Goal: Task Accomplishment & Management: Use online tool/utility

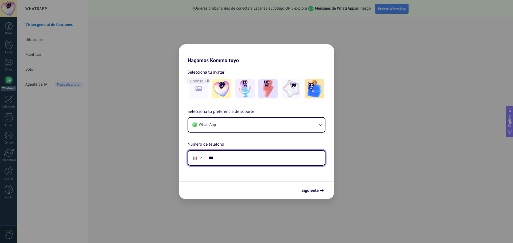
click at [275, 159] on input "***" at bounding box center [265, 158] width 119 height 12
type input "**********"
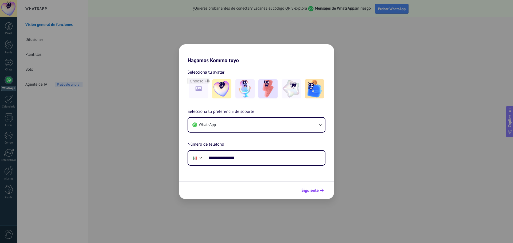
click at [304, 188] on button "Siguiente" at bounding box center [312, 190] width 27 height 9
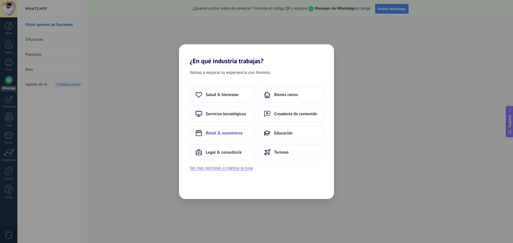
click at [234, 136] on button "Retail & ecommerce" at bounding box center [222, 133] width 65 height 16
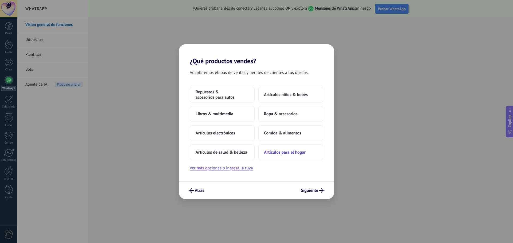
click at [285, 153] on span "Artículos para el hogar" at bounding box center [285, 152] width 42 height 5
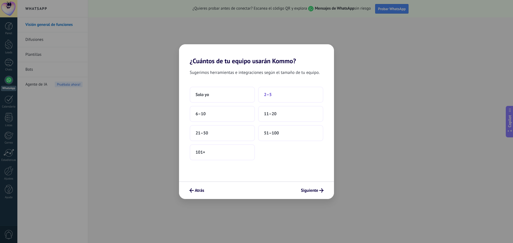
click at [264, 94] on span "2–5" at bounding box center [268, 94] width 8 height 5
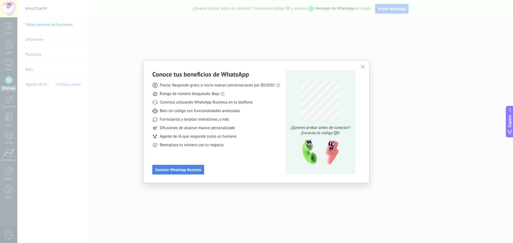
click at [189, 173] on button "Conectar WhatsApp Business" at bounding box center [178, 170] width 52 height 10
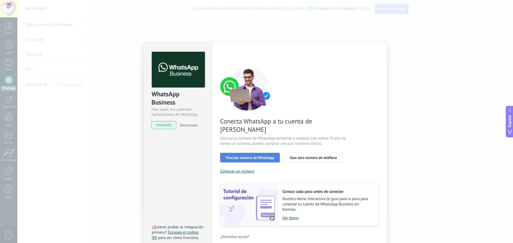
click at [242, 156] on span "Vincular número de WhatsApp" at bounding box center [250, 158] width 48 height 4
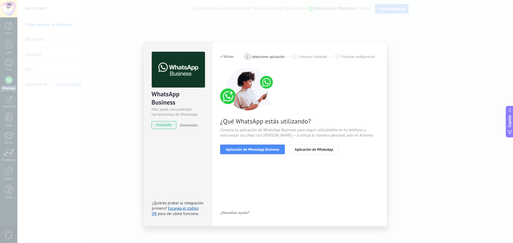
click at [242, 149] on span "Aplicación de WhatsApp Business" at bounding box center [252, 150] width 53 height 4
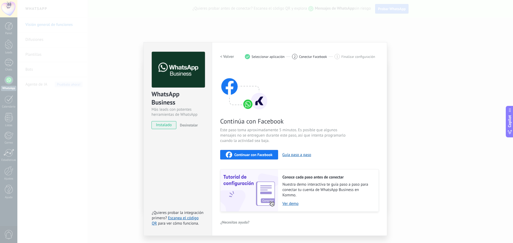
click at [225, 58] on h2 "< Volver" at bounding box center [227, 56] width 14 height 5
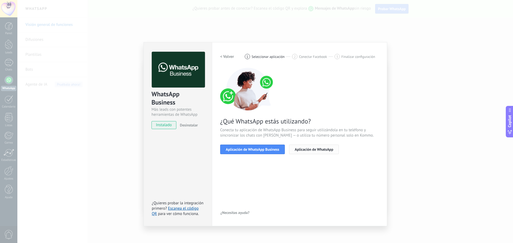
click at [322, 149] on span "Aplicación de WhatsApp" at bounding box center [313, 150] width 38 height 4
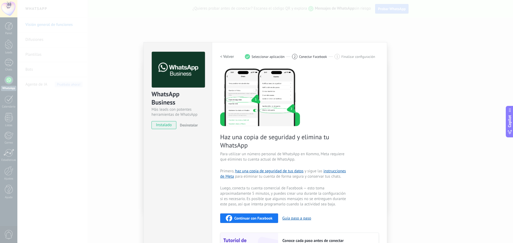
click at [225, 55] on h2 "< Volver" at bounding box center [227, 56] width 14 height 5
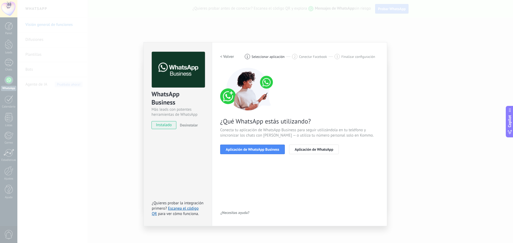
click at [225, 55] on h2 "< Volver" at bounding box center [227, 56] width 14 height 5
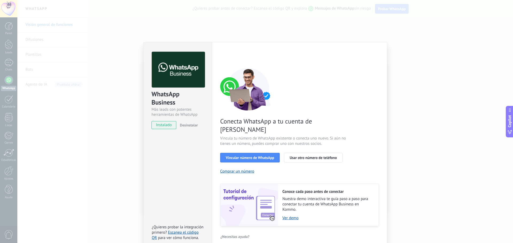
click at [174, 125] on span "instalado" at bounding box center [164, 125] width 24 height 8
click at [249, 156] on span "Vincular número de WhatsApp" at bounding box center [250, 158] width 48 height 4
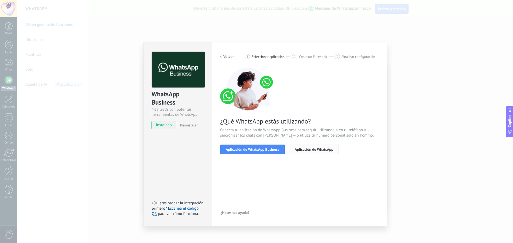
click at [314, 152] on button "Aplicación de WhatsApp" at bounding box center [314, 150] width 50 height 10
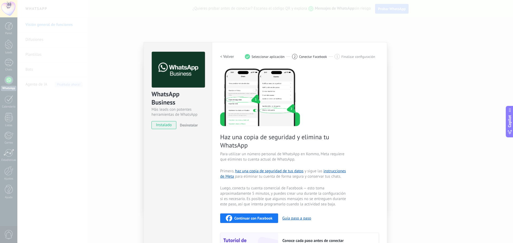
scroll to position [56, 0]
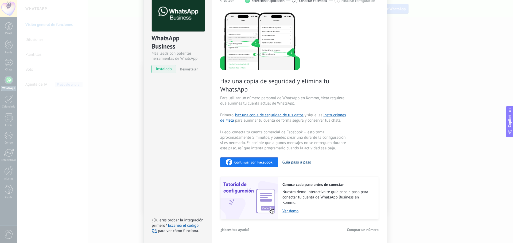
click at [293, 161] on button "Guía paso a paso" at bounding box center [296, 162] width 29 height 5
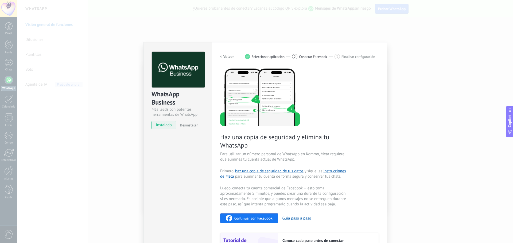
click at [395, 58] on div "WhatsApp Business Más leads con potentes herramientas de WhatsApp instalado Des…" at bounding box center [264, 121] width 495 height 243
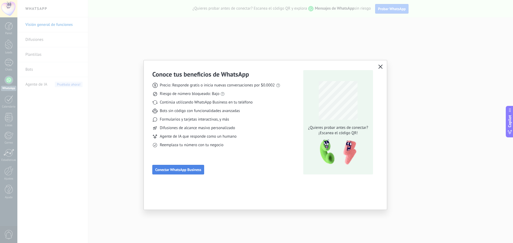
click at [168, 169] on span "Conectar WhatsApp Business" at bounding box center [178, 170] width 46 height 4
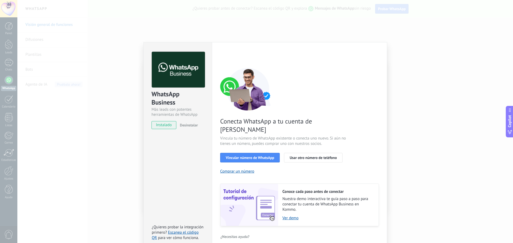
click at [419, 76] on div "WhatsApp Business Más leads con potentes herramientas de WhatsApp instalado Des…" at bounding box center [264, 121] width 495 height 243
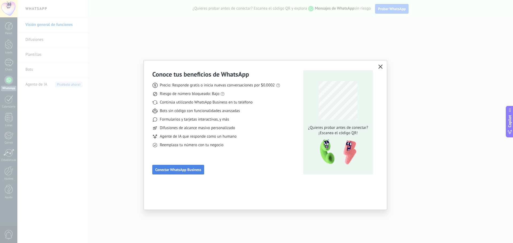
click at [190, 171] on span "Conectar WhatsApp Business" at bounding box center [178, 170] width 46 height 4
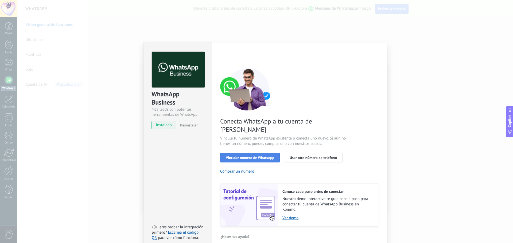
click at [254, 153] on button "Vincular número de WhatsApp" at bounding box center [250, 158] width 60 height 10
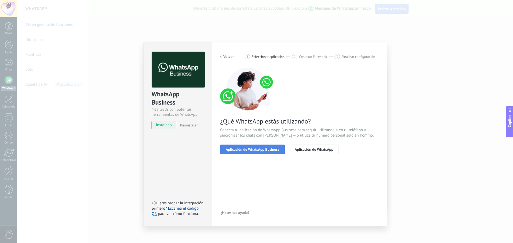
click at [255, 150] on span "Aplicación de WhatsApp Business" at bounding box center [252, 150] width 53 height 4
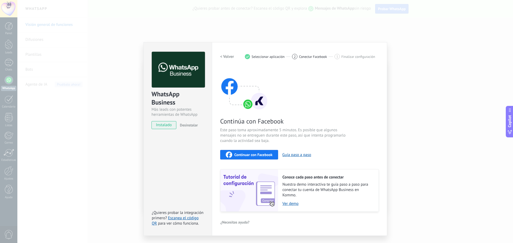
click at [248, 153] on span "Continuar con Facebook" at bounding box center [253, 155] width 38 height 4
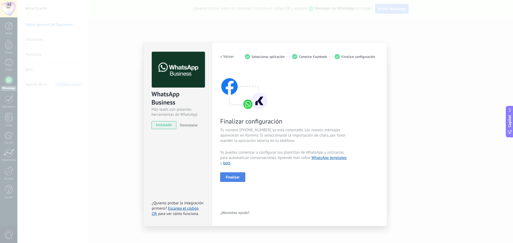
click at [234, 178] on span "Finalizar" at bounding box center [233, 177] width 14 height 4
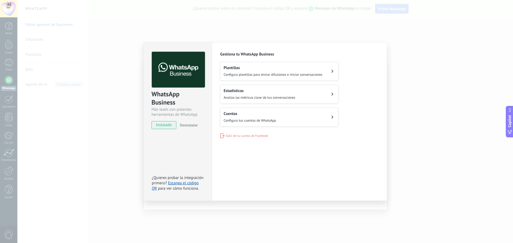
click at [275, 73] on span "Configura plantillas para enviar difusiones e iniciar conversaciones" at bounding box center [272, 74] width 99 height 5
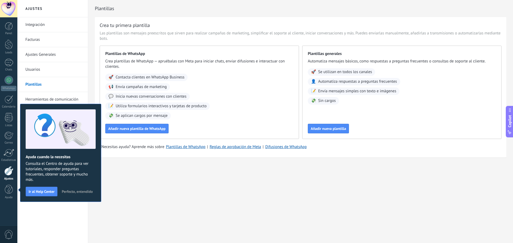
click at [79, 192] on span "Perfecto, entendido" at bounding box center [77, 192] width 31 height 4
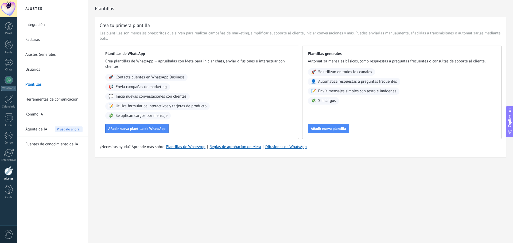
click at [132, 27] on h3 "Crea tu primera plantilla" at bounding box center [125, 25] width 50 height 7
click at [146, 128] on span "Añadir nueva plantilla de WhatsApp" at bounding box center [136, 129] width 57 height 4
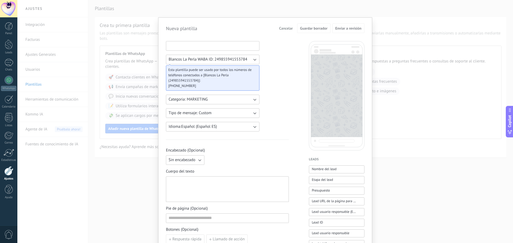
click at [200, 44] on input at bounding box center [212, 45] width 93 height 9
type input "*"
click at [170, 46] on input "********" at bounding box center [212, 45] width 93 height 9
click at [171, 46] on input "********" at bounding box center [212, 45] width 93 height 9
type input "********"
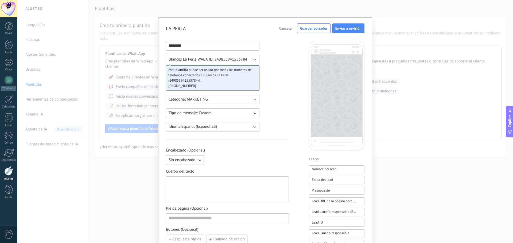
click at [284, 76] on div "******** Blancos La Perla WABA ID: 249855941553784 Esta plantilla puede ser usa…" at bounding box center [227, 221] width 123 height 361
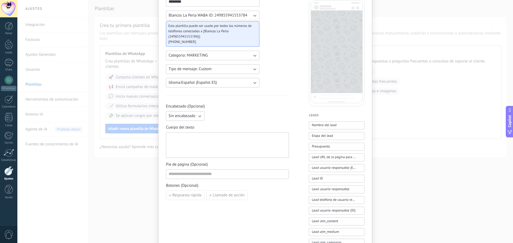
scroll to position [53, 0]
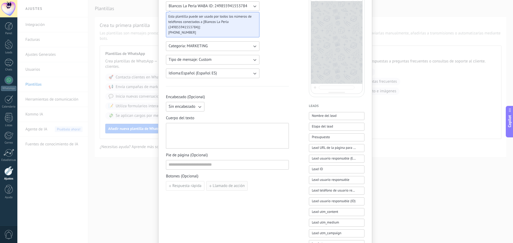
click at [228, 185] on span "Llamado de acción" at bounding box center [228, 186] width 32 height 4
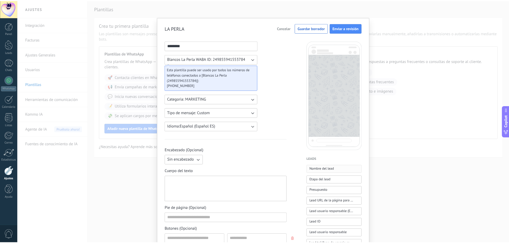
scroll to position [0, 0]
click at [300, 29] on span "Guardar borrador" at bounding box center [313, 28] width 27 height 4
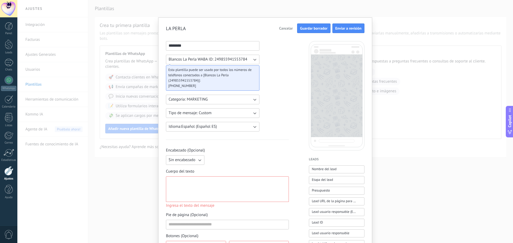
click at [288, 26] on button "Cancelar" at bounding box center [286, 28] width 18 height 8
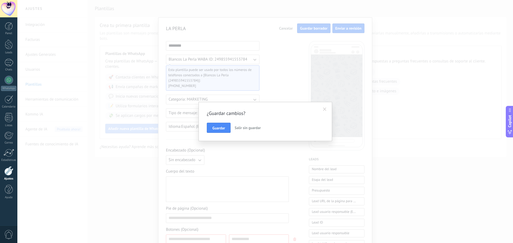
click at [239, 127] on span "Salir sin guardar" at bounding box center [247, 127] width 26 height 5
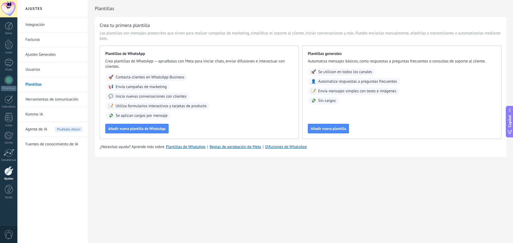
click at [40, 112] on link "Kommo IA" at bounding box center [53, 114] width 57 height 15
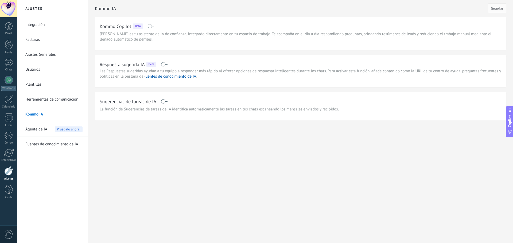
click at [39, 25] on link "Integración" at bounding box center [53, 24] width 57 height 15
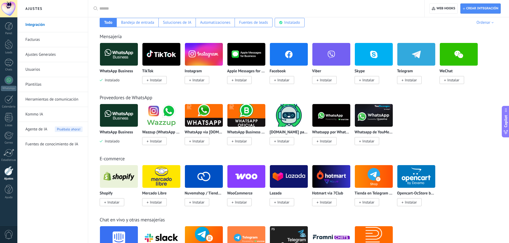
scroll to position [27, 0]
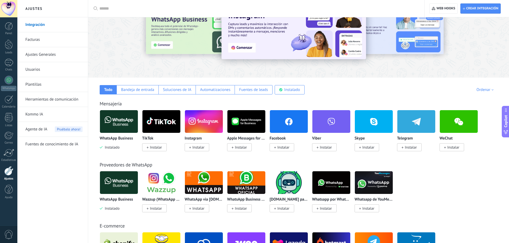
click at [278, 148] on span "Instalar" at bounding box center [283, 147] width 12 height 5
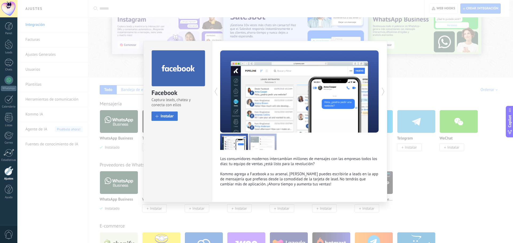
click at [169, 118] on span "Instalar" at bounding box center [166, 116] width 13 height 4
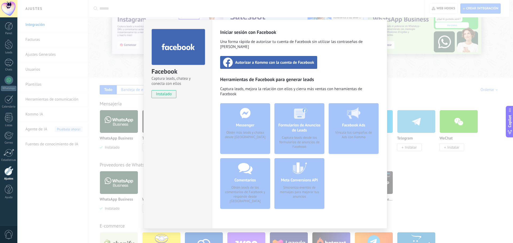
click at [255, 60] on div "Autorizar a Kommo con la cuenta de Facebook" at bounding box center [268, 62] width 97 height 13
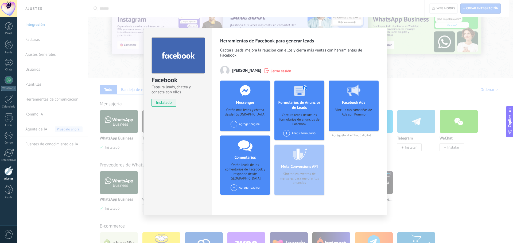
click at [235, 121] on div "Agregar página" at bounding box center [244, 124] width 29 height 7
click at [242, 133] on div "Blancos La Perla de [GEOGRAPHIC_DATA]" at bounding box center [264, 134] width 68 height 12
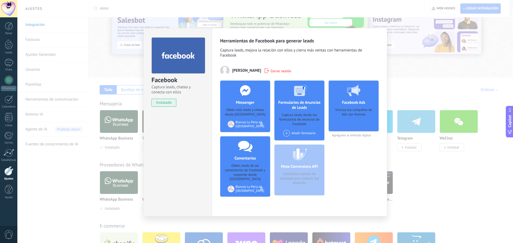
click at [186, 153] on div "Facebook Captura leads, chatea y conecta con ellos instalado Desinstalar" at bounding box center [177, 122] width 68 height 188
click at [467, 67] on div "Facebook Captura leads, chatea y conecta con ellos instalado Desinstalar Herram…" at bounding box center [264, 121] width 495 height 243
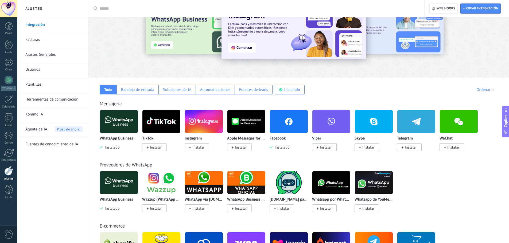
scroll to position [0, 0]
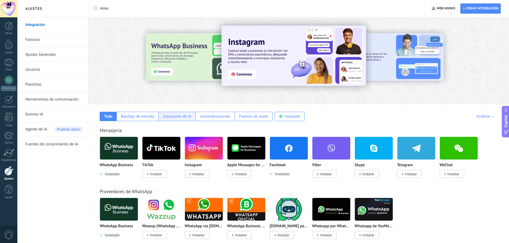
click at [167, 114] on div "Soluciones de IA" at bounding box center [177, 116] width 28 height 5
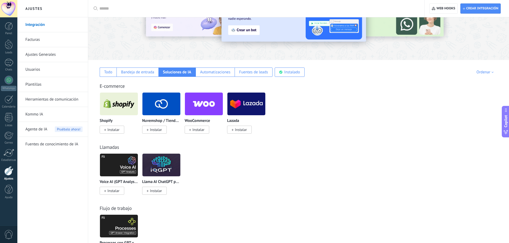
scroll to position [25, 0]
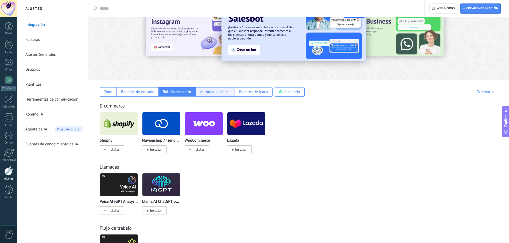
click at [219, 94] on div "Automatizaciones" at bounding box center [215, 91] width 30 height 5
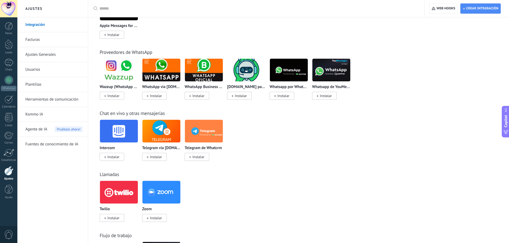
scroll to position [45, 0]
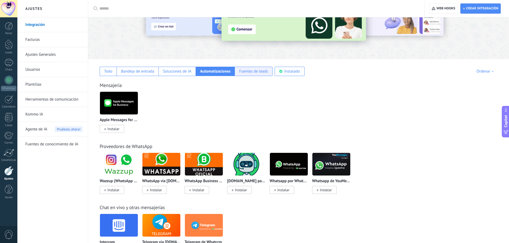
click at [253, 69] on div "Fuentes de leads" at bounding box center [253, 71] width 38 height 9
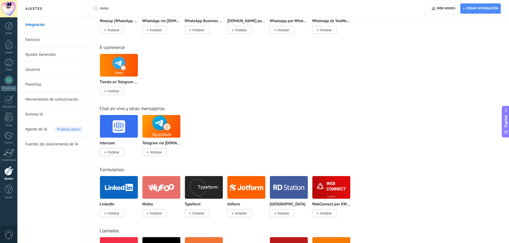
scroll to position [99, 0]
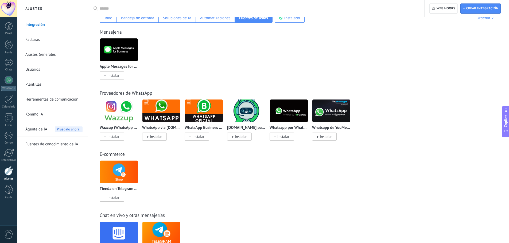
click at [238, 136] on span "Instalar" at bounding box center [241, 136] width 12 height 5
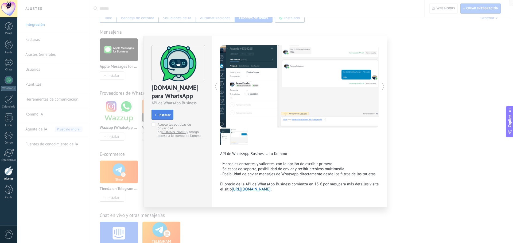
click at [168, 116] on span "Instalar" at bounding box center [164, 115] width 12 height 4
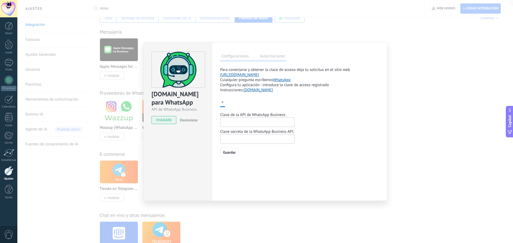
click at [238, 123] on input "text" at bounding box center [257, 122] width 74 height 10
click at [248, 139] on input "text" at bounding box center [257, 139] width 74 height 10
click at [259, 75] on link "https://www.chatarchitect.com/whatsapp/" at bounding box center [239, 74] width 39 height 5
click at [151, 31] on div "ChatArchitect.com para WhatsApp API de WhatsApp Business instalado Desinstalar …" at bounding box center [264, 121] width 495 height 243
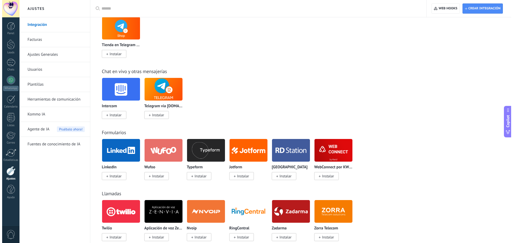
scroll to position [322, 0]
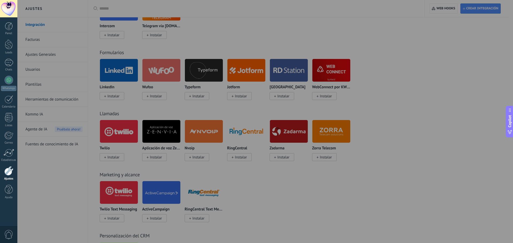
click at [277, 26] on div at bounding box center [273, 121] width 513 height 243
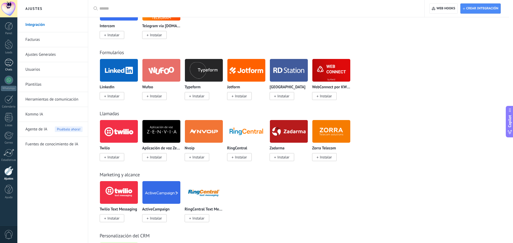
click at [6, 66] on div at bounding box center [9, 63] width 9 height 8
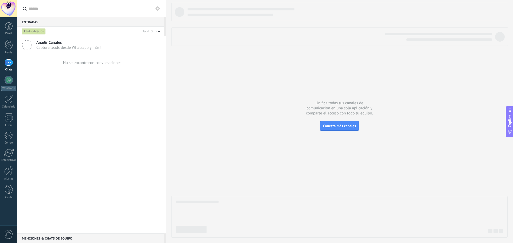
click at [60, 45] on span "Añadir Canales" at bounding box center [68, 42] width 64 height 5
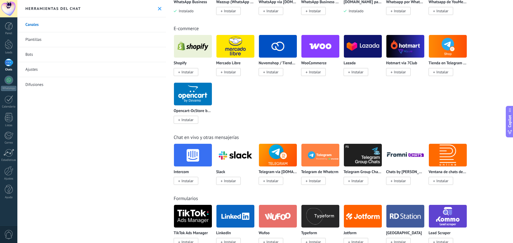
scroll to position [240, 0]
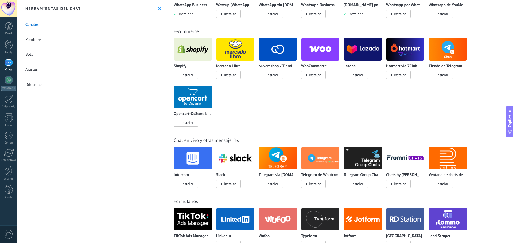
click at [40, 52] on link "Bots" at bounding box center [91, 54] width 148 height 15
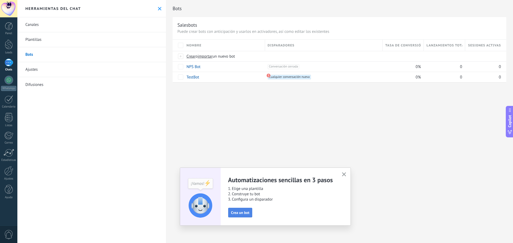
click at [247, 214] on span "Crea un bot" at bounding box center [240, 213] width 18 height 4
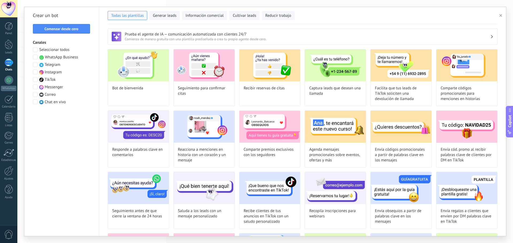
click at [36, 59] on span at bounding box center [35, 57] width 5 height 5
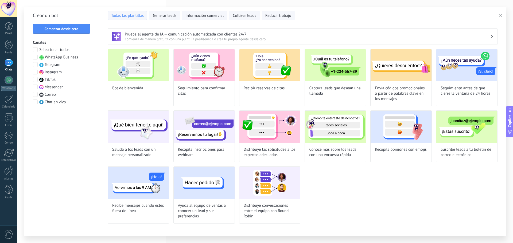
click at [34, 72] on span at bounding box center [35, 72] width 5 height 5
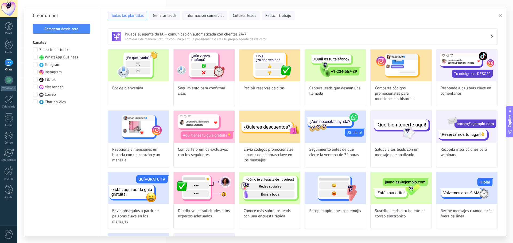
click at [34, 88] on span at bounding box center [35, 87] width 5 height 5
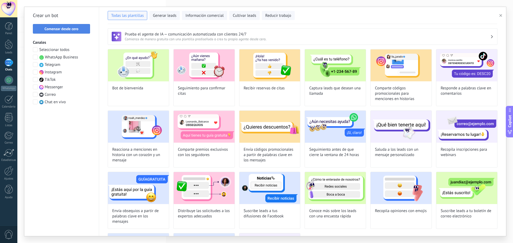
click at [50, 30] on span "Comenzar desde cero" at bounding box center [62, 29] width 34 height 4
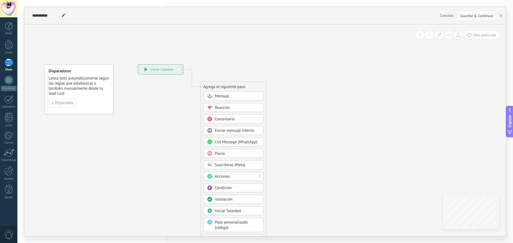
click at [72, 104] on span "Disparador" at bounding box center [64, 103] width 18 height 4
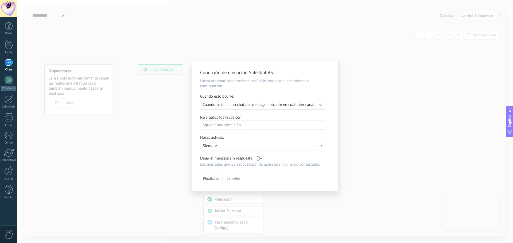
click at [261, 146] on p "Siempre" at bounding box center [249, 145] width 93 height 5
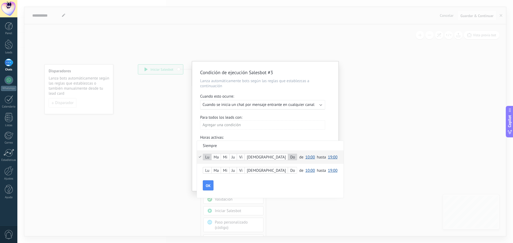
click at [210, 169] on div "Lu" at bounding box center [207, 170] width 8 height 7
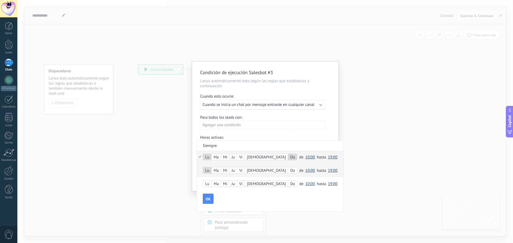
click at [219, 158] on div "Ma" at bounding box center [215, 157] width 9 height 7
click at [227, 170] on div "Mi" at bounding box center [225, 170] width 8 height 7
click at [288, 170] on div "Do" at bounding box center [292, 170] width 9 height 7
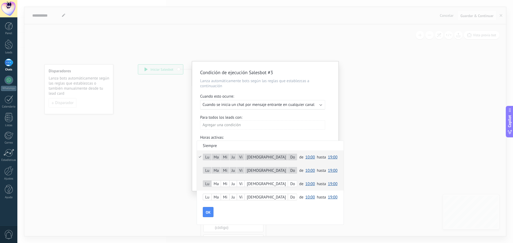
click at [217, 184] on div "Ma" at bounding box center [215, 183] width 9 height 7
click at [288, 183] on div "Do" at bounding box center [292, 183] width 9 height 7
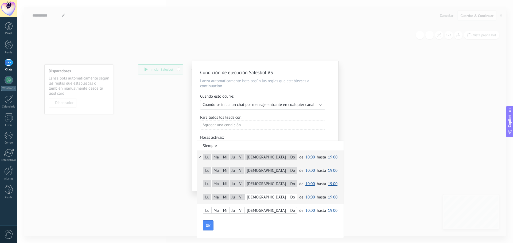
click at [250, 197] on div "[DEMOGRAPHIC_DATA]" at bounding box center [266, 197] width 43 height 7
click at [288, 197] on div "Do" at bounding box center [292, 197] width 9 height 7
click at [208, 226] on span "OK" at bounding box center [208, 226] width 5 height 4
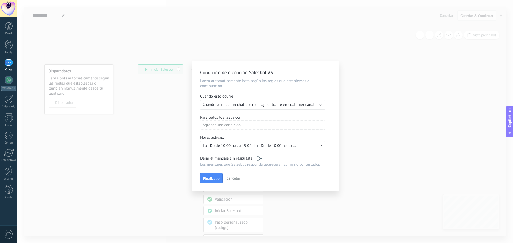
click at [297, 145] on div "Activo: Lu - Do de 10:00 hasta 19:00; Lu - Do de 10:00 hasta 19:00; Lu - Do de …" at bounding box center [263, 145] width 120 height 5
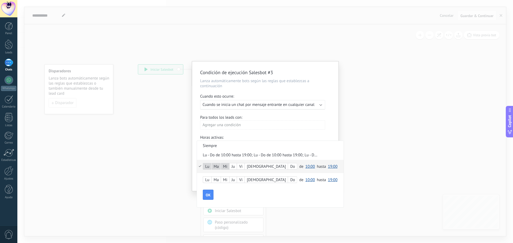
click at [229, 166] on div "Mi" at bounding box center [225, 166] width 8 height 7
click at [227, 166] on div "Mi" at bounding box center [225, 166] width 8 height 7
click at [243, 165] on div "Vi" at bounding box center [240, 166] width 7 height 7
click at [251, 167] on div "[DEMOGRAPHIC_DATA]" at bounding box center [266, 166] width 43 height 7
click at [208, 179] on div "Lu" at bounding box center [207, 179] width 8 height 7
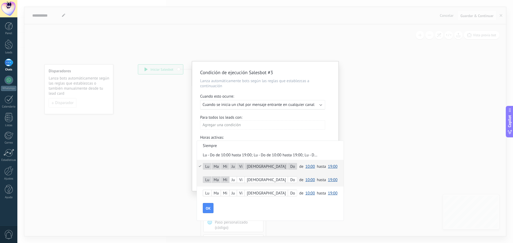
click at [235, 178] on div "Ju" at bounding box center [232, 179] width 7 height 7
click at [288, 179] on div "Do" at bounding box center [292, 179] width 9 height 7
click at [210, 206] on button "OK" at bounding box center [208, 208] width 11 height 10
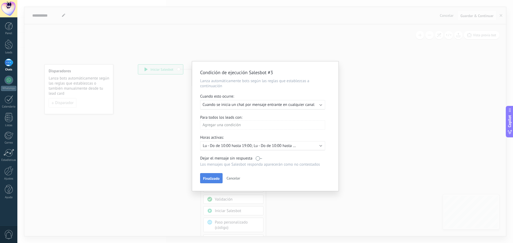
click at [204, 180] on span "Finalizado" at bounding box center [211, 179] width 17 height 4
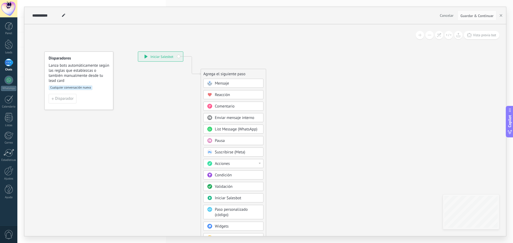
click at [229, 85] on span "Mensaje" at bounding box center [222, 83] width 14 height 5
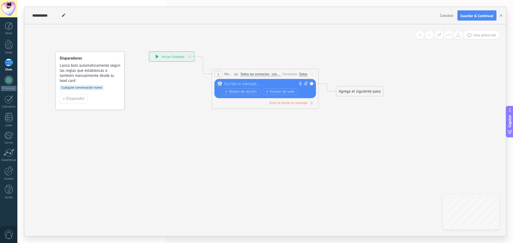
click at [241, 83] on div at bounding box center [263, 83] width 79 height 5
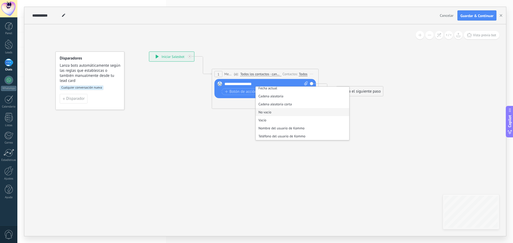
scroll to position [53, 0]
click at [289, 124] on li "Lead: Nombre" at bounding box center [301, 125] width 93 height 8
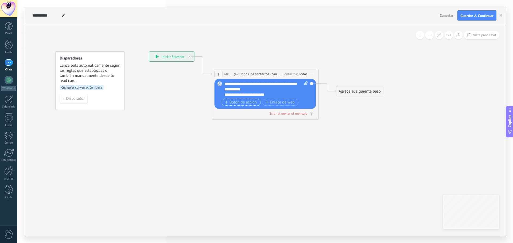
click at [239, 100] on span "Botón de acción" at bounding box center [241, 102] width 32 height 4
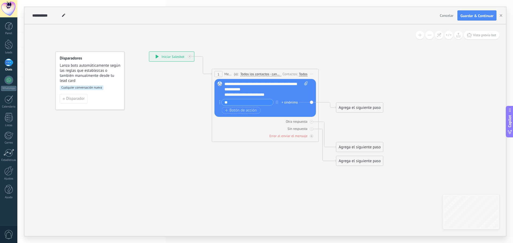
type input "*"
type input "******"
click at [229, 109] on span "Botón de acción" at bounding box center [241, 110] width 32 height 4
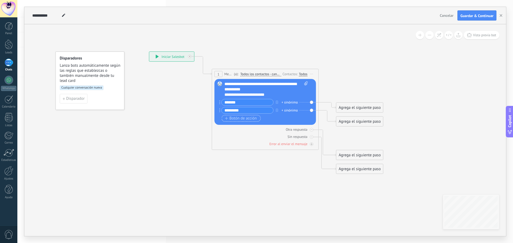
type input "*********"
click at [241, 118] on span "Botón de acción" at bounding box center [241, 118] width 32 height 4
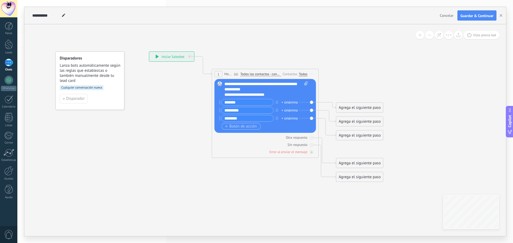
click at [233, 124] on span "Botón de acción" at bounding box center [241, 126] width 32 height 4
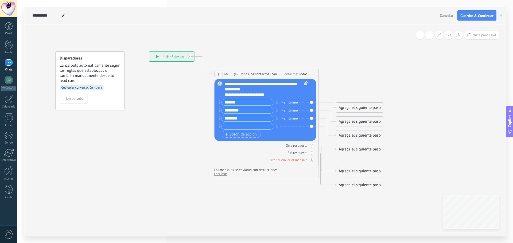
click at [225, 121] on input "*******" at bounding box center [248, 118] width 52 height 6
type input "*******"
click at [230, 126] on input "text" at bounding box center [248, 126] width 52 height 6
type input "*"
type input "********"
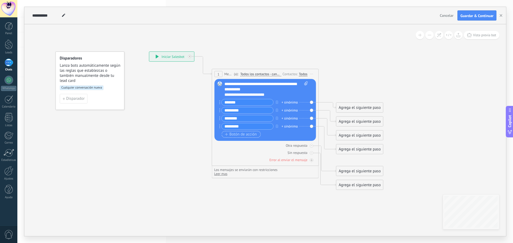
click at [244, 134] on span "Botón de acción" at bounding box center [241, 134] width 32 height 4
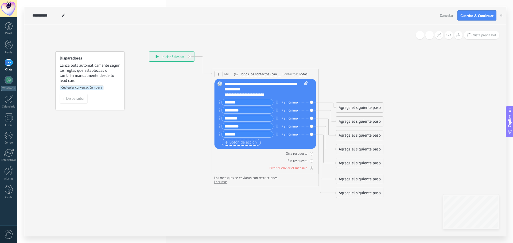
type input "*******"
click at [229, 143] on span "Botón de acción" at bounding box center [241, 142] width 32 height 4
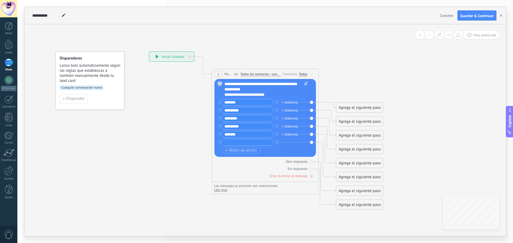
click at [274, 95] on div "**********" at bounding box center [261, 94] width 74 height 5
click at [274, 90] on div "**********" at bounding box center [266, 89] width 84 height 16
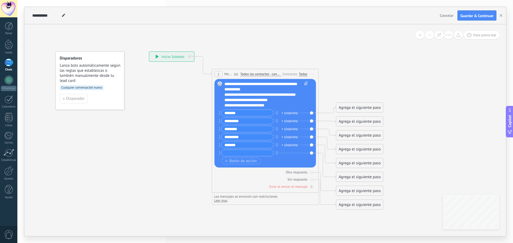
click at [245, 152] on input "text" at bounding box center [248, 153] width 52 height 6
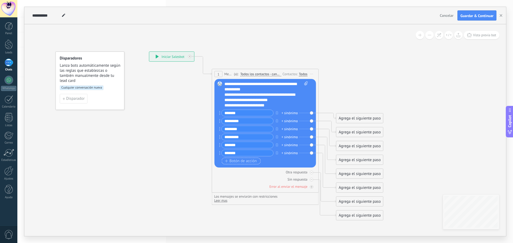
type input "*******"
click at [240, 163] on span "Botón de acción" at bounding box center [241, 161] width 32 height 4
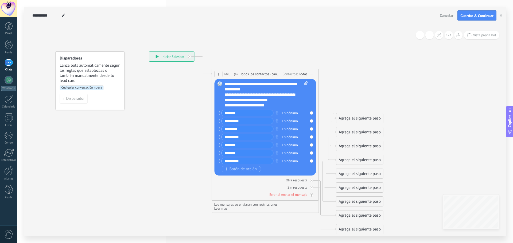
type input "*********"
click at [255, 108] on div "**********" at bounding box center [261, 105] width 74 height 5
click at [352, 117] on div "Agrega el siguiente paso" at bounding box center [359, 118] width 47 height 9
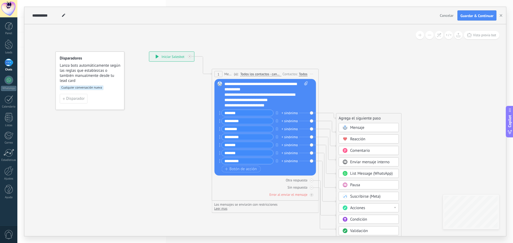
click at [352, 117] on div "Agrega el siguiente paso" at bounding box center [368, 118] width 65 height 9
click at [347, 109] on icon at bounding box center [256, 143] width 483 height 450
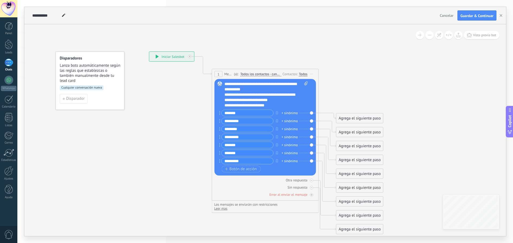
click at [288, 112] on div "+ sinónimo" at bounding box center [289, 113] width 16 height 5
type input "*"
type input "**********"
click at [291, 160] on div "+ sinónimo" at bounding box center [289, 161] width 16 height 5
type input "**********"
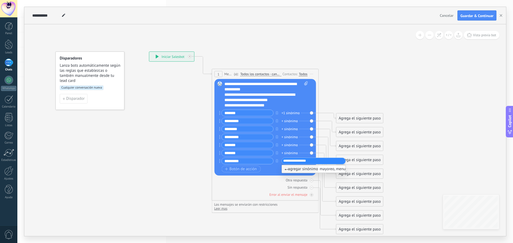
click at [352, 100] on icon at bounding box center [256, 143] width 483 height 450
click at [295, 152] on div "+ sinónimo" at bounding box center [289, 153] width 16 height 5
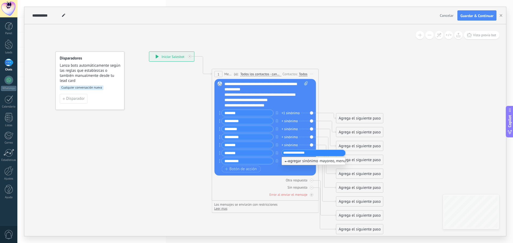
type input "**********"
click at [289, 143] on div "+ sinónimo" at bounding box center [289, 145] width 16 height 5
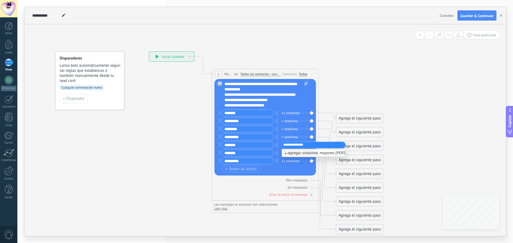
type input "**********"
click at [297, 137] on div "+ sinónimo" at bounding box center [289, 137] width 16 height 5
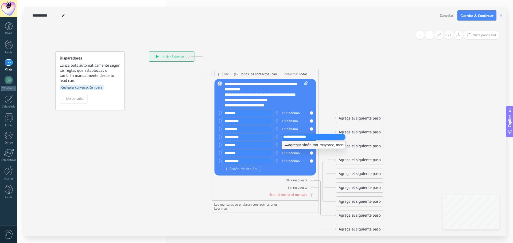
type input "**********"
click at [288, 128] on div "+ sinónimo" at bounding box center [289, 129] width 16 height 5
type input "**********"
click at [291, 120] on div "+ sinónimo" at bounding box center [289, 121] width 16 height 5
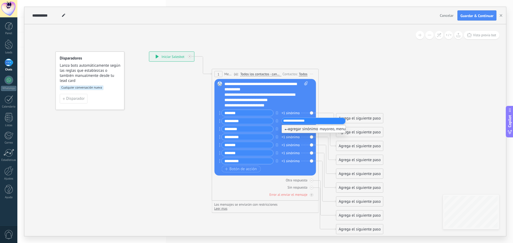
type input "**********"
click at [380, 94] on icon at bounding box center [256, 143] width 483 height 450
click at [350, 119] on div "Agrega el siguiente paso" at bounding box center [359, 118] width 47 height 9
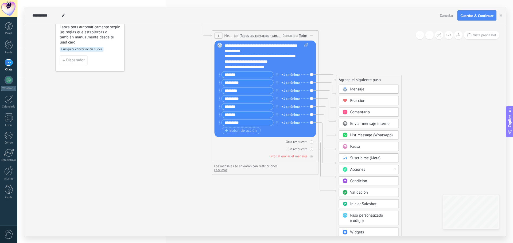
click at [364, 91] on div "Mensaje" at bounding box center [372, 89] width 45 height 5
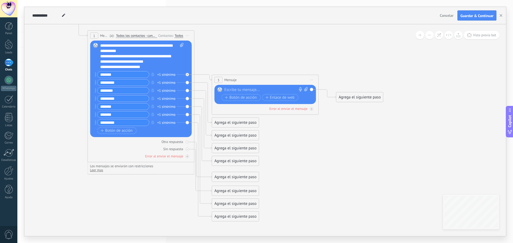
click at [239, 90] on div at bounding box center [263, 89] width 79 height 5
click at [305, 90] on icon at bounding box center [305, 89] width 3 height 4
click input "Subir" at bounding box center [0, 0] width 0 height 0
click at [306, 89] on icon at bounding box center [305, 89] width 3 height 4
click input "Subir" at bounding box center [0, 0] width 0 height 0
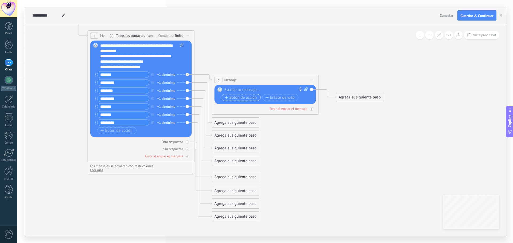
click at [232, 97] on span "Botón de acción" at bounding box center [241, 98] width 32 height 4
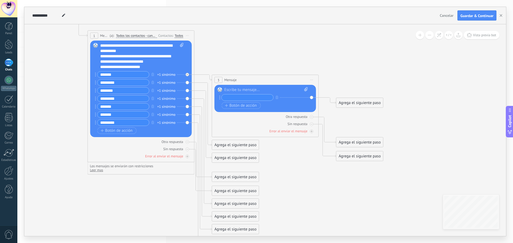
click at [230, 89] on div at bounding box center [266, 89] width 84 height 5
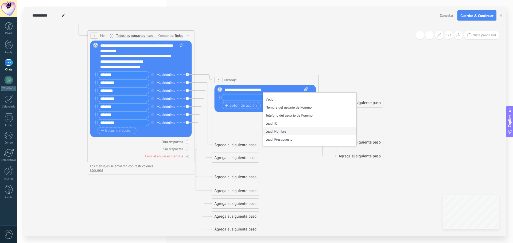
click at [285, 129] on li "Lead: Nombre" at bounding box center [309, 131] width 93 height 8
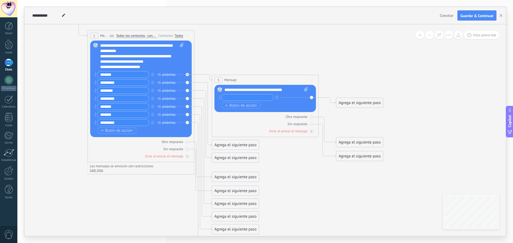
click at [260, 98] on input "text" at bounding box center [248, 98] width 52 height 6
click at [292, 89] on div "**********" at bounding box center [266, 89] width 84 height 5
click at [232, 98] on input "text" at bounding box center [248, 98] width 52 height 6
type input "*******"
click at [238, 104] on span "Botón de acción" at bounding box center [241, 106] width 32 height 4
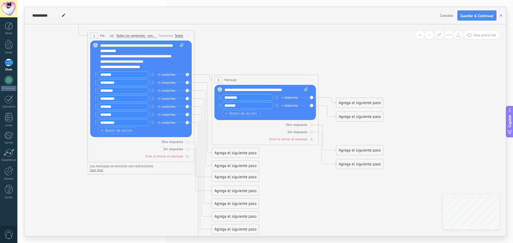
type input "*******"
click at [347, 65] on icon at bounding box center [194, 130] width 607 height 501
click at [262, 132] on div "Sin respuesta" at bounding box center [264, 131] width 101 height 5
drag, startPoint x: 294, startPoint y: 90, endPoint x: 221, endPoint y: 91, distance: 72.4
click at [221, 91] on div "Reemplazar Quitar Convertir a mensaje de voz Arrastre la imagen aquí para adjun…" at bounding box center [264, 102] width 101 height 35
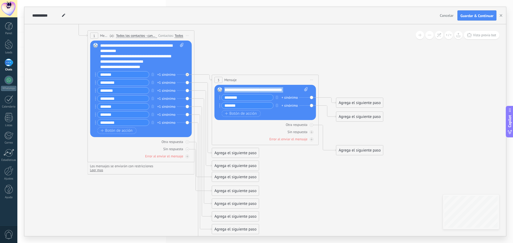
copy div "**********"
click at [224, 150] on div "Agrega el siguiente paso" at bounding box center [235, 153] width 47 height 9
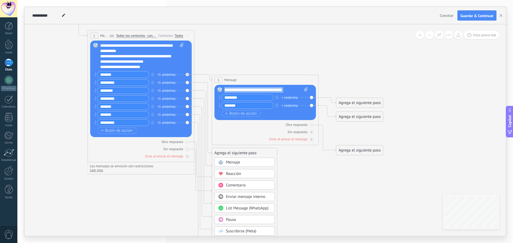
click at [245, 162] on div "Mensaje" at bounding box center [248, 162] width 45 height 5
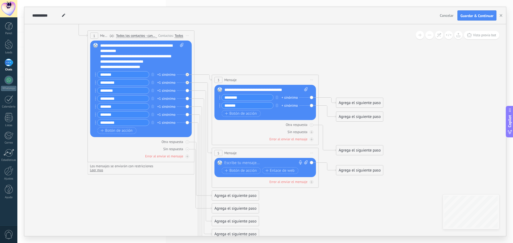
click at [255, 163] on div at bounding box center [263, 162] width 79 height 5
paste div
click at [246, 169] on span "Botón de acción" at bounding box center [241, 171] width 32 height 4
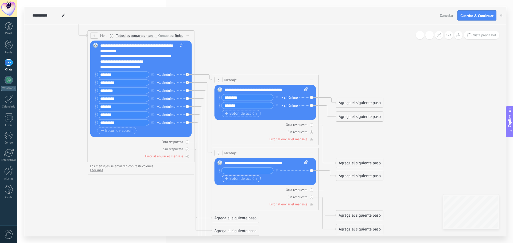
click at [233, 177] on span "Botón de acción" at bounding box center [241, 179] width 32 height 4
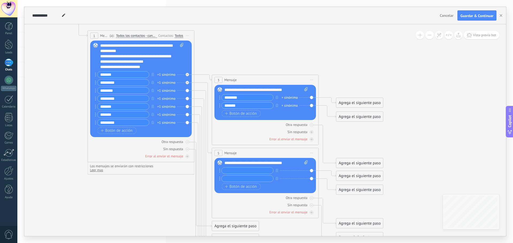
click at [234, 171] on input "text" at bounding box center [248, 171] width 52 height 6
click at [226, 171] on input "******" at bounding box center [248, 171] width 52 height 6
click at [243, 170] on input "******" at bounding box center [248, 171] width 52 height 6
type input "*******"
click at [242, 180] on input "text" at bounding box center [248, 179] width 52 height 6
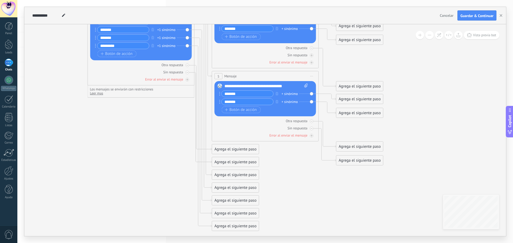
type input "*******"
click at [225, 147] on div "Agrega el siguiente paso" at bounding box center [235, 149] width 47 height 9
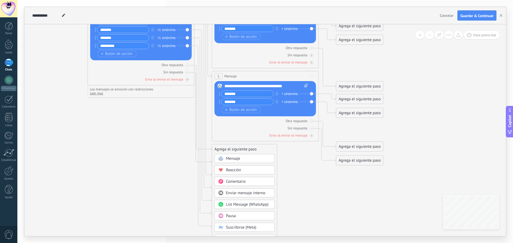
click at [235, 161] on div "Mensaje" at bounding box center [248, 158] width 45 height 5
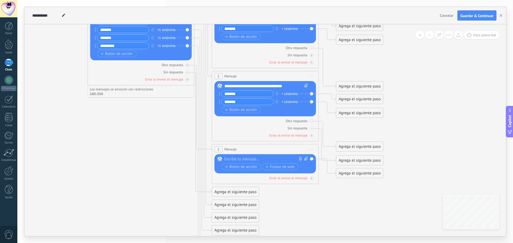
click at [236, 157] on div "Reemplazar Quitar Convertir a mensaje de voz Arrastre la imagen aquí para adjun…" at bounding box center [264, 163] width 101 height 19
click at [236, 158] on div at bounding box center [263, 159] width 79 height 5
paste div
click at [245, 167] on span "Botón de acción" at bounding box center [241, 167] width 32 height 4
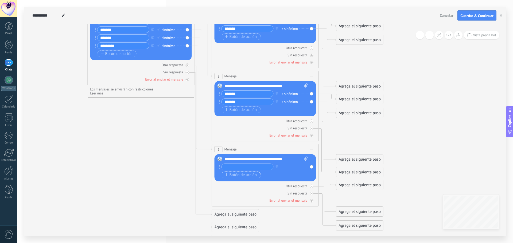
click at [243, 173] on span "Botón de acción" at bounding box center [241, 175] width 32 height 4
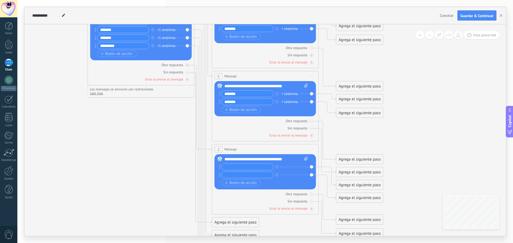
click at [242, 167] on input "text" at bounding box center [248, 167] width 52 height 6
type input "*"
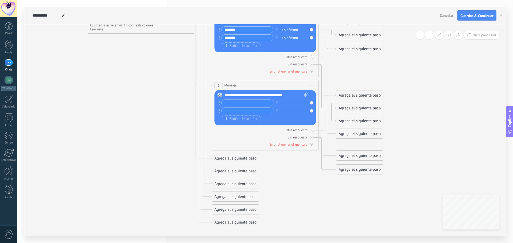
click at [228, 159] on div "Agrega el siguiente paso" at bounding box center [235, 158] width 47 height 9
click at [281, 198] on icon at bounding box center [194, 56] width 607 height 634
click at [311, 157] on span "Iniciar vista previa aquí Cambiar nombre Duplicar Borrar" at bounding box center [311, 159] width 9 height 8
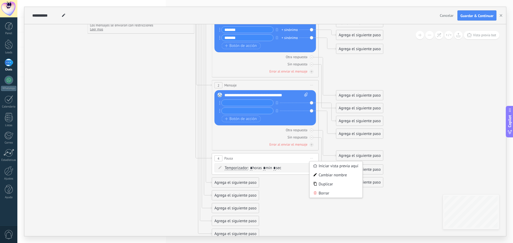
click at [112, 136] on icon at bounding box center [194, 56] width 607 height 634
click at [225, 167] on span "Temporizador" at bounding box center [236, 168] width 23 height 4
click at [225, 167] on button "Temporizador" at bounding box center [255, 168] width 67 height 10
click at [282, 171] on span "Temporizador" at bounding box center [251, 168] width 65 height 5
click at [236, 168] on span "Temporizador" at bounding box center [236, 168] width 23 height 4
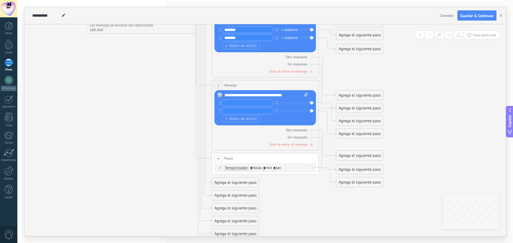
click at [236, 168] on button "Temporizador" at bounding box center [255, 168] width 67 height 10
click at [295, 192] on icon at bounding box center [194, 56] width 607 height 634
click at [226, 184] on div "Agrega el siguiente paso" at bounding box center [235, 182] width 47 height 9
click at [232, 191] on span "Mensaje" at bounding box center [233, 192] width 14 height 5
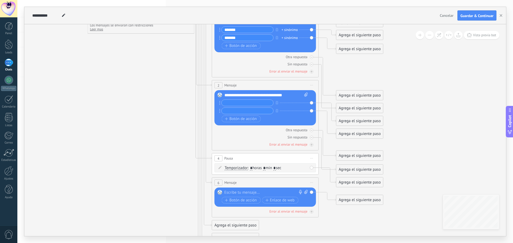
click at [259, 194] on div at bounding box center [263, 192] width 79 height 5
paste div
click at [310, 158] on icon at bounding box center [311, 158] width 3 height 1
click at [326, 194] on div "Borrar" at bounding box center [335, 193] width 53 height 9
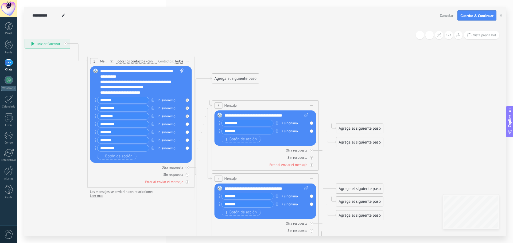
click at [221, 79] on div "Agrega el siguiente paso" at bounding box center [235, 78] width 47 height 9
click at [222, 78] on div "25" at bounding box center [218, 79] width 8 height 6
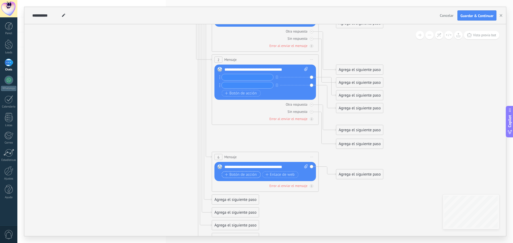
click at [240, 175] on span "Botón de acción" at bounding box center [241, 175] width 32 height 4
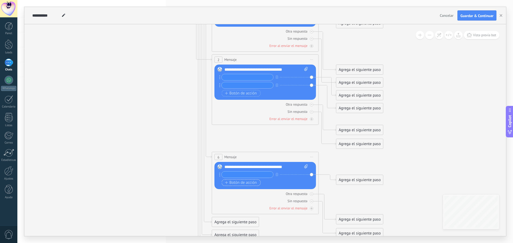
click at [236, 182] on span "Botón de acción" at bounding box center [241, 183] width 32 height 4
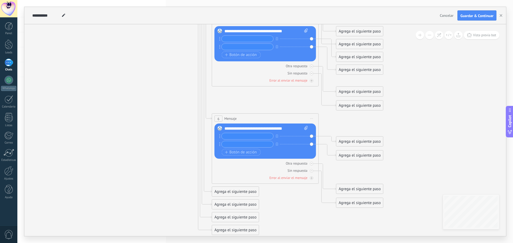
click at [239, 190] on div "Agrega el siguiente paso" at bounding box center [235, 191] width 47 height 9
click at [239, 198] on div "Mensaje" at bounding box center [244, 200] width 60 height 9
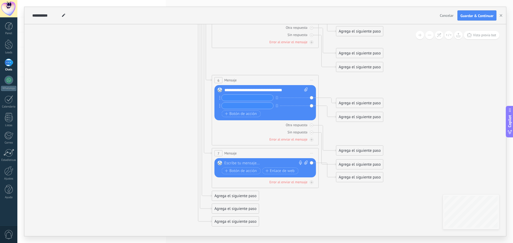
click at [239, 194] on div "Agrega el siguiente paso" at bounding box center [235, 196] width 47 height 9
click at [238, 203] on span "Mensaje" at bounding box center [233, 205] width 14 height 5
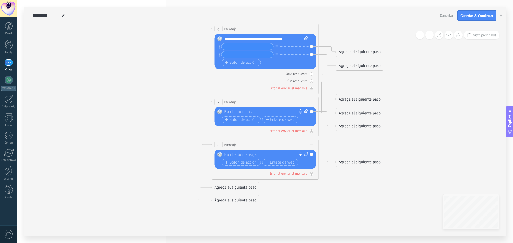
click at [233, 188] on div "Agrega el siguiente paso" at bounding box center [235, 187] width 47 height 9
click at [235, 198] on span "Mensaje" at bounding box center [233, 196] width 14 height 5
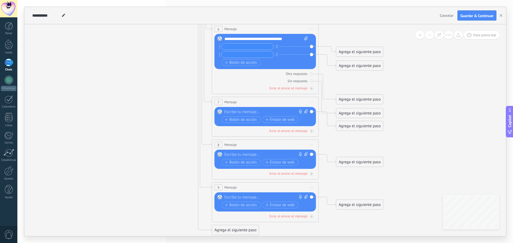
click at [226, 231] on div "Agrega el siguiente paso" at bounding box center [235, 230] width 47 height 9
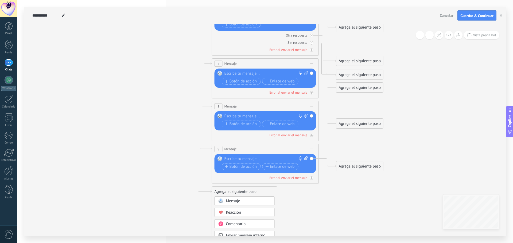
click at [242, 201] on div "Mensaje" at bounding box center [248, 201] width 45 height 5
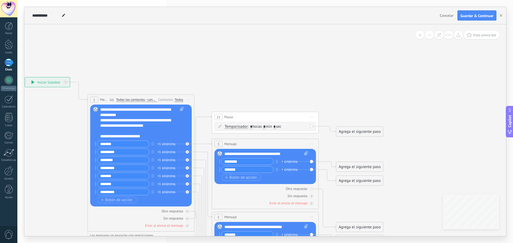
click at [311, 117] on icon at bounding box center [311, 117] width 3 height 1
click at [321, 152] on div "Borrar" at bounding box center [335, 151] width 53 height 9
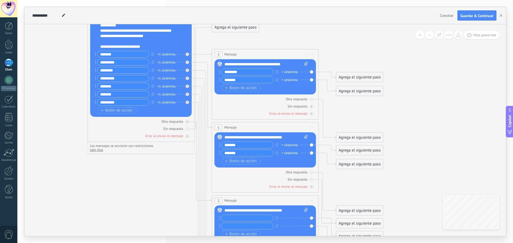
click at [265, 65] on div "**********" at bounding box center [266, 64] width 84 height 5
click at [263, 63] on div "**********" at bounding box center [266, 64] width 84 height 5
click at [265, 65] on div "**********" at bounding box center [266, 64] width 84 height 5
click at [285, 64] on div "**********" at bounding box center [266, 64] width 84 height 5
click at [262, 64] on div "**********" at bounding box center [266, 64] width 84 height 5
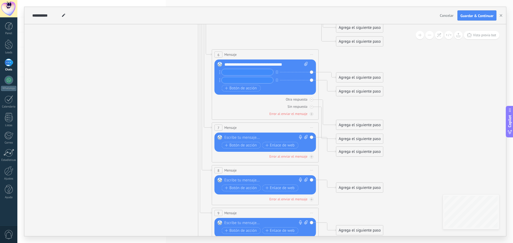
click at [241, 136] on div at bounding box center [263, 137] width 79 height 5
paste div
click at [244, 178] on div at bounding box center [263, 180] width 79 height 5
paste div
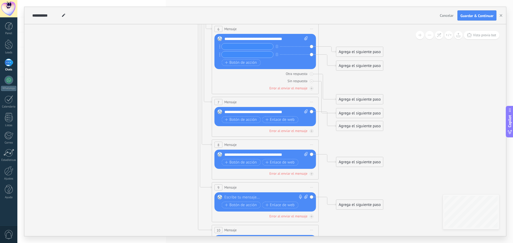
click at [242, 199] on div at bounding box center [263, 197] width 79 height 5
paste div
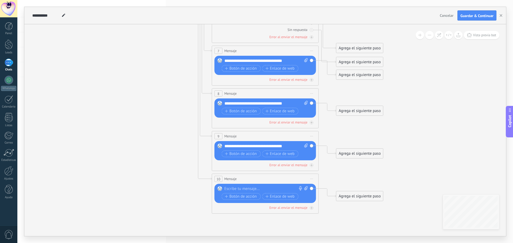
click at [247, 189] on div at bounding box center [263, 188] width 79 height 5
paste div
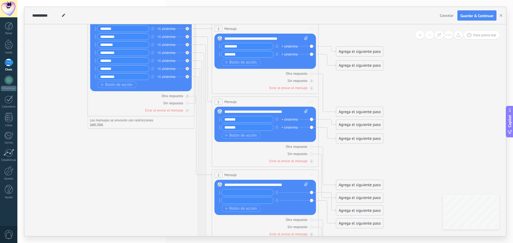
drag, startPoint x: 252, startPoint y: 119, endPoint x: 214, endPoint y: 119, distance: 38.4
click at [214, 119] on div "5 Mensaje ******* (a): Todos los contactos - canales seleccionados Todos los co…" at bounding box center [265, 132] width 107 height 70
click at [230, 191] on input "text" at bounding box center [248, 193] width 52 height 6
paste input "*******"
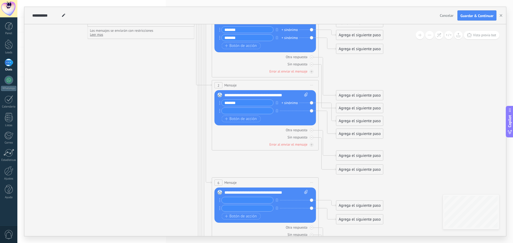
type input "*******"
click at [237, 199] on input "text" at bounding box center [248, 200] width 52 height 6
paste input "*******"
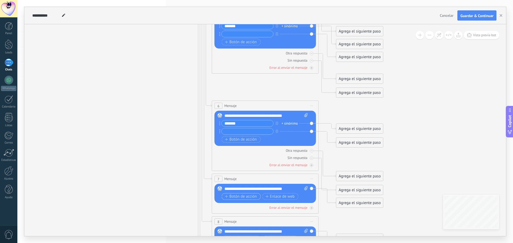
type input "*******"
click at [249, 196] on span "Botón de acción" at bounding box center [241, 197] width 32 height 4
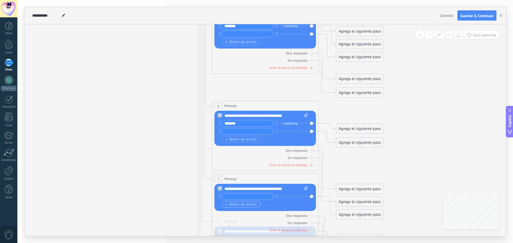
click at [248, 205] on span "Botón de acción" at bounding box center [241, 205] width 32 height 4
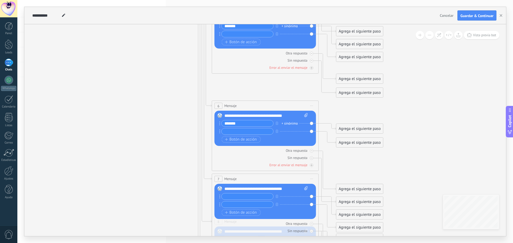
click at [246, 198] on input "text" at bounding box center [248, 197] width 52 height 6
paste input "*******"
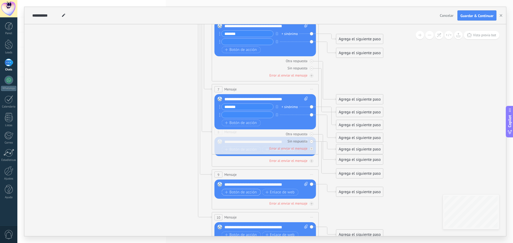
type input "*******"
click at [231, 193] on span "Botón de acción" at bounding box center [241, 192] width 32 height 4
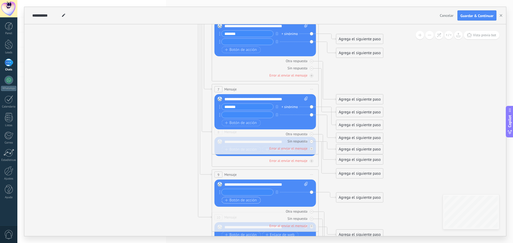
click at [231, 202] on span "Botón de acción" at bounding box center [241, 200] width 32 height 4
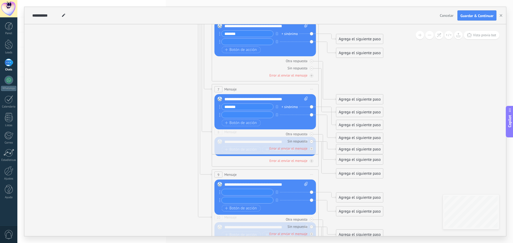
click at [229, 192] on input "text" at bounding box center [248, 192] width 52 height 6
paste input "*******"
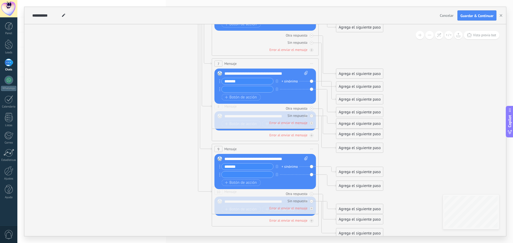
type input "*******"
click at [239, 175] on input "text" at bounding box center [248, 175] width 52 height 6
paste input "*******"
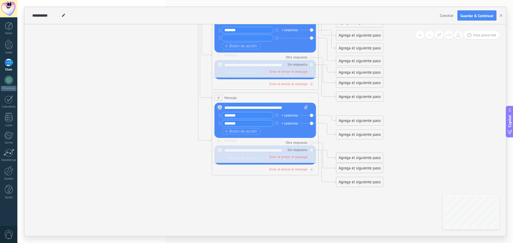
type input "*******"
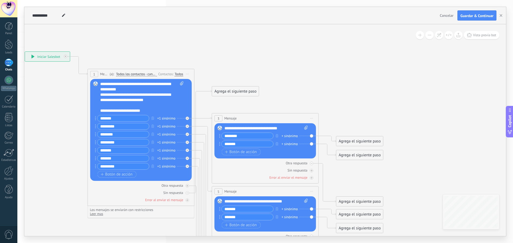
click at [179, 166] on div "********* +1 sinónimo" at bounding box center [138, 166] width 86 height 7
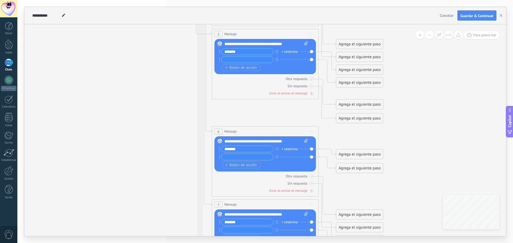
click at [250, 155] on input "text" at bounding box center [248, 157] width 52 height 6
type input "*"
type input "*******"
click at [241, 229] on input "text" at bounding box center [248, 230] width 52 height 6
type input "*"
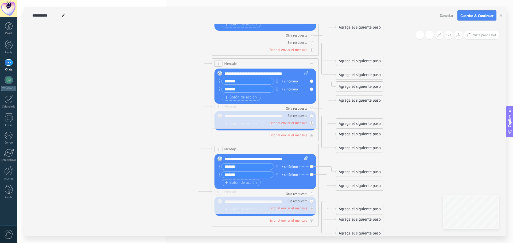
type input "*******"
drag, startPoint x: 248, startPoint y: 175, endPoint x: 206, endPoint y: 174, distance: 41.9
type input "*******"
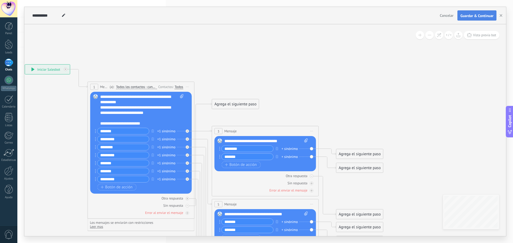
click at [468, 15] on span "Guardar & Continuar" at bounding box center [476, 16] width 33 height 4
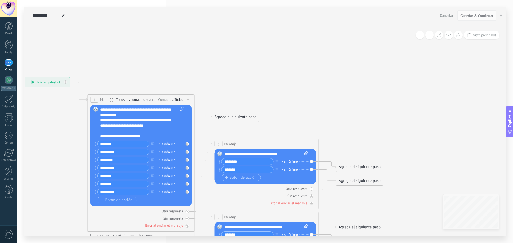
click at [64, 14] on icon at bounding box center [63, 15] width 3 height 3
drag, startPoint x: 59, startPoint y: 15, endPoint x: 9, endPoint y: 9, distance: 50.2
click at [9, 9] on body ".abccls-1,.abccls-2{fill-rule:evenodd}.abccls-2{fill:#fff} .abfcls-1{fill:none}…" at bounding box center [256, 121] width 513 height 243
type input "********"
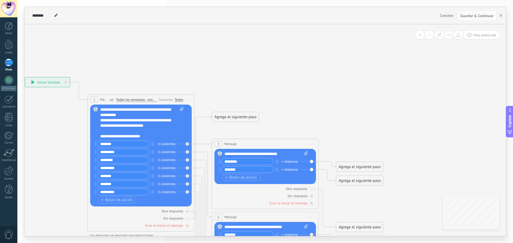
click at [186, 101] on span "Iniciar vista previa aquí Cambiar nombre Duplicar Borrar" at bounding box center [187, 100] width 9 height 8
click at [180, 100] on div "Todos" at bounding box center [179, 100] width 9 height 4
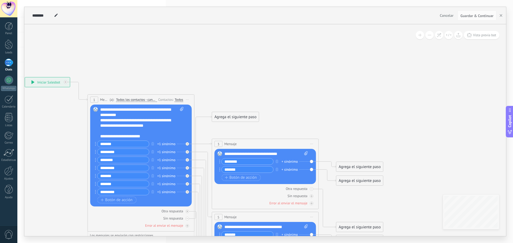
click at [176, 98] on div "Todos" at bounding box center [179, 100] width 9 height 4
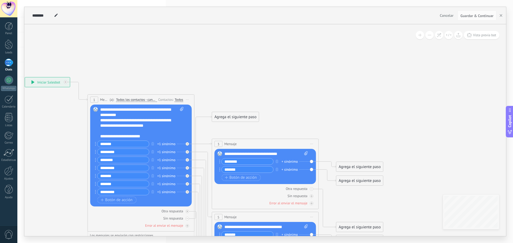
click at [186, 99] on span "Iniciar vista previa aquí Cambiar nombre Duplicar Borrar" at bounding box center [187, 100] width 9 height 8
click at [44, 81] on div "**********" at bounding box center [47, 82] width 45 height 10
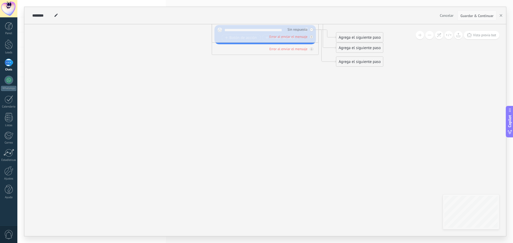
click at [464, 15] on span "Guardar & Continuar" at bounding box center [476, 16] width 33 height 4
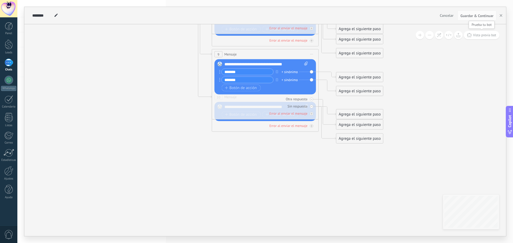
click at [471, 37] on button "Vista previa bot" at bounding box center [481, 35] width 36 height 8
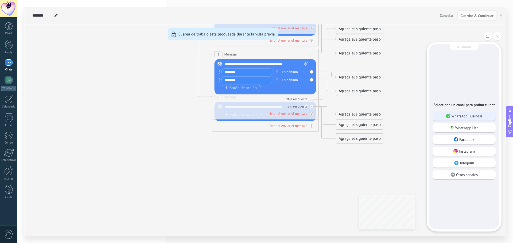
click at [463, 114] on p "WhatsApp Business" at bounding box center [466, 116] width 31 height 5
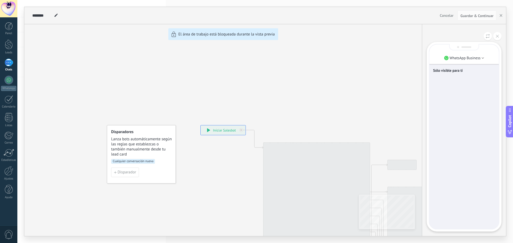
click at [451, 136] on div "Sólo visible para ti" at bounding box center [463, 137] width 69 height 184
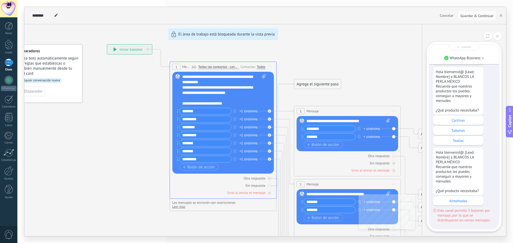
drag, startPoint x: 91, startPoint y: 80, endPoint x: 157, endPoint y: 98, distance: 68.1
click at [157, 98] on div "**********" at bounding box center [264, 121] width 481 height 229
click at [37, 92] on div "**********" at bounding box center [264, 121] width 481 height 229
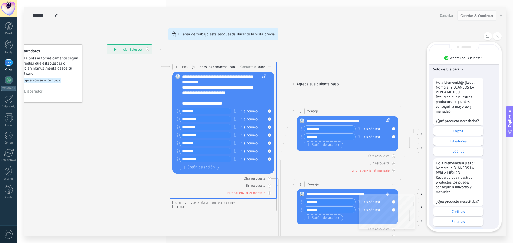
scroll to position [-93, 0]
click at [452, 131] on p "Colcha" at bounding box center [457, 132] width 45 height 5
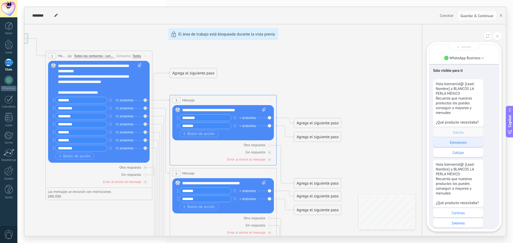
scroll to position [-8, 0]
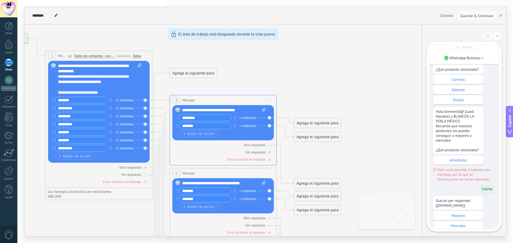
drag, startPoint x: 461, startPoint y: 141, endPoint x: 471, endPoint y: 182, distance: 42.2
click at [471, 182] on div "Sólo visible para ti Hola bienvenid@ [Lead: Nombre] a BLANCOS LA PERLA MÉXICO R…" at bounding box center [463, 74] width 69 height 326
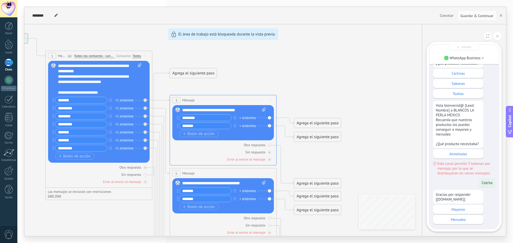
scroll to position [0, 0]
click at [462, 206] on p "Mayoreo" at bounding box center [457, 208] width 45 height 5
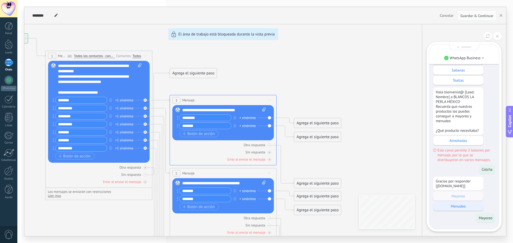
click at [460, 208] on p "Menudeo" at bounding box center [457, 206] width 45 height 5
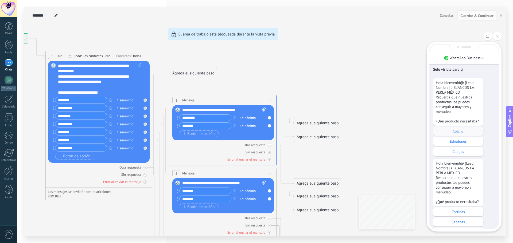
scroll to position [-165, 0]
click at [324, 121] on div "**********" at bounding box center [264, 121] width 481 height 229
click at [304, 122] on div "**********" at bounding box center [264, 121] width 481 height 229
click at [478, 14] on span "Guardar & Continuar" at bounding box center [476, 16] width 33 height 4
click at [499, 39] on button at bounding box center [497, 36] width 8 height 8
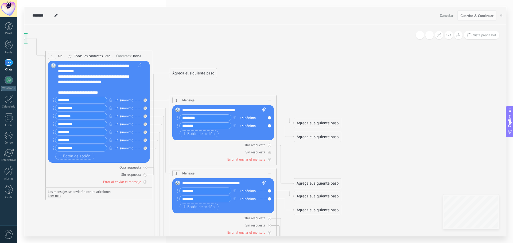
click at [317, 123] on div "Agrega el siguiente paso" at bounding box center [317, 123] width 47 height 9
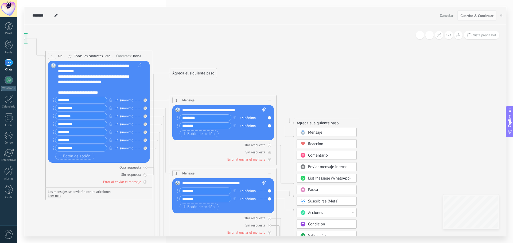
click at [318, 143] on span "Reacción" at bounding box center [315, 143] width 15 height 5
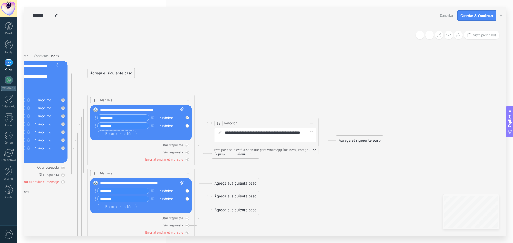
click at [218, 123] on span "12" at bounding box center [218, 123] width 4 height 5
click at [311, 121] on span "Iniciar vista previa aquí Cambiar nombre Duplicar [GEOGRAPHIC_DATA]" at bounding box center [311, 123] width 9 height 8
click at [325, 158] on div "Borrar" at bounding box center [335, 157] width 53 height 9
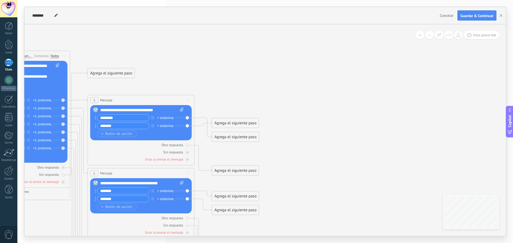
click at [227, 122] on div "Agrega el siguiente paso" at bounding box center [235, 123] width 47 height 9
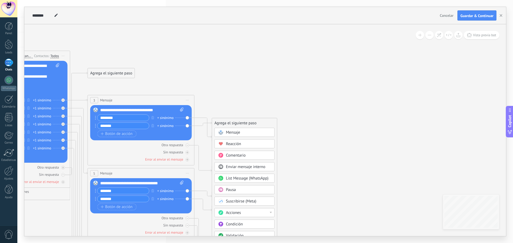
click at [229, 132] on span "Mensaje" at bounding box center [233, 132] width 14 height 5
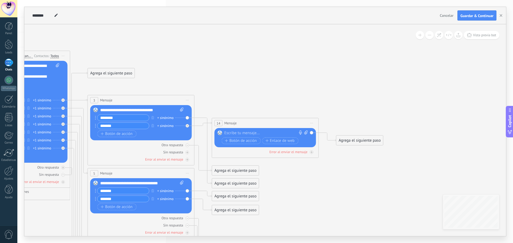
click at [240, 131] on div at bounding box center [263, 133] width 79 height 5
click at [262, 134] on div at bounding box center [263, 133] width 79 height 5
click at [243, 166] on div "Agrega el siguiente paso Mensaje Mensaje Mensaje Reacción Comentario Enviar men…" at bounding box center [235, 171] width 47 height 10
click at [241, 169] on div "Agrega el siguiente paso" at bounding box center [235, 170] width 47 height 9
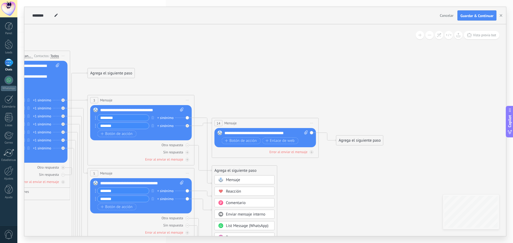
click at [256, 181] on div "Mensaje" at bounding box center [248, 180] width 45 height 5
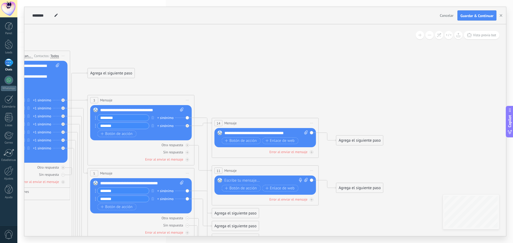
click at [261, 181] on div at bounding box center [263, 180] width 79 height 5
drag, startPoint x: 298, startPoint y: 133, endPoint x: 213, endPoint y: 133, distance: 85.7
click at [213, 133] on div "14 Mensaje ******* (a): Todos los contactos - canales seleccionados Todos los c…" at bounding box center [265, 138] width 107 height 40
copy div "**********"
click at [234, 179] on div at bounding box center [263, 180] width 79 height 5
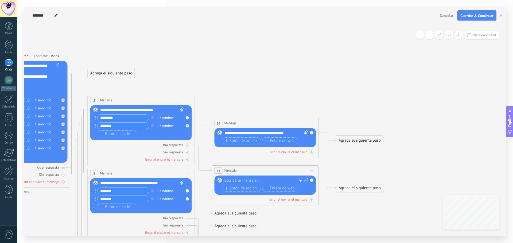
paste div
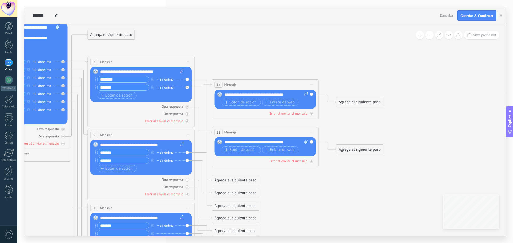
click at [241, 180] on div "Agrega el siguiente paso" at bounding box center [235, 180] width 47 height 9
click at [236, 189] on span "Mensaje" at bounding box center [233, 189] width 14 height 5
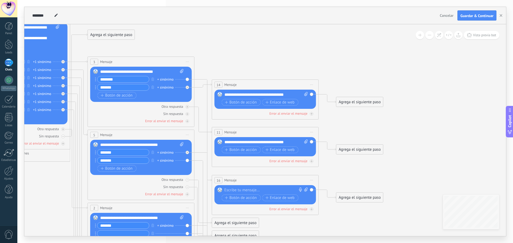
click at [244, 191] on div at bounding box center [263, 190] width 79 height 5
paste div
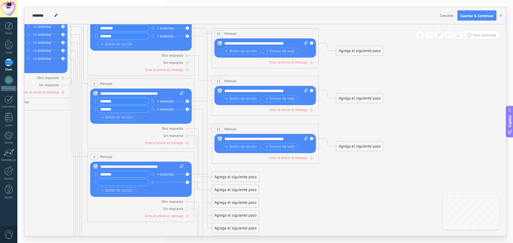
click at [229, 178] on div "Agrega el siguiente paso" at bounding box center [235, 177] width 47 height 9
click at [241, 185] on div "Mensaje" at bounding box center [248, 186] width 45 height 5
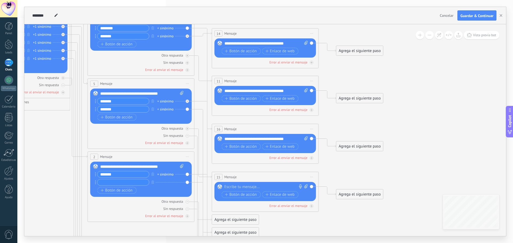
click at [244, 185] on div at bounding box center [263, 186] width 79 height 5
paste div
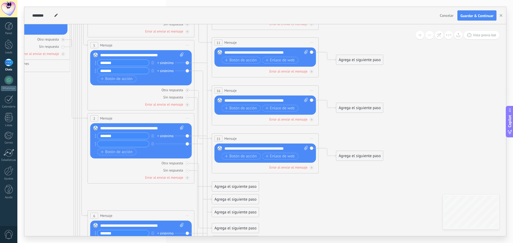
click at [247, 186] on div "Agrega el siguiente paso" at bounding box center [235, 186] width 47 height 9
click at [243, 186] on div "17 Pausa ***** Iniciar vista previa aquí Cambiar nombre Duplicar Borrar" at bounding box center [265, 187] width 106 height 10
click at [245, 210] on div "Agrega el siguiente paso" at bounding box center [235, 211] width 47 height 9
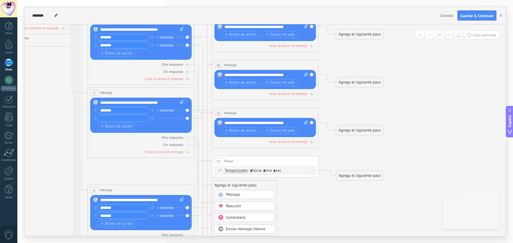
click at [242, 193] on div "Mensaje" at bounding box center [248, 194] width 45 height 5
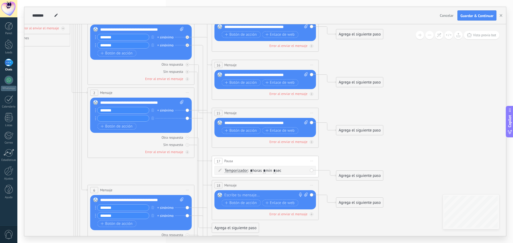
click at [243, 195] on div at bounding box center [263, 195] width 79 height 5
paste div
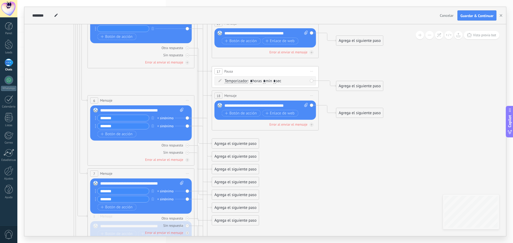
click at [223, 145] on div "Agrega el siguiente paso" at bounding box center [235, 143] width 47 height 9
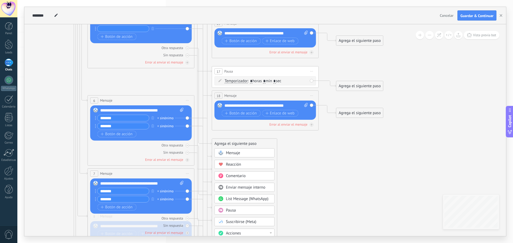
click at [232, 153] on span "Mensaje" at bounding box center [233, 153] width 14 height 5
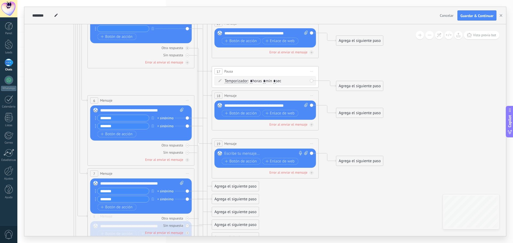
click at [232, 152] on div at bounding box center [263, 153] width 79 height 5
paste div
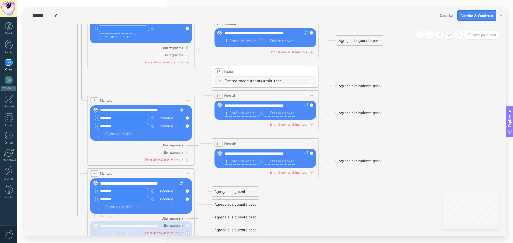
click at [240, 192] on div "Agrega el siguiente paso" at bounding box center [235, 191] width 47 height 9
click at [240, 199] on span "Mensaje" at bounding box center [233, 201] width 14 height 5
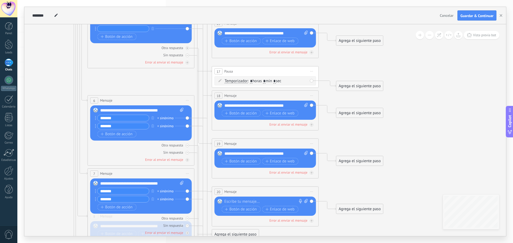
click at [241, 199] on div at bounding box center [263, 201] width 79 height 5
paste div
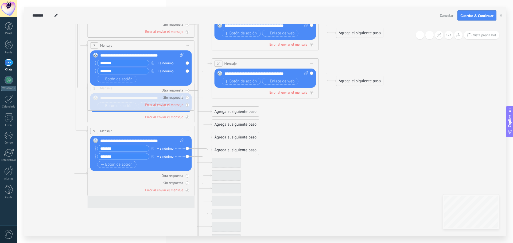
click at [225, 112] on div "Agrega el siguiente paso" at bounding box center [235, 111] width 47 height 9
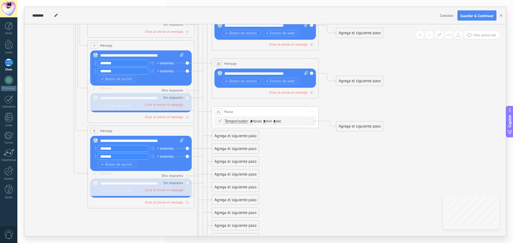
click at [227, 135] on div "Agrega el siguiente paso" at bounding box center [235, 136] width 47 height 9
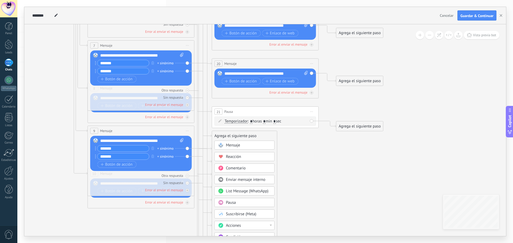
click at [233, 145] on span "Mensaje" at bounding box center [233, 145] width 14 height 5
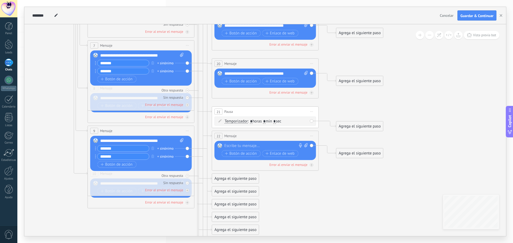
click at [242, 144] on div at bounding box center [263, 145] width 79 height 5
paste div
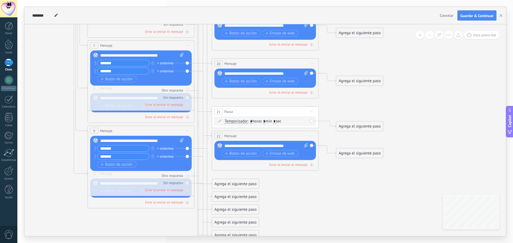
click at [231, 182] on div "Agrega el siguiente paso" at bounding box center [235, 184] width 47 height 9
click at [239, 191] on span "Mensaje" at bounding box center [233, 193] width 14 height 5
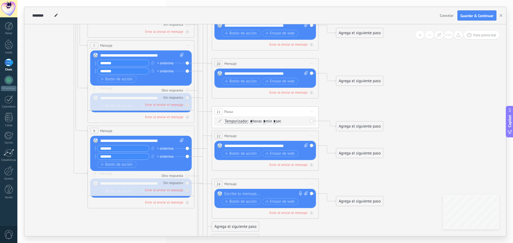
click at [240, 192] on div at bounding box center [263, 193] width 79 height 5
paste div
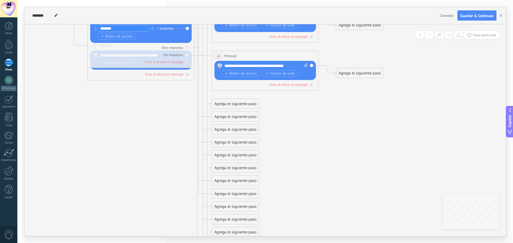
click at [241, 101] on div "Agrega el siguiente paso" at bounding box center [235, 104] width 47 height 9
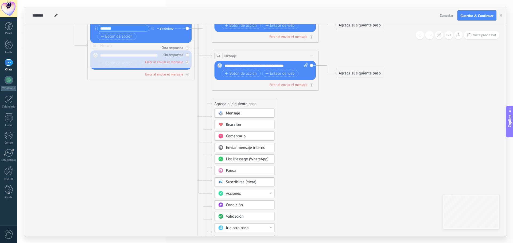
click at [240, 112] on span "Mensaje" at bounding box center [233, 113] width 14 height 5
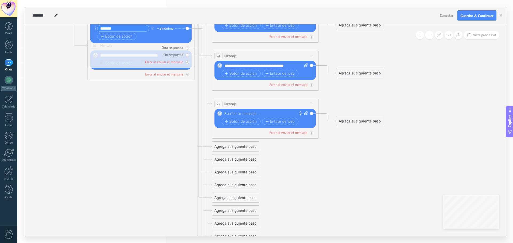
click at [247, 112] on div at bounding box center [263, 113] width 79 height 5
paste div
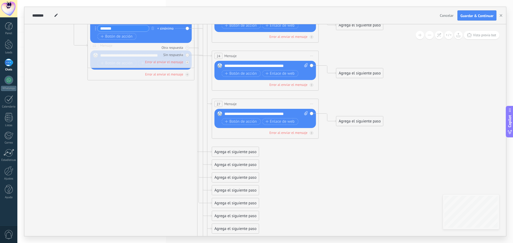
click at [242, 153] on div "Agrega el siguiente paso" at bounding box center [235, 152] width 47 height 9
click at [230, 175] on div "Agrega el siguiente paso" at bounding box center [235, 176] width 47 height 9
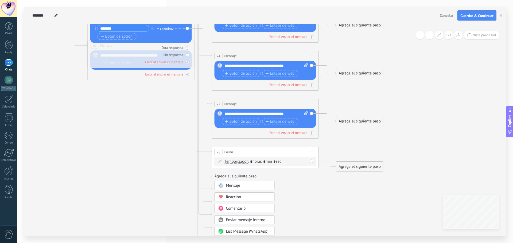
click at [233, 184] on span "Mensaje" at bounding box center [233, 185] width 14 height 5
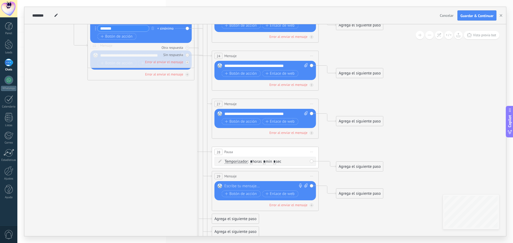
click at [237, 185] on div at bounding box center [263, 186] width 79 height 5
paste div
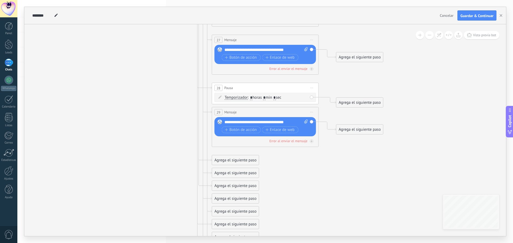
click at [230, 161] on div "Agrega el siguiente paso" at bounding box center [235, 160] width 47 height 9
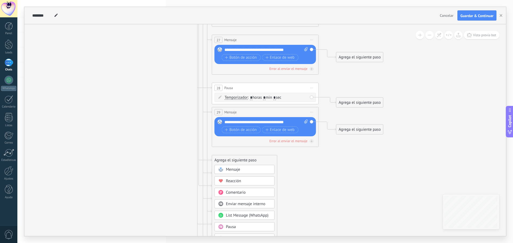
click at [230, 171] on span "Mensaje" at bounding box center [233, 169] width 14 height 5
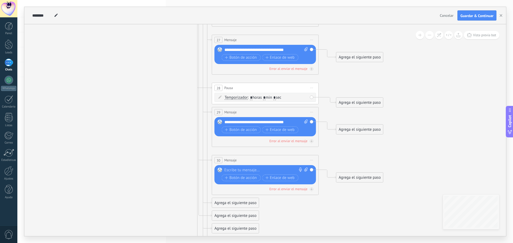
click at [233, 171] on div at bounding box center [263, 170] width 79 height 5
paste div
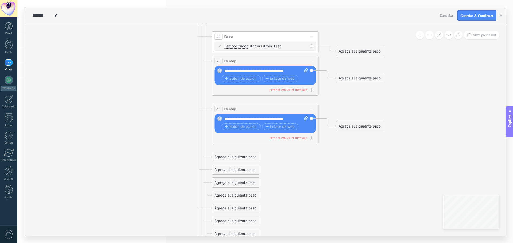
click at [238, 152] on div "Agrega el siguiente paso Mensaje Mensaje Mensaje Reacción Comentario Enviar men…" at bounding box center [235, 157] width 47 height 10
click at [238, 156] on div "Agrega el siguiente paso" at bounding box center [235, 157] width 47 height 9
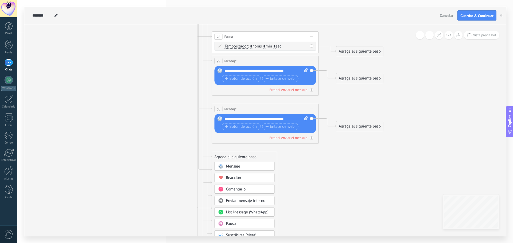
click at [239, 166] on span "Mensaje" at bounding box center [233, 166] width 14 height 5
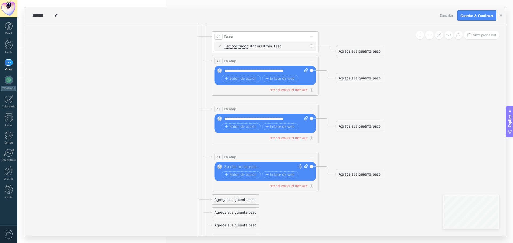
click at [239, 166] on div at bounding box center [263, 166] width 79 height 5
paste div
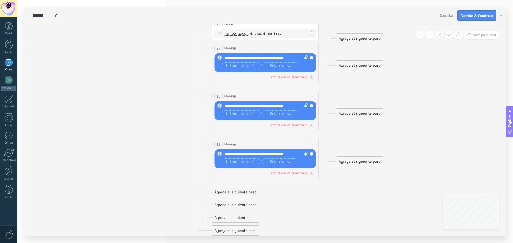
click at [236, 189] on div "Agrega el siguiente paso" at bounding box center [235, 192] width 47 height 9
click at [239, 199] on div "Mensaje" at bounding box center [244, 201] width 60 height 9
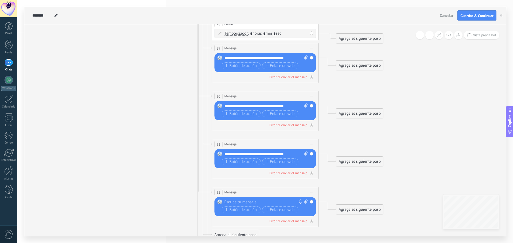
click at [240, 203] on div at bounding box center [263, 202] width 79 height 5
paste div
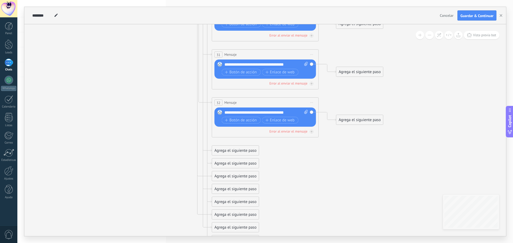
click at [222, 148] on div "Agrega el siguiente paso" at bounding box center [235, 150] width 47 height 9
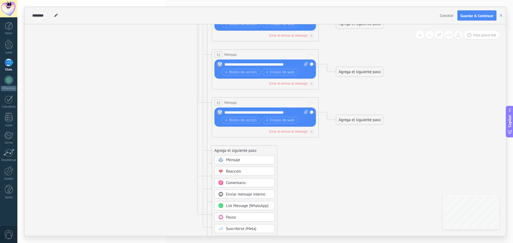
click at [229, 161] on span "Mensaje" at bounding box center [233, 160] width 14 height 5
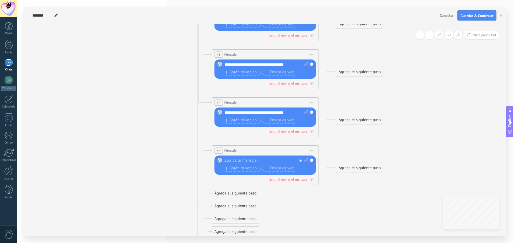
click at [234, 162] on div at bounding box center [263, 160] width 79 height 5
paste div
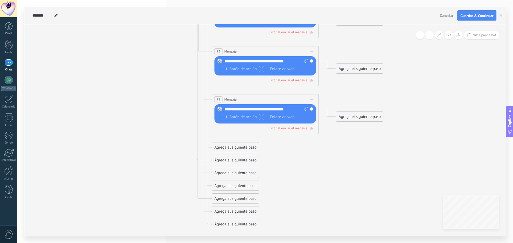
click at [228, 146] on div "Agrega el siguiente paso" at bounding box center [235, 147] width 47 height 9
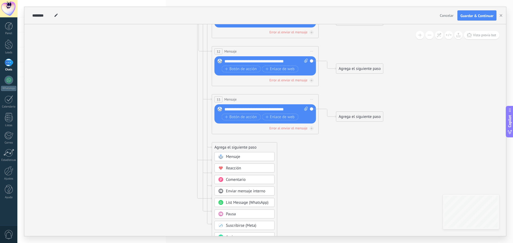
click at [233, 157] on span "Mensaje" at bounding box center [233, 156] width 14 height 5
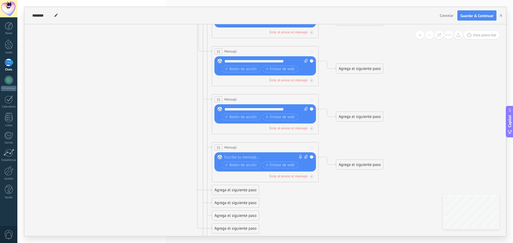
click at [236, 157] on div at bounding box center [263, 157] width 79 height 5
paste div
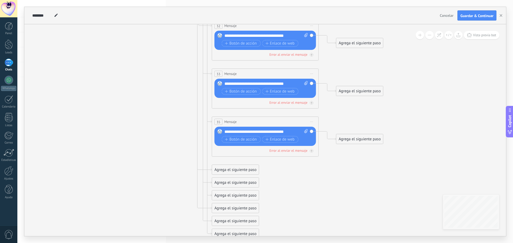
click at [233, 167] on div "Agrega el siguiente paso" at bounding box center [235, 170] width 47 height 9
click at [239, 195] on div "Agrega el siguiente paso" at bounding box center [235, 194] width 47 height 9
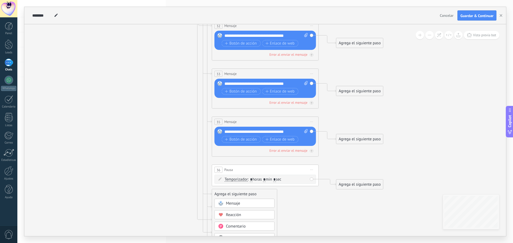
click at [238, 201] on div "Mensaje" at bounding box center [244, 203] width 60 height 9
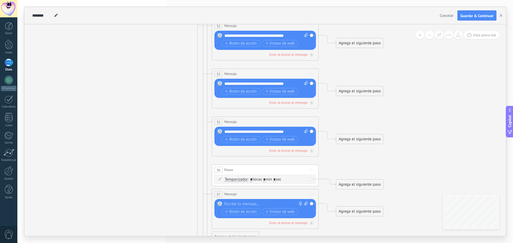
click at [240, 202] on div at bounding box center [263, 204] width 79 height 5
paste div
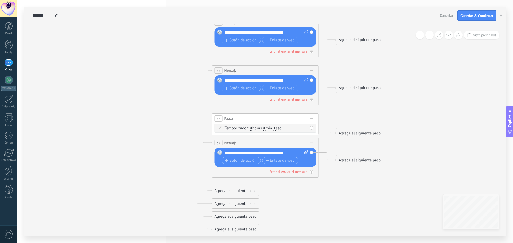
click at [241, 191] on div "Agrega el siguiente paso" at bounding box center [235, 191] width 47 height 9
click at [241, 197] on div "Mensaje" at bounding box center [244, 200] width 60 height 9
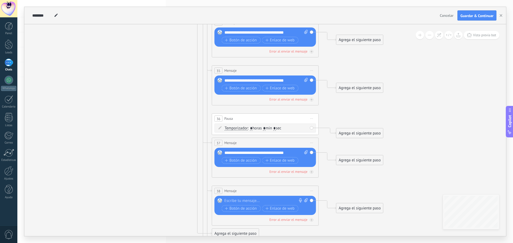
click at [245, 202] on div at bounding box center [263, 200] width 79 height 5
paste div
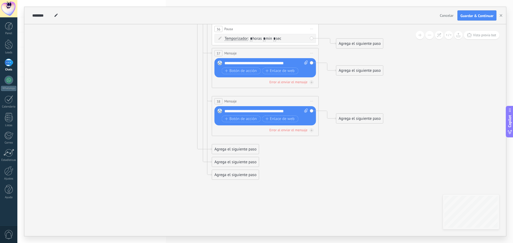
click at [221, 149] on div "Agrega el siguiente paso" at bounding box center [235, 149] width 47 height 9
click at [229, 171] on div "Agrega el siguiente paso" at bounding box center [235, 173] width 47 height 9
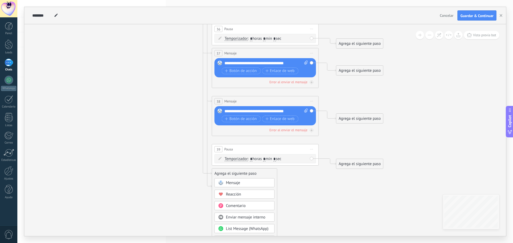
click at [231, 183] on span "Mensaje" at bounding box center [233, 182] width 14 height 5
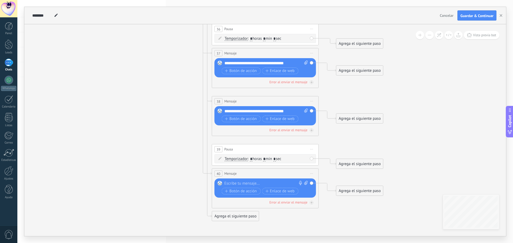
click at [238, 183] on div at bounding box center [263, 183] width 79 height 5
paste div
click at [225, 219] on div "Agrega el siguiente paso" at bounding box center [235, 221] width 47 height 9
click at [241, 232] on div "Mensaje" at bounding box center [248, 231] width 45 height 5
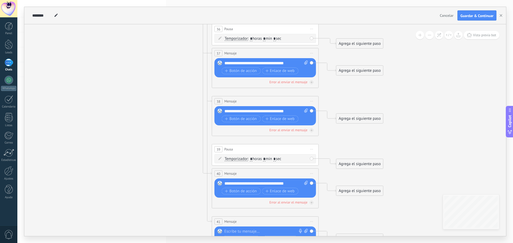
click at [265, 232] on div at bounding box center [263, 231] width 79 height 5
paste div
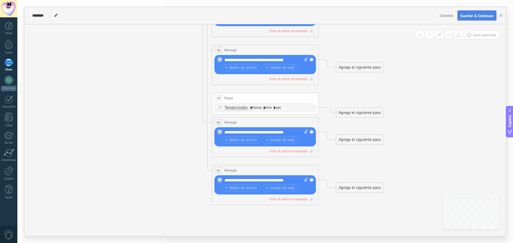
click at [471, 14] on span "Guardar & Continuar" at bounding box center [476, 16] width 33 height 4
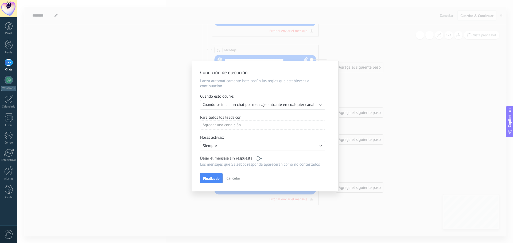
click at [250, 123] on div "Agregar una condición" at bounding box center [262, 124] width 125 height 9
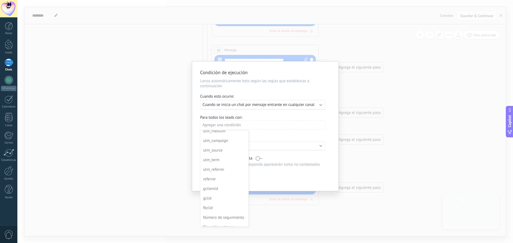
scroll to position [0, 0]
click at [289, 130] on div at bounding box center [265, 126] width 146 height 130
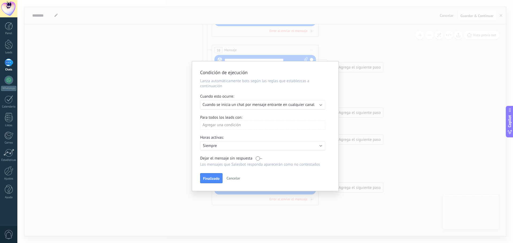
click at [272, 105] on span "Cuando se inicia un chat por mensaje entrante en cualquier canal" at bounding box center [258, 104] width 112 height 5
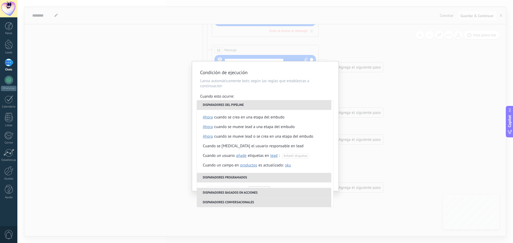
click at [272, 105] on li "Disparadores del pipeline" at bounding box center [264, 105] width 134 height 10
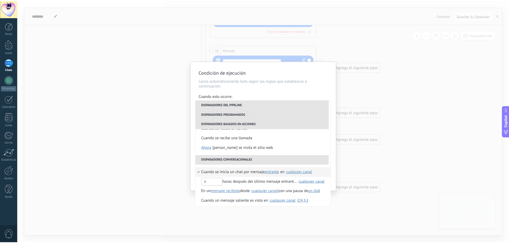
scroll to position [116, 0]
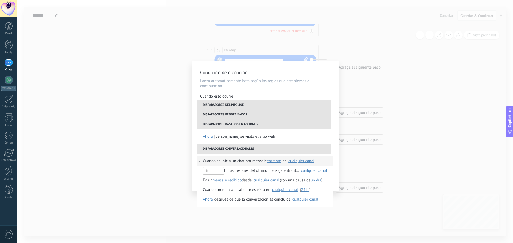
click at [291, 49] on div "**********" at bounding box center [264, 121] width 495 height 243
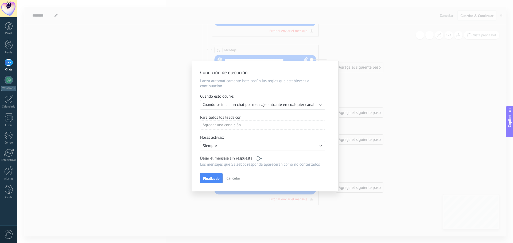
click at [227, 146] on p "Siempre" at bounding box center [249, 145] width 93 height 5
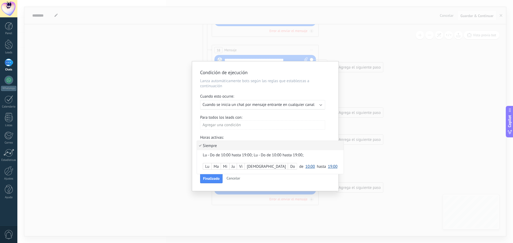
click at [227, 146] on li "Siempre" at bounding box center [270, 145] width 147 height 9
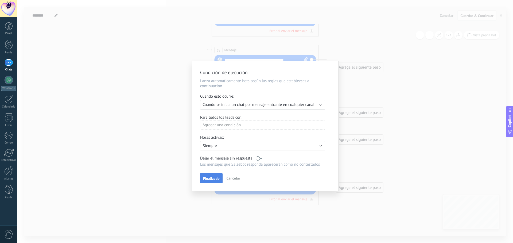
click at [212, 180] on span "Finalizado" at bounding box center [211, 179] width 17 height 4
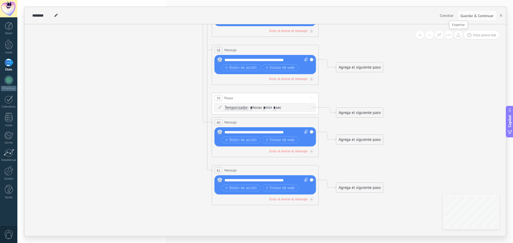
click at [458, 34] on icon at bounding box center [458, 35] width 4 height 4
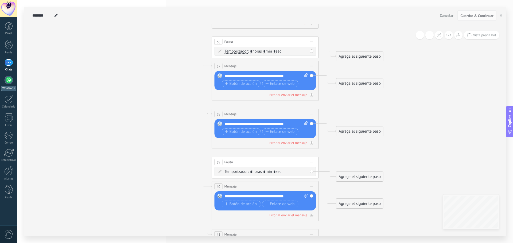
click at [2, 80] on link "WhatsApp" at bounding box center [8, 83] width 17 height 15
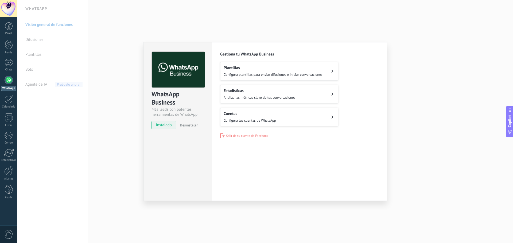
click at [99, 107] on div "WhatsApp Business Más leads con potentes herramientas de WhatsApp instalado Des…" at bounding box center [264, 121] width 495 height 243
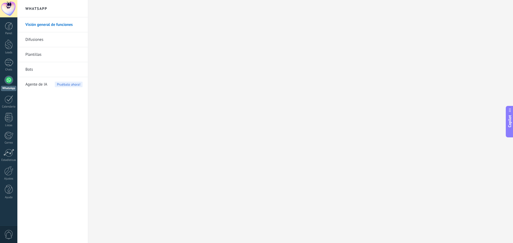
click at [7, 235] on span "0" at bounding box center [8, 234] width 9 height 9
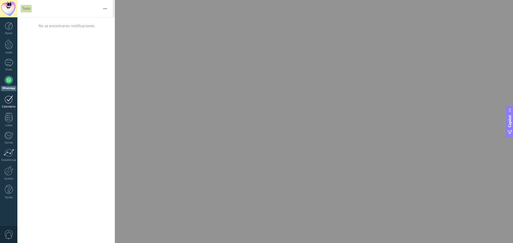
click at [7, 102] on div at bounding box center [9, 99] width 9 height 8
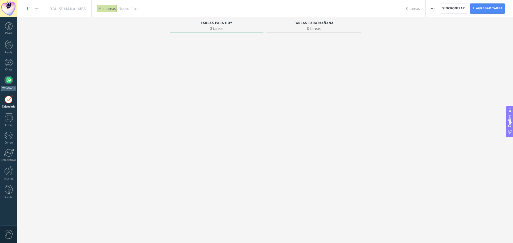
click at [8, 82] on div at bounding box center [9, 80] width 9 height 9
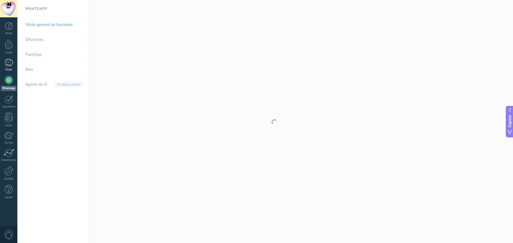
click at [9, 70] on div "Chats" at bounding box center [8, 69] width 15 height 3
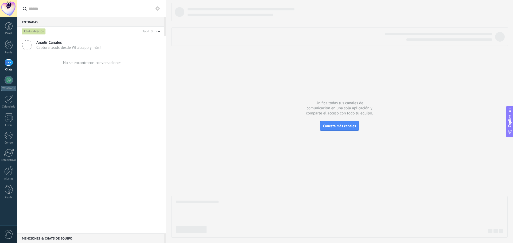
click at [60, 44] on span "Añadir Canales" at bounding box center [68, 42] width 64 height 5
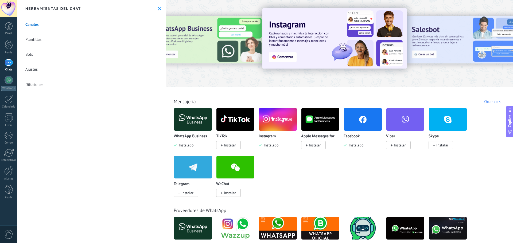
click at [159, 9] on icon at bounding box center [159, 8] width 3 height 3
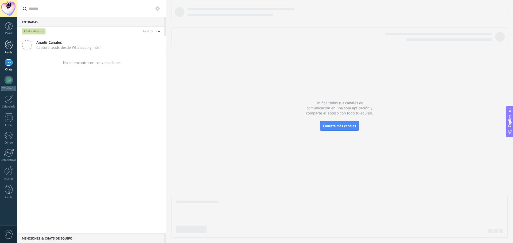
click at [7, 41] on div at bounding box center [9, 45] width 8 height 10
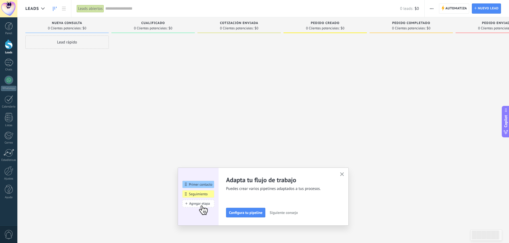
click at [70, 42] on div "Lead rápido" at bounding box center [66, 42] width 83 height 13
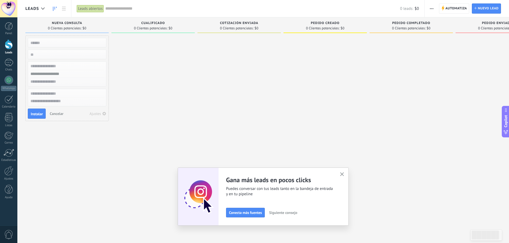
click at [60, 114] on span "Cancelar" at bounding box center [57, 113] width 14 height 5
click at [167, 37] on div at bounding box center [152, 123] width 83 height 174
click at [159, 47] on div at bounding box center [152, 123] width 83 height 174
click at [85, 44] on div "Lead rápido" at bounding box center [66, 42] width 83 height 13
click at [63, 69] on input "text" at bounding box center [66, 66] width 78 height 8
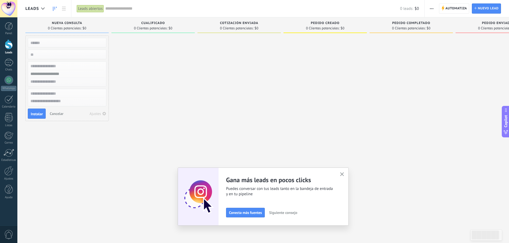
click at [68, 92] on input "text" at bounding box center [66, 94] width 78 height 8
click at [150, 50] on div at bounding box center [152, 123] width 83 height 174
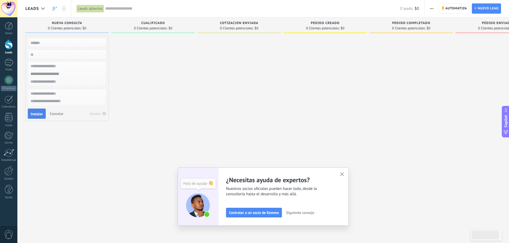
click at [41, 113] on span "Instalar" at bounding box center [37, 114] width 12 height 4
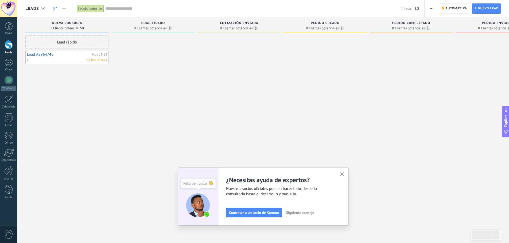
click at [134, 54] on div at bounding box center [152, 123] width 83 height 174
click at [138, 51] on div at bounding box center [152, 123] width 83 height 174
click at [138, 50] on div at bounding box center [152, 123] width 83 height 174
click at [86, 57] on div "Lead #5964746 Hoy 19:13 No hay tareas" at bounding box center [67, 57] width 80 height 11
click at [91, 58] on span "No hay tareas" at bounding box center [95, 60] width 19 height 5
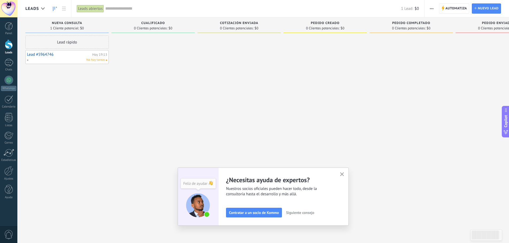
click at [91, 58] on span "No hay tareas" at bounding box center [95, 60] width 19 height 5
click at [150, 84] on div at bounding box center [152, 123] width 83 height 174
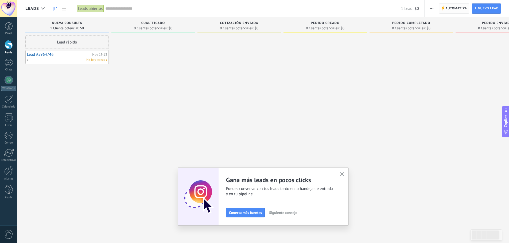
click at [454, 7] on span "Automatiza" at bounding box center [456, 9] width 22 height 10
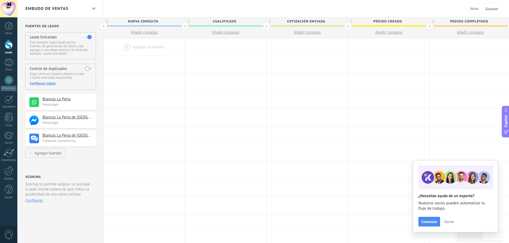
click at [68, 44] on p "Esta función capta leads de tus fuentes de generación de leads y los agrega a u…" at bounding box center [61, 48] width 62 height 15
click at [140, 45] on div at bounding box center [144, 46] width 81 height 17
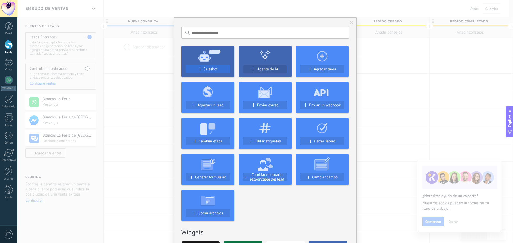
click at [206, 67] on span "Salesbot" at bounding box center [210, 69] width 14 height 5
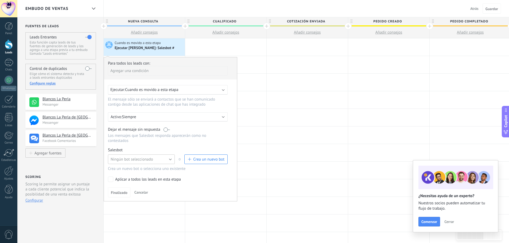
click at [122, 159] on span "Ningún bot seleccionado" at bounding box center [132, 159] width 42 height 5
click at [125, 170] on span "LA PERLA" at bounding box center [139, 168] width 68 height 5
click at [117, 190] on button "Finalizado" at bounding box center [119, 192] width 22 height 10
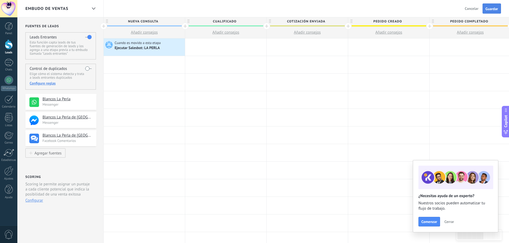
click at [490, 8] on span "Guardar" at bounding box center [491, 9] width 13 height 4
click at [219, 45] on div at bounding box center [225, 46] width 81 height 17
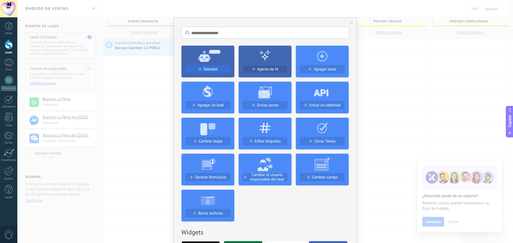
click at [195, 67] on div "Salesbot" at bounding box center [208, 69] width 44 height 5
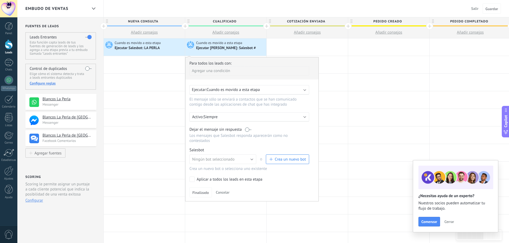
click at [242, 91] on span "Cuando es movido a esta etapa" at bounding box center [232, 89] width 53 height 5
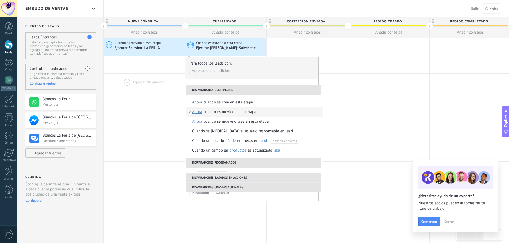
click at [157, 89] on div at bounding box center [144, 82] width 81 height 17
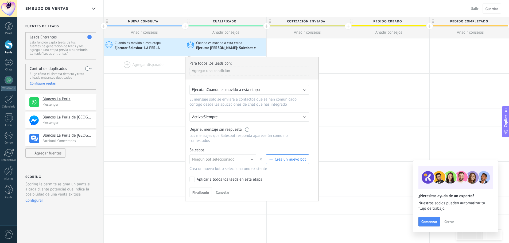
click at [175, 70] on div at bounding box center [144, 64] width 81 height 17
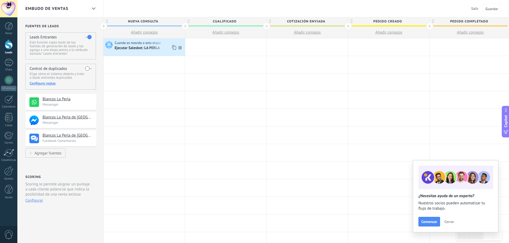
click at [158, 50] on div "Ejecutar Salesbot: LA PERLA" at bounding box center [138, 48] width 46 height 5
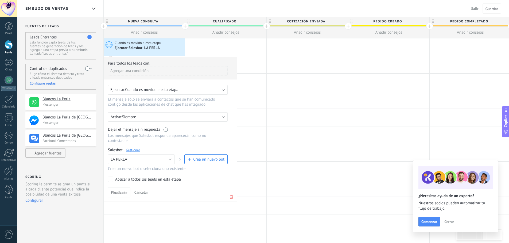
click at [175, 70] on div "Agregar una condición" at bounding box center [168, 70] width 120 height 9
click at [130, 112] on div "Fuente" at bounding box center [132, 109] width 42 height 7
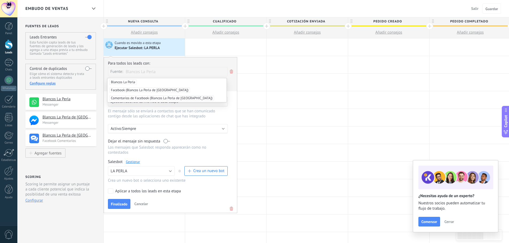
click at [127, 81] on span "Blancos La Perla" at bounding box center [122, 82] width 27 height 5
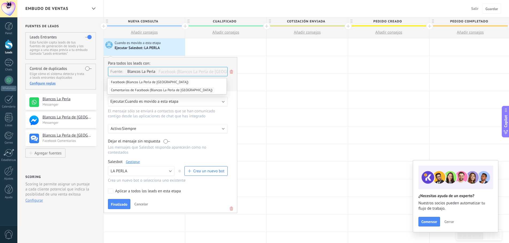
click at [178, 73] on input "text" at bounding box center [172, 71] width 27 height 9
type input "********"
click at [115, 206] on span "Finalizado" at bounding box center [119, 205] width 17 height 4
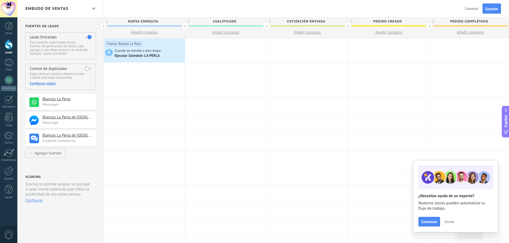
click at [448, 222] on span "Cerrar" at bounding box center [449, 222] width 10 height 4
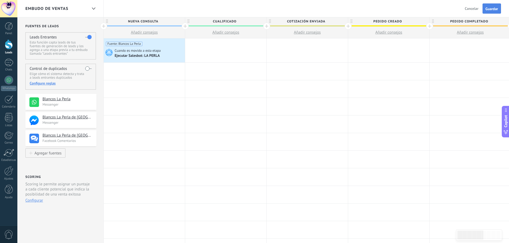
click at [490, 11] on button "Guardar" at bounding box center [491, 8] width 18 height 10
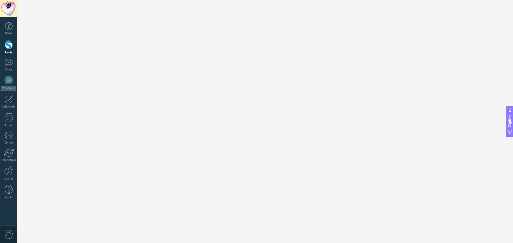
click at [13, 12] on div at bounding box center [8, 8] width 17 height 17
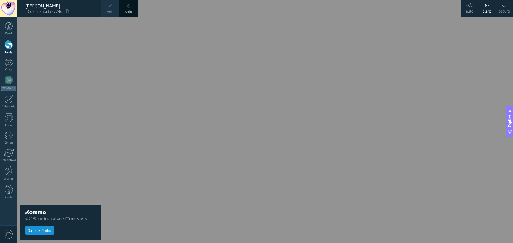
click at [451, 37] on div at bounding box center [273, 121] width 513 height 243
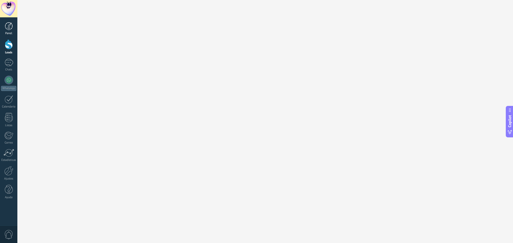
click at [7, 31] on link "Panel" at bounding box center [8, 28] width 17 height 13
click at [8, 67] on link "Chats" at bounding box center [8, 65] width 17 height 13
click at [11, 100] on div at bounding box center [9, 99] width 9 height 8
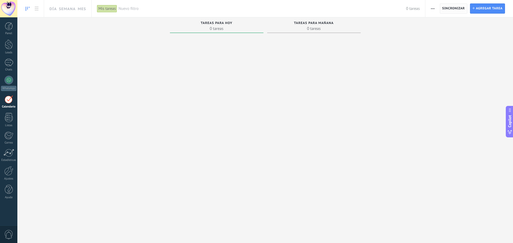
click at [449, 9] on span "Sincronizar" at bounding box center [453, 8] width 23 height 3
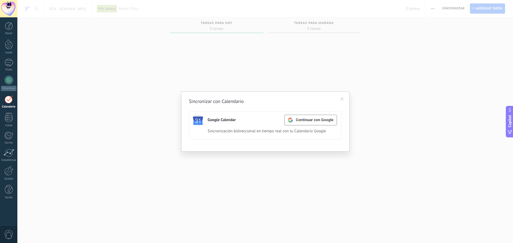
click at [341, 61] on div "Sincronizar con Calendario Google Calendar Continuar con Google Activa Apagar S…" at bounding box center [264, 121] width 495 height 243
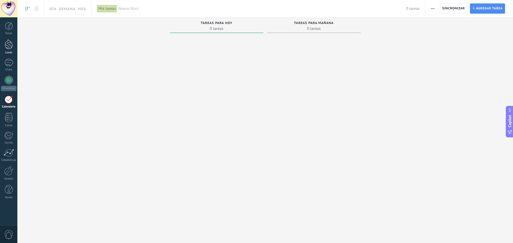
click at [8, 48] on div at bounding box center [9, 45] width 8 height 10
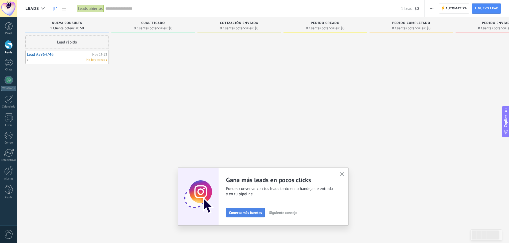
click at [246, 211] on span "Conecta más fuentes" at bounding box center [245, 213] width 33 height 4
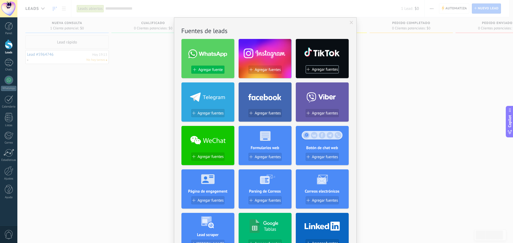
click at [206, 71] on span "Agregar fuente" at bounding box center [210, 70] width 24 height 5
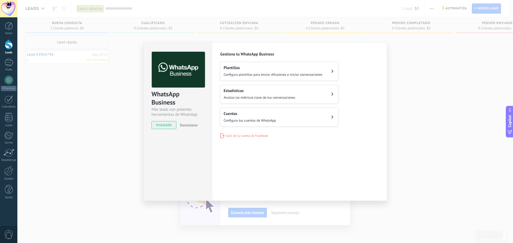
click at [311, 114] on button "Cuentas Configura tus cuentas de WhatsApp" at bounding box center [279, 117] width 118 height 19
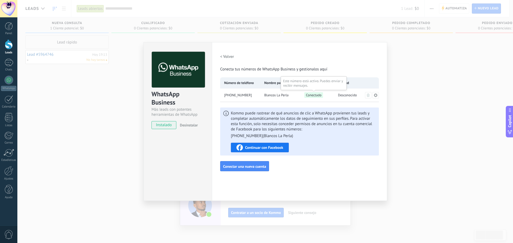
click at [310, 95] on span "Conectado" at bounding box center [313, 95] width 19 height 6
click at [276, 60] on div "< Volver Conecta tus números de WhatsApp Business y gestionalos aquí" at bounding box center [299, 62] width 159 height 20
click at [313, 95] on span "Conectado" at bounding box center [313, 95] width 19 height 6
click at [376, 96] on icon at bounding box center [375, 95] width 4 height 4
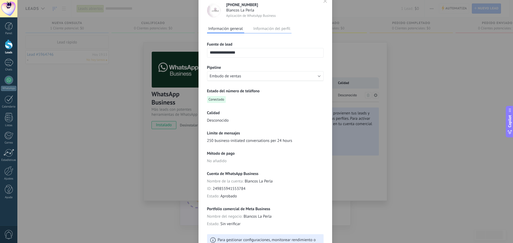
scroll to position [58, 0]
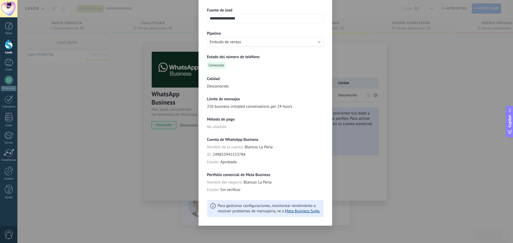
click at [288, 210] on link "Meta Business Suite." at bounding box center [302, 211] width 35 height 5
click at [365, 24] on div "**********" at bounding box center [264, 121] width 495 height 243
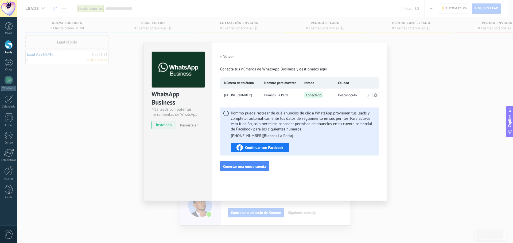
scroll to position [0, 0]
click at [314, 97] on span "Conectado" at bounding box center [313, 95] width 19 height 6
click at [345, 96] on span "Desconocido" at bounding box center [347, 95] width 19 height 5
click at [222, 53] on button "< Volver" at bounding box center [227, 57] width 14 height 10
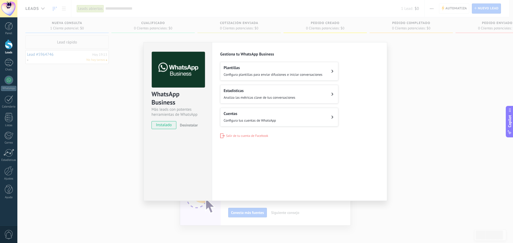
click at [256, 97] on span "Analiza las métricas clave de tus conversaciones" at bounding box center [259, 97] width 72 height 5
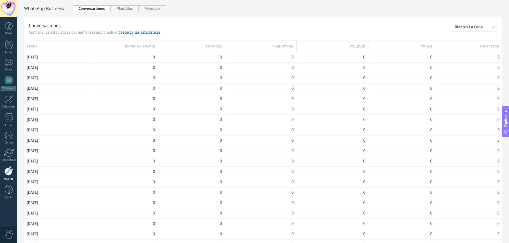
click at [7, 58] on div "Panel Leads Chats WhatsApp Clientes" at bounding box center [8, 113] width 17 height 183
click at [9, 62] on div at bounding box center [9, 63] width 9 height 8
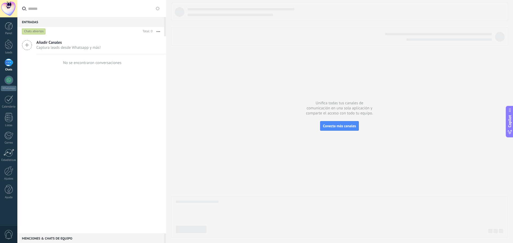
click at [38, 45] on span "Captura leads desde Whatsapp y más!" at bounding box center [68, 47] width 64 height 5
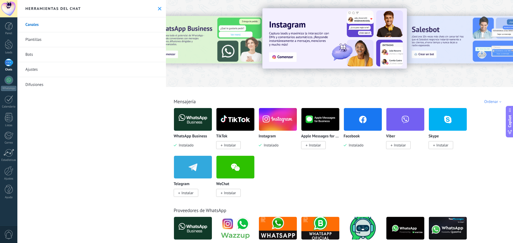
click at [41, 55] on link "Bots" at bounding box center [91, 54] width 148 height 15
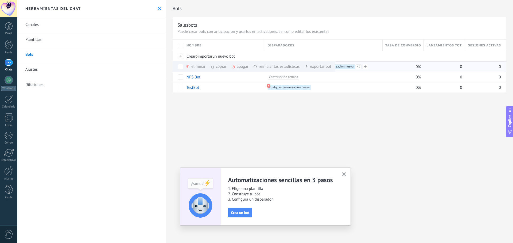
click at [357, 68] on span "+1" at bounding box center [358, 66] width 6 height 5
click at [336, 66] on span "Cualquier conversación nueva +1" at bounding box center [332, 66] width 43 height 5
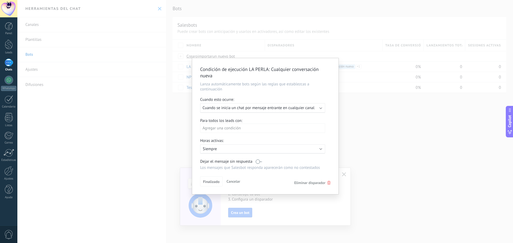
click at [380, 151] on div "Condición de ejecución LA PERLA : Cualquier conversación nueva Lanza automática…" at bounding box center [264, 121] width 495 height 243
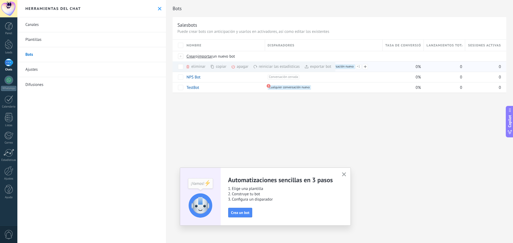
click at [353, 66] on span "Cualquier conversación nueva +1" at bounding box center [332, 66] width 43 height 5
click at [345, 68] on span "Cualquier conversación nueva +1" at bounding box center [332, 66] width 43 height 5
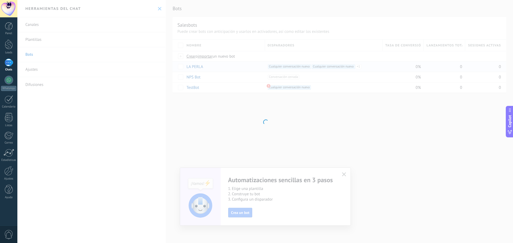
click at [345, 68] on div at bounding box center [264, 121] width 495 height 243
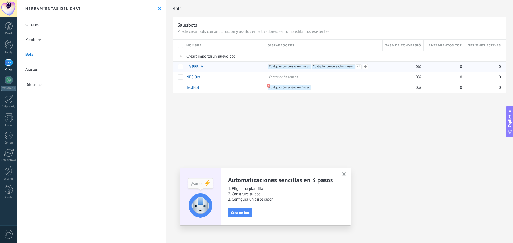
click at [345, 68] on span "Cualquier conversación nueva +1" at bounding box center [332, 66] width 43 height 5
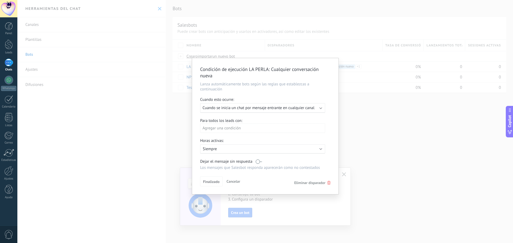
click at [353, 67] on div "Condición de ejecución LA PERLA : Cualquier conversación nueva Lanza automática…" at bounding box center [264, 121] width 495 height 243
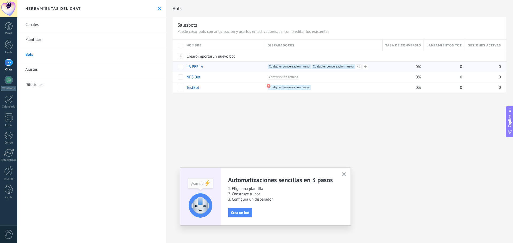
click at [357, 67] on span "+1" at bounding box center [358, 66] width 6 height 5
click at [362, 26] on div "Salesbots" at bounding box center [339, 25] width 324 height 6
click at [288, 88] on span "Cualquier conversación nueva +0" at bounding box center [288, 87] width 43 height 5
click at [68, 43] on link "Plantillas" at bounding box center [91, 39] width 148 height 15
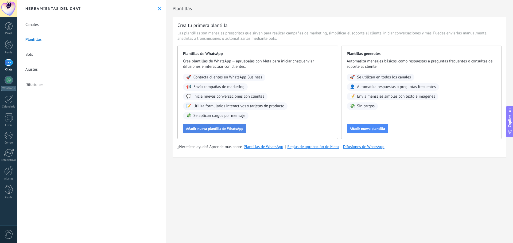
click at [214, 130] on span "Añadir nueva plantilla de WhatsApp" at bounding box center [214, 129] width 57 height 4
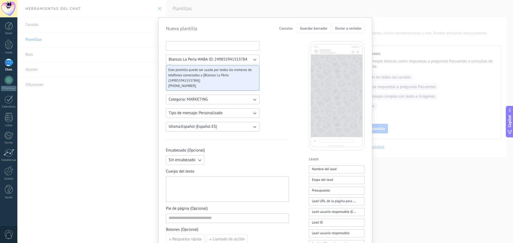
click at [207, 48] on input at bounding box center [212, 45] width 93 height 9
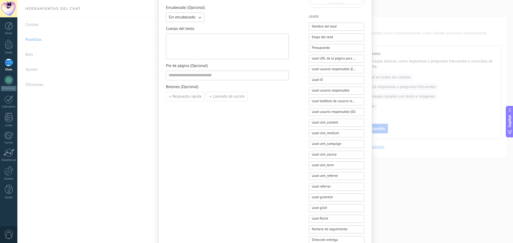
scroll to position [133, 0]
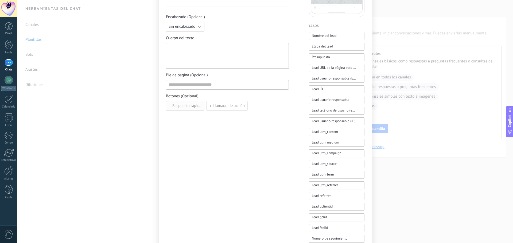
click at [178, 104] on span "Respuesta rápida" at bounding box center [186, 106] width 29 height 4
click at [190, 107] on input at bounding box center [196, 105] width 60 height 9
click at [188, 117] on span "Añadir quick reply" at bounding box center [187, 118] width 31 height 4
click at [188, 117] on input at bounding box center [196, 118] width 60 height 9
click at [231, 118] on icon "button" at bounding box center [231, 118] width 3 height 3
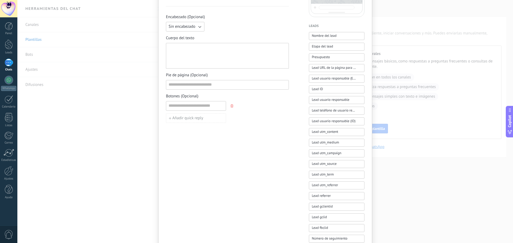
click at [231, 109] on button "button" at bounding box center [232, 106] width 4 height 8
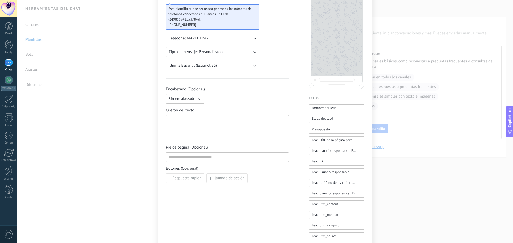
scroll to position [0, 0]
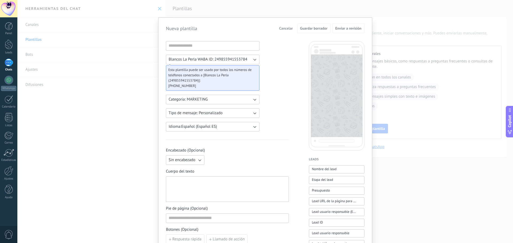
click at [287, 31] on button "Cancelar" at bounding box center [286, 28] width 18 height 8
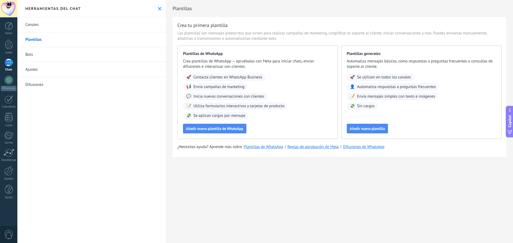
click at [25, 53] on link "Bots" at bounding box center [91, 54] width 148 height 15
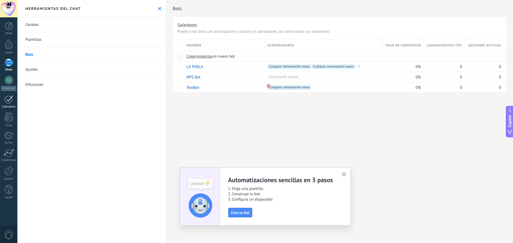
click at [9, 97] on div at bounding box center [9, 99] width 9 height 8
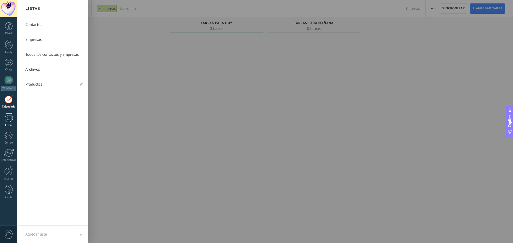
click at [9, 121] on div at bounding box center [9, 117] width 8 height 9
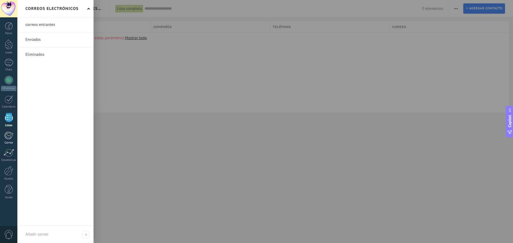
click at [13, 137] on link "Correo" at bounding box center [8, 138] width 17 height 13
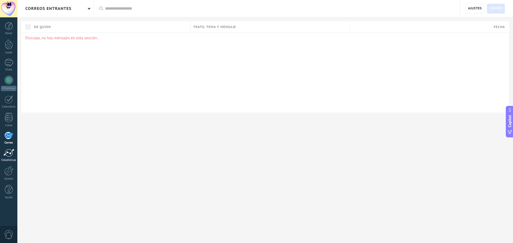
click at [8, 153] on div at bounding box center [8, 153] width 11 height 8
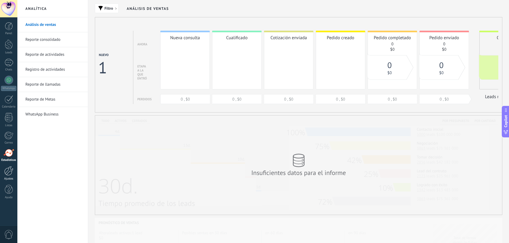
click at [7, 171] on div at bounding box center [8, 170] width 9 height 9
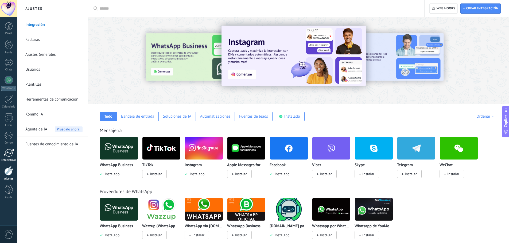
click at [7, 155] on div at bounding box center [8, 153] width 11 height 8
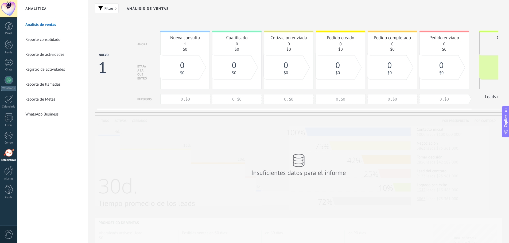
click at [488, 43] on div "Ganado" at bounding box center [503, 60] width 49 height 59
click at [10, 70] on div "Chats" at bounding box center [8, 69] width 15 height 3
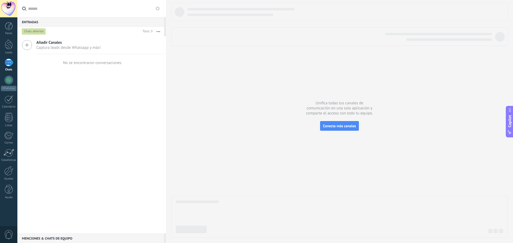
click at [66, 44] on span "Añadir Canales" at bounding box center [68, 42] width 64 height 5
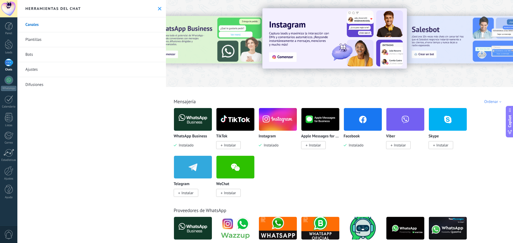
click at [158, 8] on use at bounding box center [159, 8] width 3 height 3
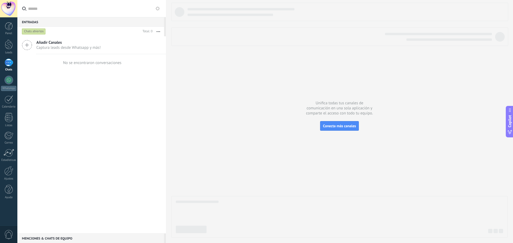
click at [8, 64] on div at bounding box center [9, 63] width 9 height 8
click at [8, 50] on link "Leads" at bounding box center [8, 47] width 17 height 15
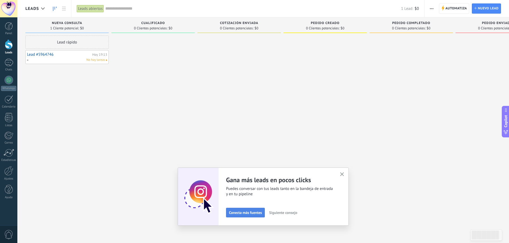
drag, startPoint x: 260, startPoint y: 203, endPoint x: 262, endPoint y: 210, distance: 7.6
click at [263, 206] on div "Gana más leads en pocos clicks Puedes conversar con tus leads tanto en la bande…" at bounding box center [283, 197] width 114 height 42
click at [259, 210] on button "Conecta más fuentes" at bounding box center [245, 213] width 39 height 10
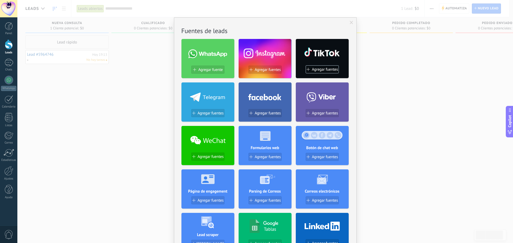
click at [416, 64] on div "No hay resultados Fuentes de leads Agregar fuente Agregar fuentes Agregar fuent…" at bounding box center [264, 121] width 495 height 243
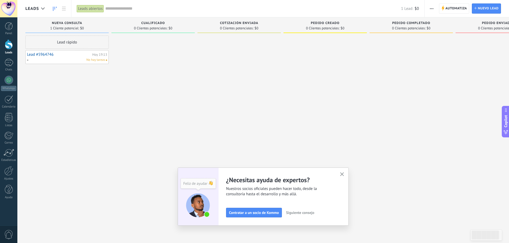
click at [29, 60] on span at bounding box center [30, 60] width 6 height 5
click at [73, 62] on div at bounding box center [66, 57] width 83 height 14
click at [82, 83] on div "Lead rápido Lead #5964746 Hoy 19:13 No hay tareas" at bounding box center [66, 123] width 83 height 174
click at [103, 56] on div "Hoy 19:13" at bounding box center [99, 54] width 15 height 3
drag, startPoint x: 89, startPoint y: 58, endPoint x: 87, endPoint y: 61, distance: 4.1
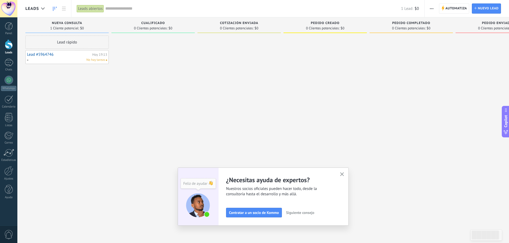
click at [86, 57] on div "Lead #5964746 Hoy 19:13 No hay tareas" at bounding box center [67, 57] width 80 height 11
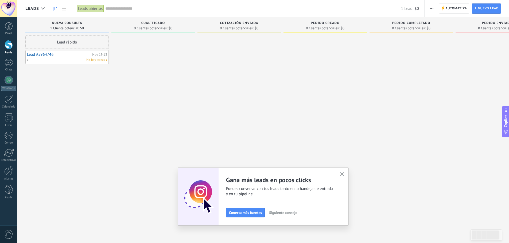
click at [69, 61] on div "No hay tareas" at bounding box center [66, 60] width 78 height 5
click at [342, 174] on icon "button" at bounding box center [342, 174] width 4 height 4
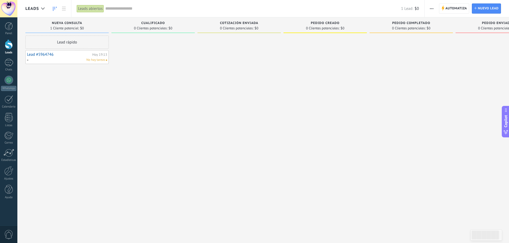
click at [46, 55] on link "Lead #5964746" at bounding box center [59, 54] width 64 height 5
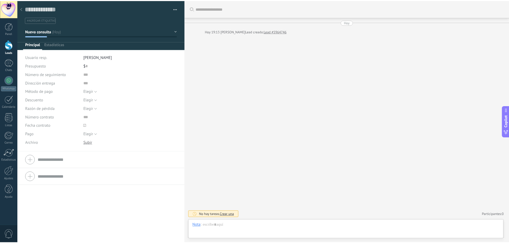
scroll to position [8, 0]
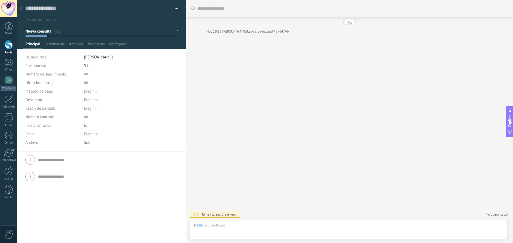
click at [228, 214] on span "Crear una" at bounding box center [228, 214] width 14 height 5
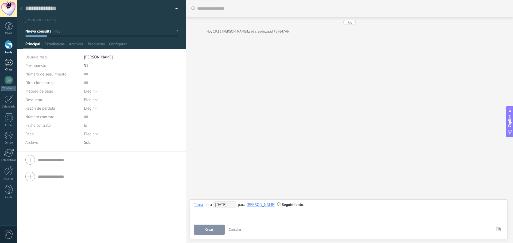
click at [3, 66] on link "Chats" at bounding box center [8, 65] width 17 height 13
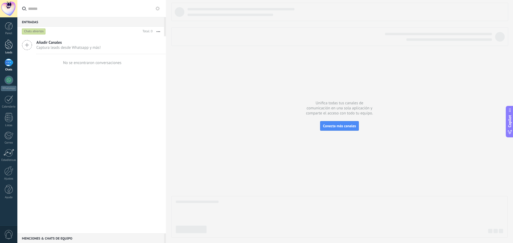
click at [8, 49] on div at bounding box center [9, 45] width 8 height 10
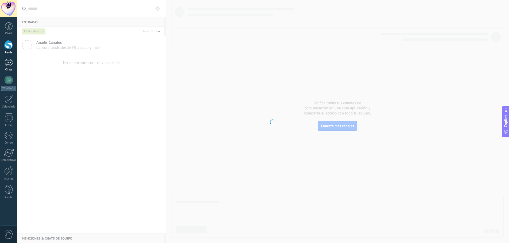
click at [10, 66] on div at bounding box center [9, 63] width 9 height 8
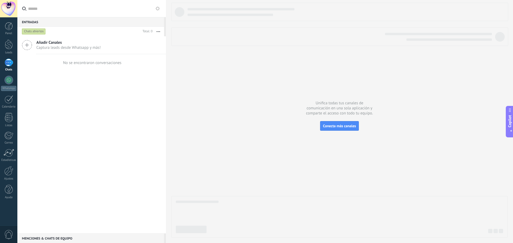
click at [10, 66] on div at bounding box center [9, 63] width 9 height 8
click at [11, 66] on div at bounding box center [9, 63] width 9 height 8
click at [0, 63] on link "Chats" at bounding box center [8, 65] width 17 height 13
click at [8, 62] on div at bounding box center [9, 63] width 9 height 8
click at [7, 111] on div "Panel Leads Chats WhatsApp Clientes" at bounding box center [8, 113] width 17 height 183
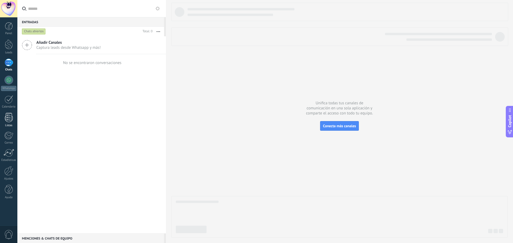
click at [11, 119] on div at bounding box center [9, 117] width 8 height 9
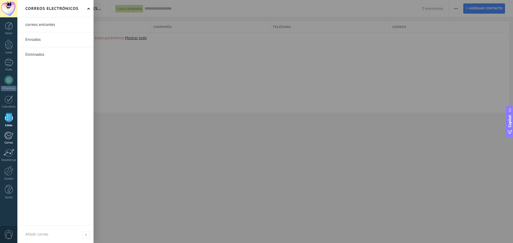
click at [6, 140] on link "Correo" at bounding box center [8, 138] width 17 height 13
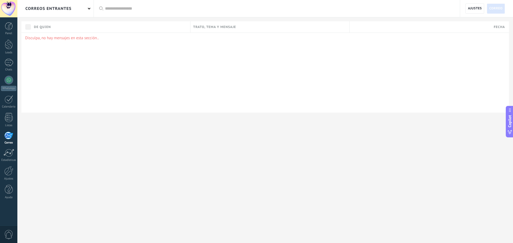
click at [5, 138] on div at bounding box center [8, 136] width 9 height 8
click at [7, 158] on link "Estadísticas" at bounding box center [8, 155] width 17 height 13
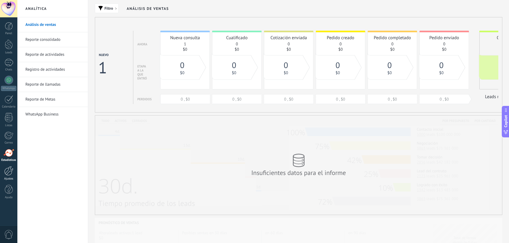
click at [6, 174] on div at bounding box center [8, 170] width 9 height 9
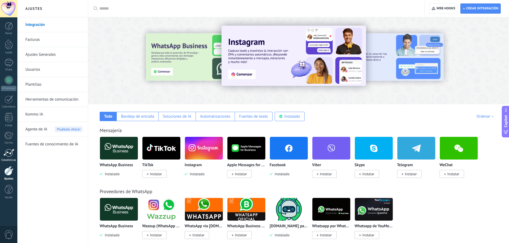
click at [7, 152] on div at bounding box center [8, 153] width 11 height 8
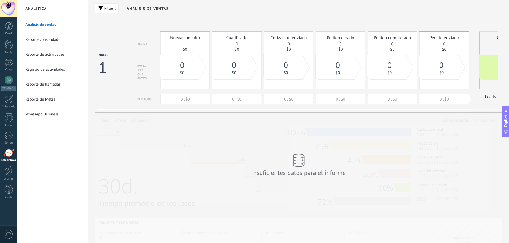
click at [493, 57] on div "0 $0" at bounding box center [499, 67] width 37 height 25
drag, startPoint x: 489, startPoint y: 53, endPoint x: 407, endPoint y: 79, distance: 86.1
click at [407, 79] on div "Nueva consulta 1 $0 0 , $0 Cualificado 0 $0 0 , $0 Cotización enviada 0 $0 0 , …" at bounding box center [344, 67] width 368 height 73
click at [33, 99] on link "Reporte de Metas" at bounding box center [53, 99] width 57 height 15
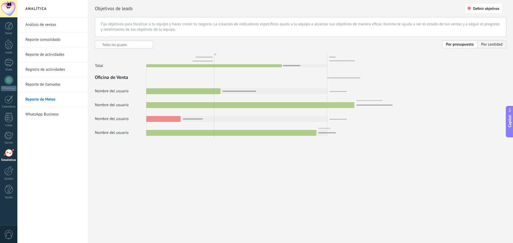
click at [53, 83] on link "Reporte de llamadas" at bounding box center [53, 84] width 57 height 15
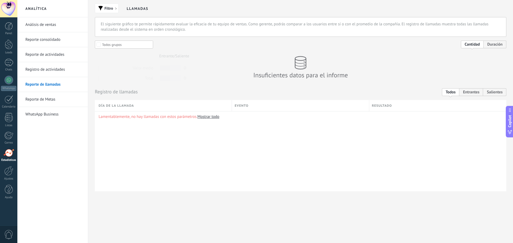
click at [210, 117] on link "Mostrar todo" at bounding box center [208, 116] width 22 height 5
click at [210, 116] on link "Mostrar todo" at bounding box center [208, 116] width 22 height 5
click at [210, 120] on div "Lamentablemente, no hay llamadas con estos parámetros. Mostrar todo" at bounding box center [300, 151] width 411 height 80
click at [131, 12] on h2 "Llamadas" at bounding box center [138, 8] width 22 height 17
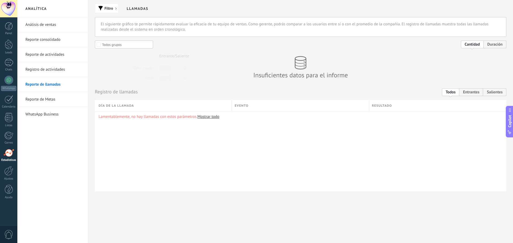
click at [140, 5] on h2 "Llamadas" at bounding box center [138, 8] width 22 height 17
click at [131, 27] on p "El siguiente gráfico te permite rápidamente evaluar la eficacia de tu equipo de…" at bounding box center [300, 27] width 399 height 11
drag, startPoint x: 206, startPoint y: 118, endPoint x: 148, endPoint y: 110, distance: 58.4
click at [205, 118] on link "Mostrar todo" at bounding box center [208, 116] width 22 height 5
click at [47, 110] on link "WhatsApp Business" at bounding box center [53, 114] width 57 height 15
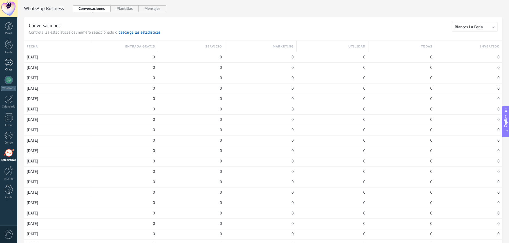
click at [8, 63] on div at bounding box center [9, 63] width 9 height 8
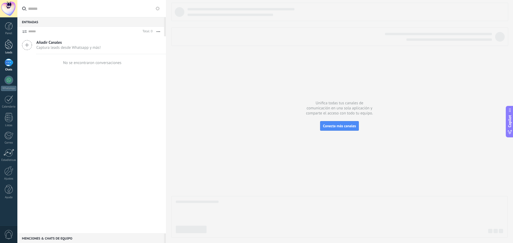
click at [4, 45] on link "Leads" at bounding box center [8, 47] width 17 height 15
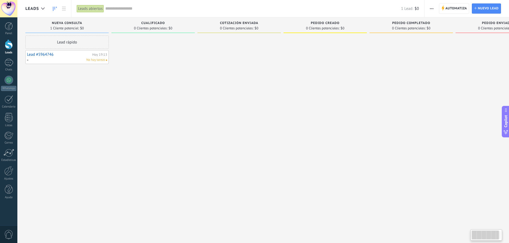
click at [65, 59] on div "No hay tareas" at bounding box center [66, 60] width 78 height 5
click at [62, 44] on div "Lead rápido" at bounding box center [66, 42] width 83 height 13
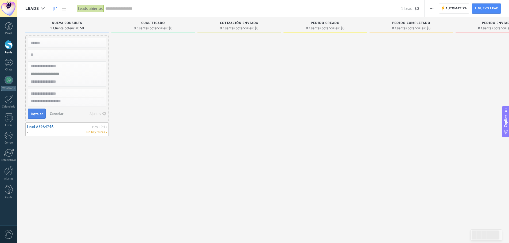
click at [36, 113] on span "Instalar" at bounding box center [37, 114] width 12 height 4
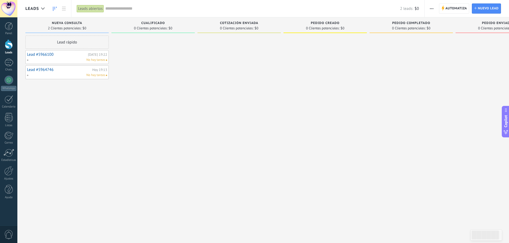
click at [101, 62] on span "No hay tareas" at bounding box center [95, 60] width 19 height 5
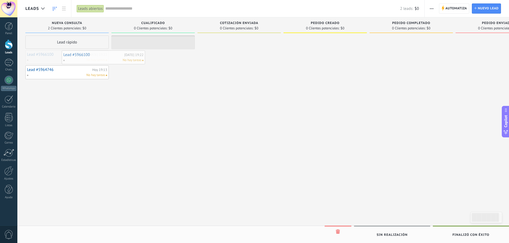
drag, startPoint x: 101, startPoint y: 61, endPoint x: 95, endPoint y: 57, distance: 7.1
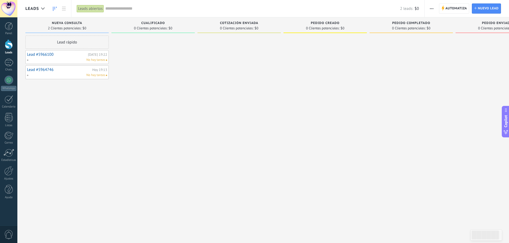
click at [99, 74] on span "No hay tareas" at bounding box center [95, 75] width 19 height 5
click at [97, 74] on span "No hay tareas" at bounding box center [95, 75] width 19 height 5
click at [433, 7] on span "button" at bounding box center [431, 8] width 3 height 10
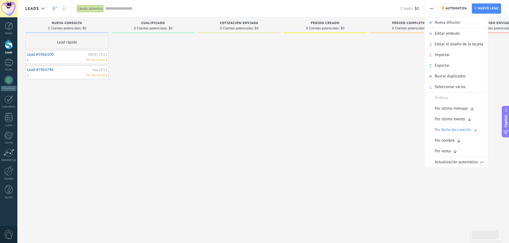
click at [433, 7] on span "button" at bounding box center [431, 8] width 3 height 10
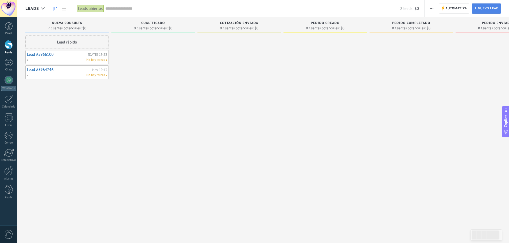
click at [477, 9] on link "Lead Nuevo lead" at bounding box center [485, 8] width 29 height 10
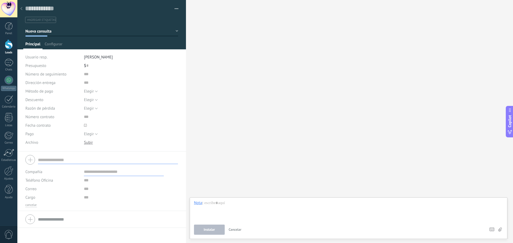
click at [24, 7] on div at bounding box center [21, 9] width 7 height 10
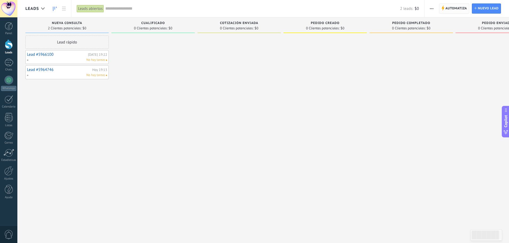
click at [451, 9] on span "Automatiza" at bounding box center [456, 9] width 22 height 10
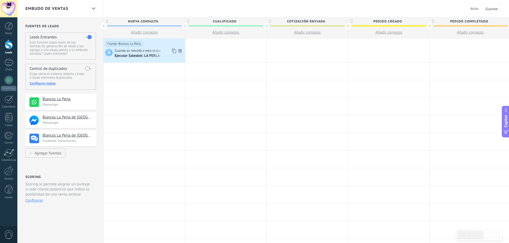
click at [139, 57] on div "Ejecutar Salesbot: LA PERLA" at bounding box center [138, 56] width 46 height 5
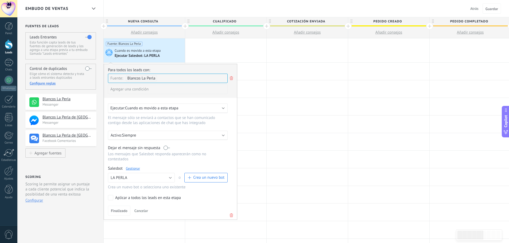
click at [170, 111] on span "Cuando es movido a esta etapa" at bounding box center [151, 108] width 53 height 5
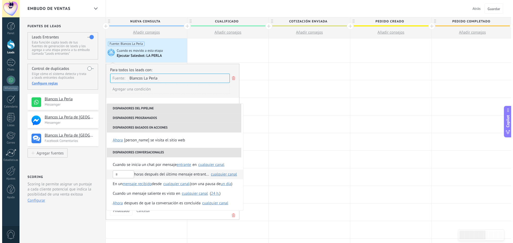
scroll to position [126, 0]
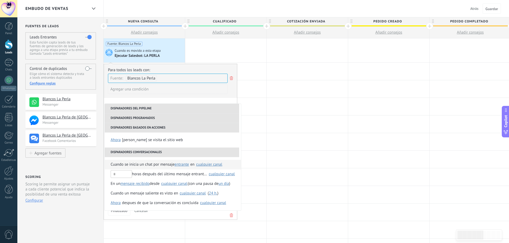
click at [140, 167] on span "Cuando se inicia un chat por mensaje" at bounding box center [143, 165] width 64 height 10
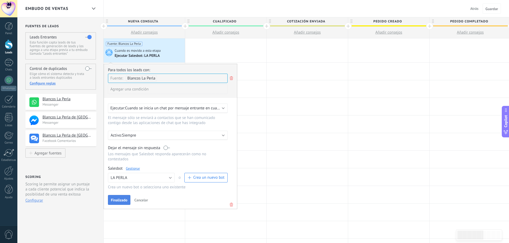
click at [123, 202] on span "Finalizado" at bounding box center [119, 200] width 17 height 4
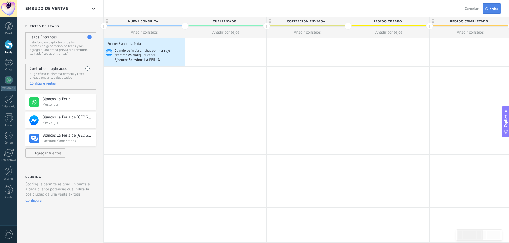
click at [495, 6] on button "Guardar" at bounding box center [491, 8] width 18 height 10
click at [11, 64] on div at bounding box center [9, 63] width 9 height 8
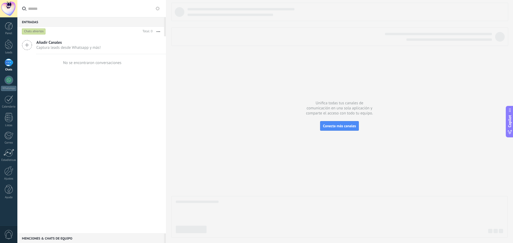
click at [340, 132] on div at bounding box center [339, 120] width 336 height 235
click at [327, 126] on span "Conecta más canales" at bounding box center [339, 126] width 33 height 5
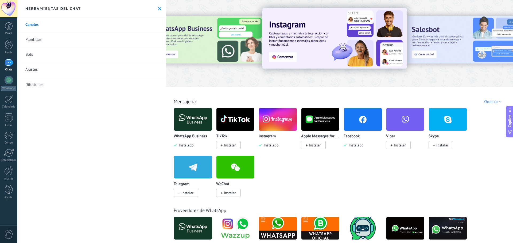
click at [158, 7] on icon at bounding box center [159, 8] width 3 height 3
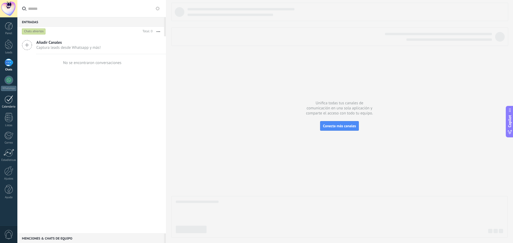
click at [5, 100] on div at bounding box center [9, 99] width 9 height 8
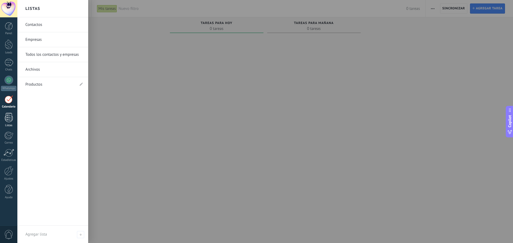
click at [8, 119] on div at bounding box center [9, 117] width 8 height 9
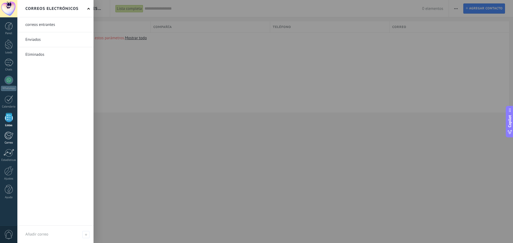
click at [12, 134] on div at bounding box center [8, 136] width 9 height 8
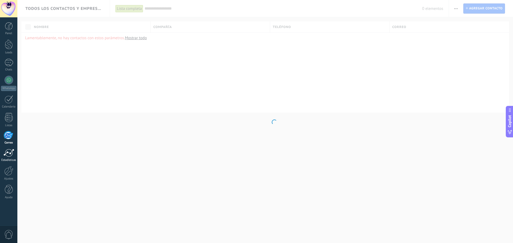
click at [11, 152] on div at bounding box center [8, 153] width 11 height 8
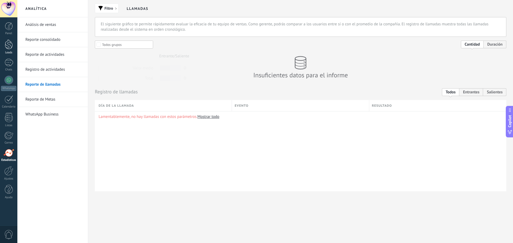
click at [4, 43] on link "Leads" at bounding box center [8, 47] width 17 height 15
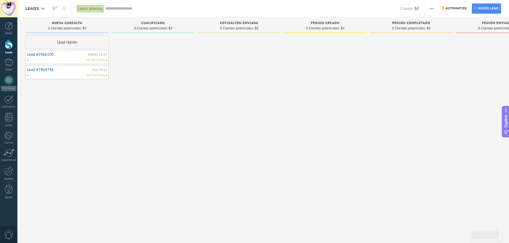
click at [84, 58] on div "No hay tareas" at bounding box center [66, 60] width 78 height 5
click at [251, 34] on div "Cotización enviada 0 Clientes potenciales: $0" at bounding box center [238, 26] width 83 height 18
drag, startPoint x: 100, startPoint y: 39, endPoint x: 133, endPoint y: 42, distance: 34.1
click at [133, 42] on div "Leads Entrantes Solicitudes: 0 0 0 0 0 0 0 0 0 Nueva consulta 2 Clientes potenc…" at bounding box center [285, 113] width 521 height 192
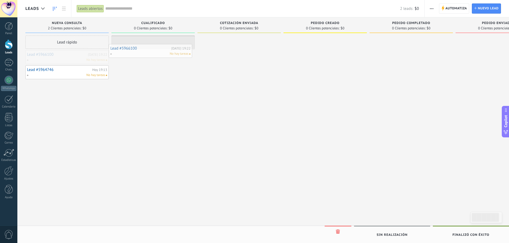
drag, startPoint x: 103, startPoint y: 58, endPoint x: 185, endPoint y: 51, distance: 82.3
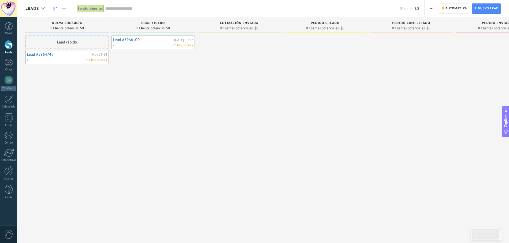
click at [175, 37] on div "Lead #5966100 Hoy 19:22 No hay tareas" at bounding box center [153, 42] width 80 height 11
click at [174, 45] on span "No hay tareas" at bounding box center [181, 45] width 19 height 5
click at [131, 39] on link "Lead #5966100" at bounding box center [143, 40] width 60 height 5
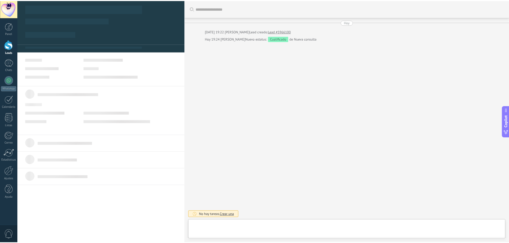
scroll to position [8, 0]
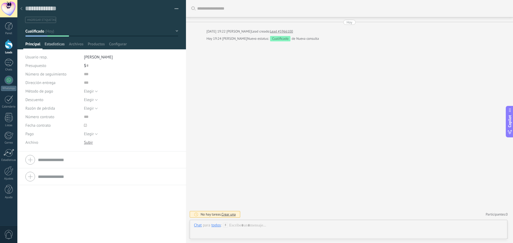
click at [51, 44] on span "Estadísticas" at bounding box center [55, 46] width 20 height 8
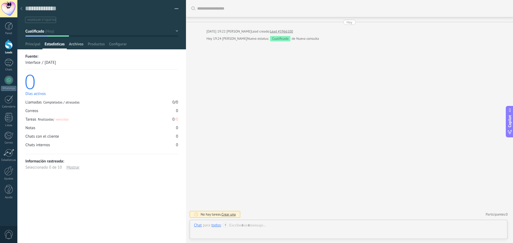
click at [75, 44] on span "Archivos" at bounding box center [76, 46] width 14 height 8
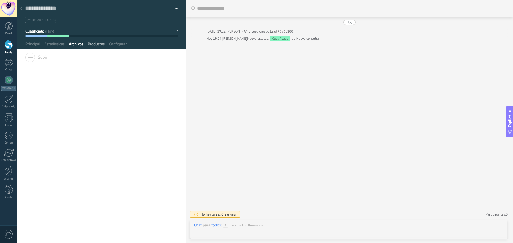
click at [101, 43] on span "Productos" at bounding box center [96, 46] width 17 height 8
click at [24, 8] on div at bounding box center [21, 9] width 7 height 10
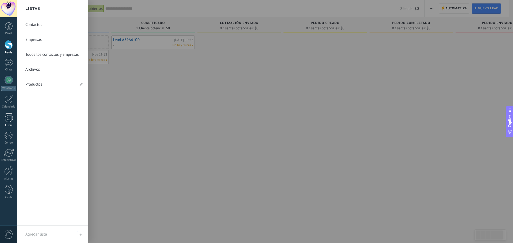
click at [9, 124] on div "Listas" at bounding box center [8, 125] width 15 height 3
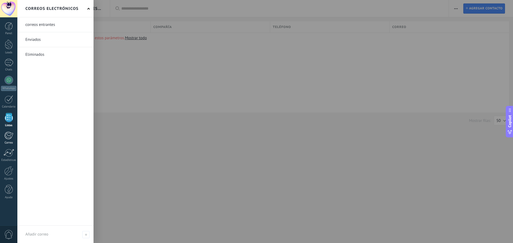
click at [9, 139] on div at bounding box center [8, 136] width 9 height 8
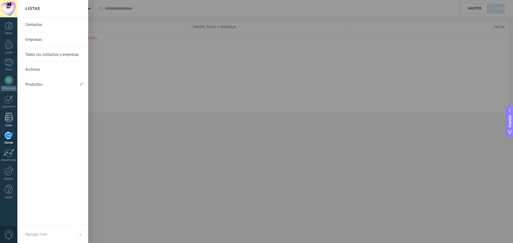
click at [2, 113] on link "Listas" at bounding box center [8, 120] width 17 height 14
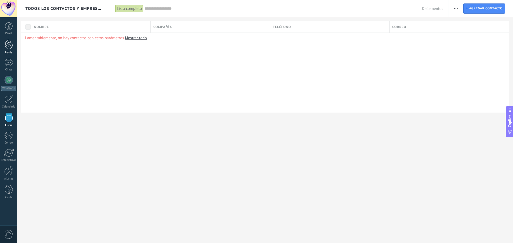
click at [14, 46] on link "Leads" at bounding box center [8, 47] width 17 height 15
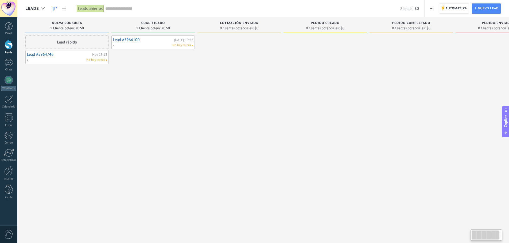
click at [94, 9] on div "Leads abiertos" at bounding box center [90, 9] width 27 height 8
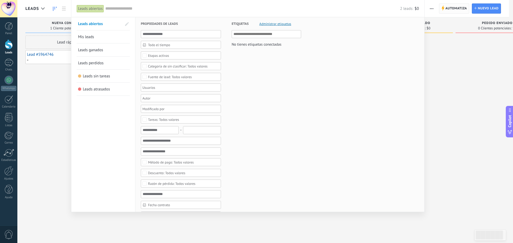
click at [461, 7] on div at bounding box center [256, 121] width 513 height 243
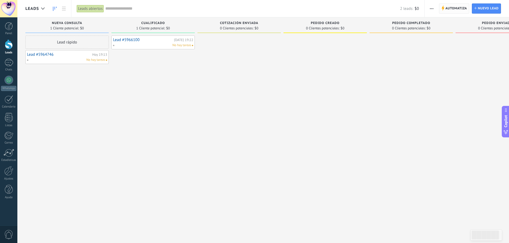
click at [463, 5] on span "Automatiza" at bounding box center [456, 9] width 22 height 10
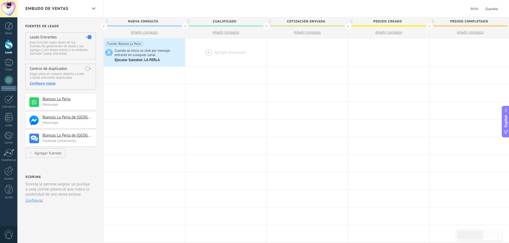
click at [215, 50] on div at bounding box center [225, 52] width 81 height 28
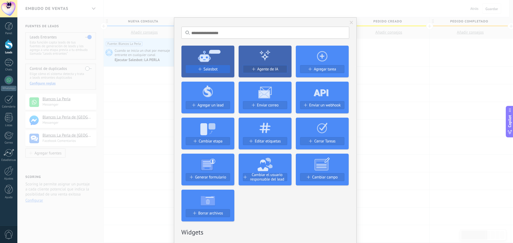
click at [204, 70] on span "Salesbot" at bounding box center [210, 69] width 14 height 5
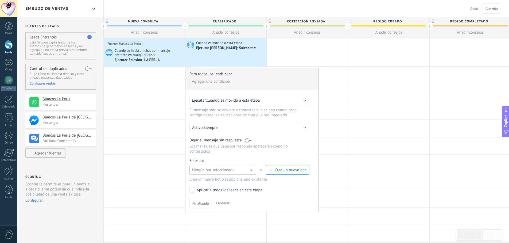
click at [229, 172] on span "Ningún bot seleccionado" at bounding box center [213, 170] width 42 height 5
click at [206, 180] on span "LA PERLA" at bounding box center [220, 179] width 68 height 5
click at [194, 204] on span "Finalizado" at bounding box center [200, 204] width 17 height 4
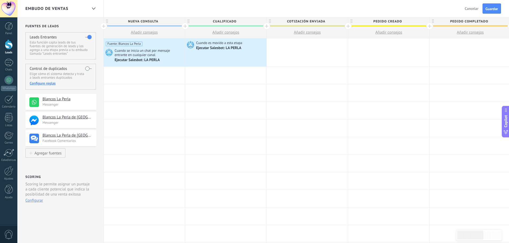
click at [296, 32] on span "Añadir consejos" at bounding box center [307, 32] width 27 height 5
type textarea "**********"
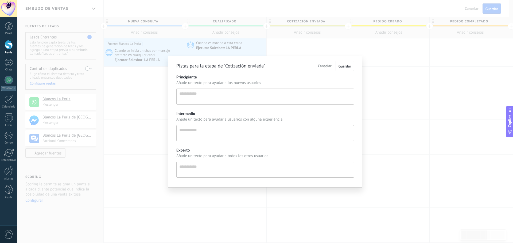
click at [322, 64] on span "Cancelar" at bounding box center [325, 66] width 14 height 5
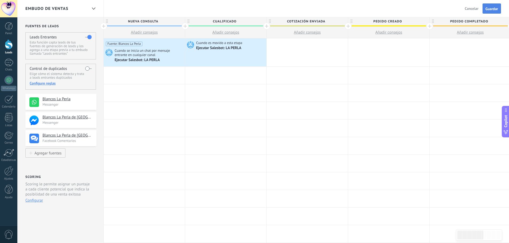
click at [493, 8] on span "Guardar" at bounding box center [491, 9] width 13 height 4
click at [147, 58] on div "Ejecutar Salesbot: LA PERLA" at bounding box center [138, 60] width 46 height 5
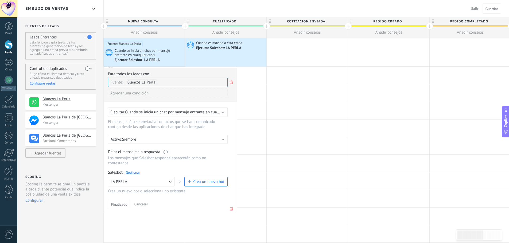
click at [147, 58] on div "Ejecutar Salesbot: LA PERLA" at bounding box center [138, 60] width 46 height 5
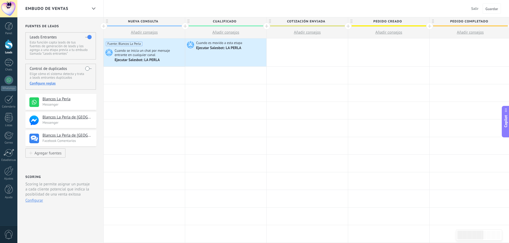
click at [147, 58] on div "Ejecutar Salesbot: LA PERLA" at bounding box center [138, 60] width 46 height 5
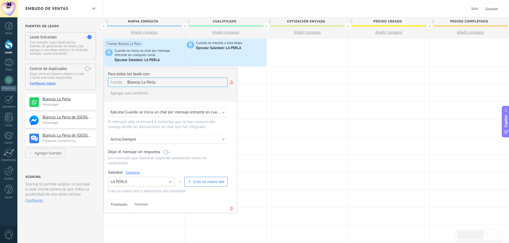
click at [141, 183] on button "LA PERLA" at bounding box center [141, 182] width 67 height 10
click at [137, 191] on span "LA PERLA" at bounding box center [139, 190] width 68 height 5
click at [130, 174] on link "Gestionar" at bounding box center [133, 172] width 14 height 5
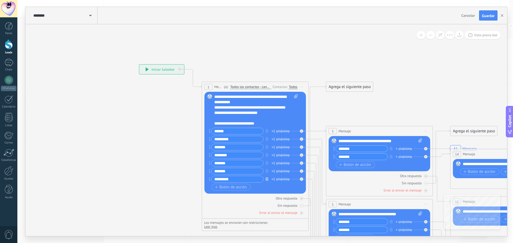
click at [267, 179] on icon "button" at bounding box center [266, 179] width 3 height 3
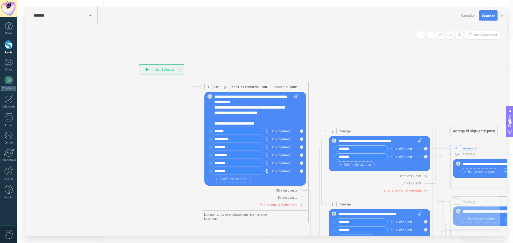
click at [267, 171] on icon "button" at bounding box center [266, 171] width 3 height 3
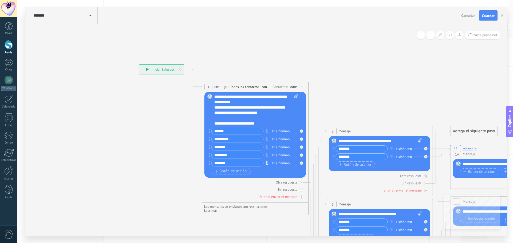
click at [266, 164] on icon "button" at bounding box center [266, 163] width 3 height 3
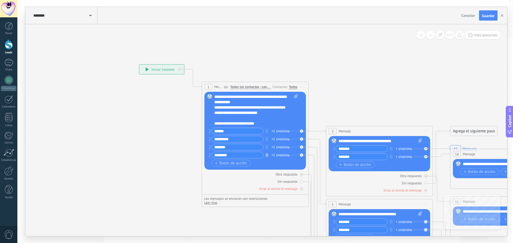
click at [266, 154] on icon "button" at bounding box center [266, 154] width 3 height 3
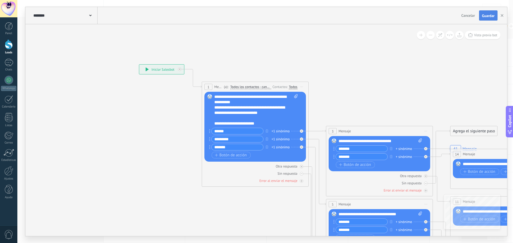
click at [485, 17] on span "Guardar" at bounding box center [488, 16] width 13 height 4
click at [82, 18] on div "******** LA PERLA" at bounding box center [64, 15] width 65 height 17
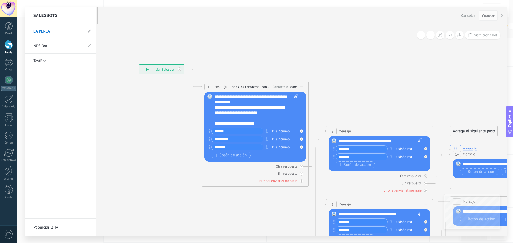
click at [86, 17] on div "Salesbots" at bounding box center [60, 15] width 71 height 17
click at [94, 14] on div "Salesbots" at bounding box center [60, 15] width 71 height 17
click at [62, 48] on link "NPS Bot" at bounding box center [57, 46] width 49 height 15
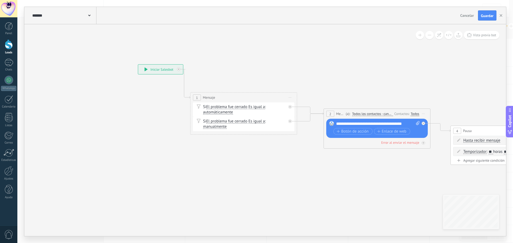
click at [51, 8] on div "******* NPS Bot" at bounding box center [63, 15] width 65 height 17
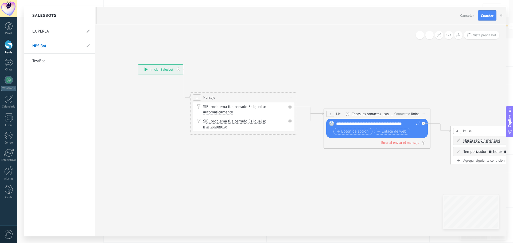
click at [49, 9] on h2 "Salesbots" at bounding box center [44, 15] width 24 height 17
click at [48, 30] on link "LA PERLA" at bounding box center [56, 31] width 49 height 15
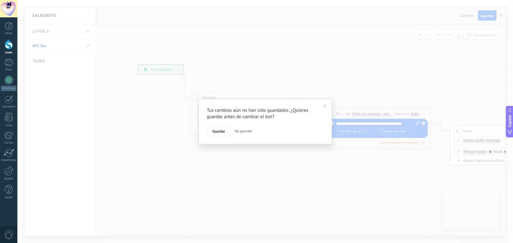
click at [237, 131] on span "No guardar" at bounding box center [243, 131] width 18 height 5
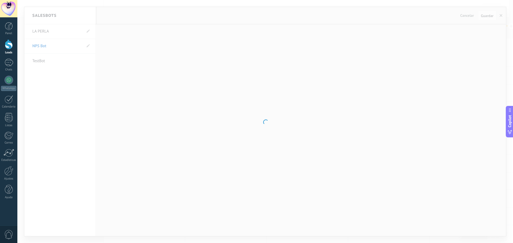
type input "********"
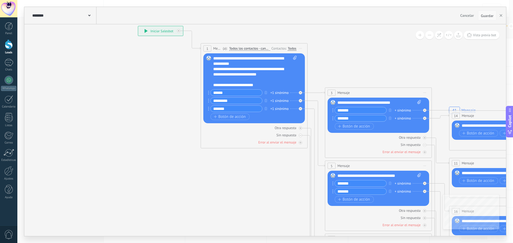
click at [489, 15] on span "Guardar" at bounding box center [487, 16] width 13 height 4
click at [3, 27] on link "Panel" at bounding box center [8, 28] width 17 height 13
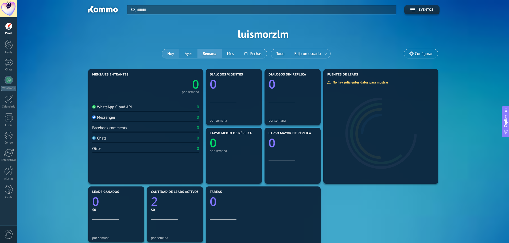
click at [178, 56] on button "Hoy" at bounding box center [170, 53] width 17 height 9
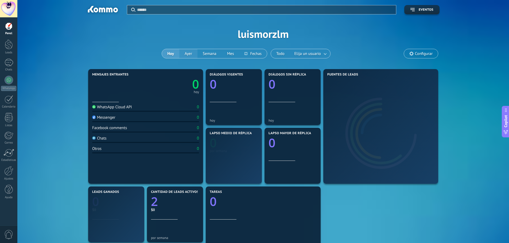
click at [190, 52] on button "Ayer" at bounding box center [188, 53] width 18 height 9
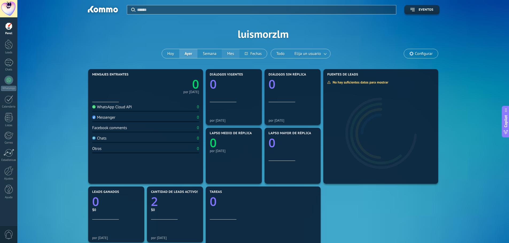
click at [224, 52] on button "Mes" at bounding box center [231, 53] width 18 height 9
click at [208, 52] on button "Semana" at bounding box center [209, 53] width 24 height 9
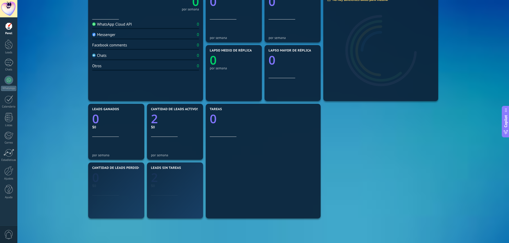
scroll to position [133, 0]
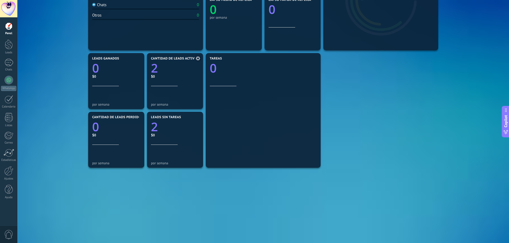
click at [162, 104] on div "por semana" at bounding box center [175, 105] width 48 height 4
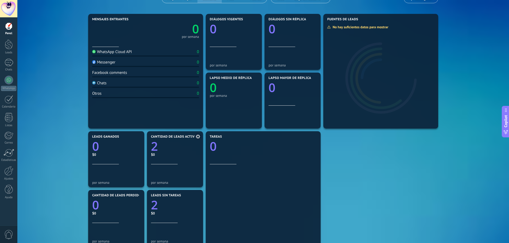
scroll to position [0, 0]
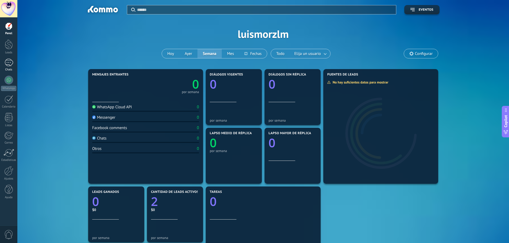
click at [9, 70] on div "Chats" at bounding box center [8, 69] width 15 height 3
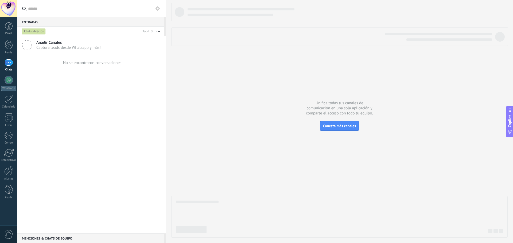
click at [7, 66] on div at bounding box center [9, 63] width 9 height 8
click at [4, 54] on div "Leads" at bounding box center [8, 52] width 15 height 3
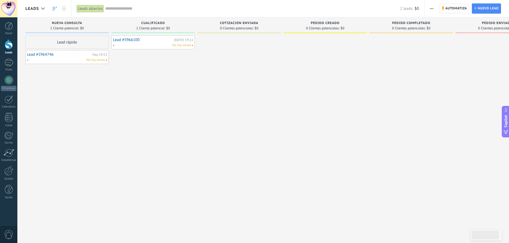
click at [455, 5] on span "Automatiza" at bounding box center [456, 9] width 22 height 10
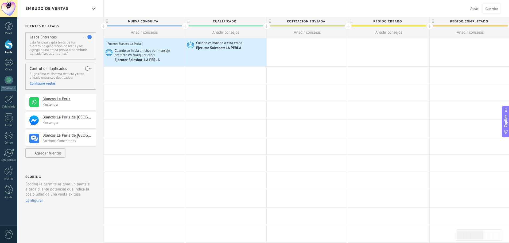
click at [51, 83] on div "Configure reglas" at bounding box center [61, 83] width 62 height 5
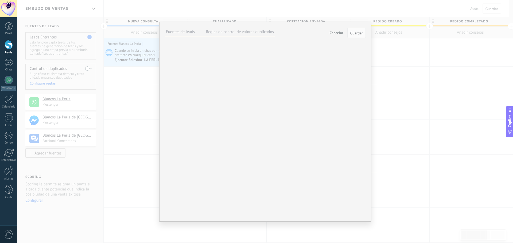
click at [332, 32] on span "Cancelar" at bounding box center [336, 32] width 14 height 5
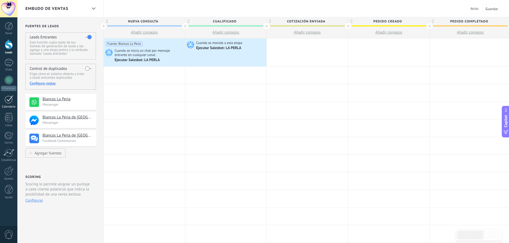
click at [10, 104] on link "Calendario" at bounding box center [8, 101] width 17 height 13
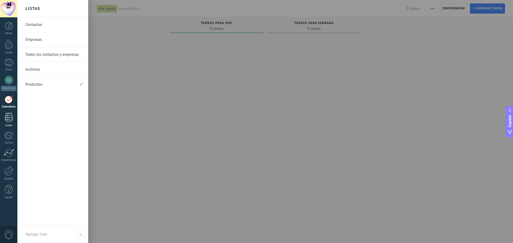
click at [10, 115] on div at bounding box center [9, 117] width 8 height 9
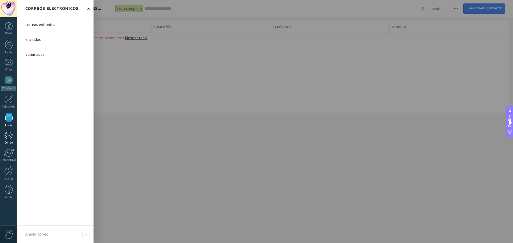
click at [7, 138] on div at bounding box center [8, 136] width 9 height 8
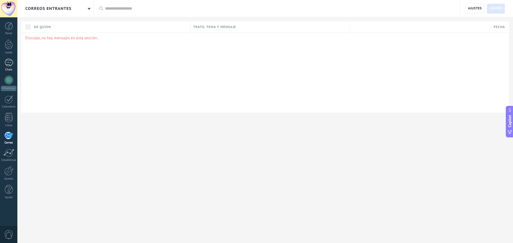
click at [10, 61] on div at bounding box center [9, 63] width 9 height 8
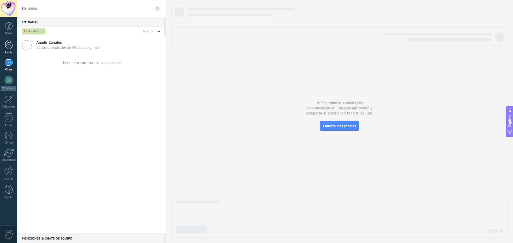
click at [13, 46] on link "Leads" at bounding box center [8, 47] width 17 height 15
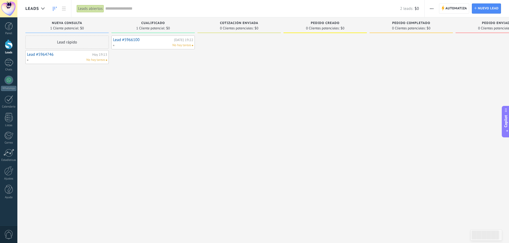
click at [116, 29] on div "1 Cliente potencial: $0" at bounding box center [153, 28] width 78 height 5
click at [93, 28] on div "1 Cliente potencial: $0" at bounding box center [67, 28] width 78 height 5
click at [92, 28] on div "1 Cliente potencial: $0" at bounding box center [67, 28] width 78 height 5
click at [435, 6] on button "button" at bounding box center [431, 8] width 8 height 10
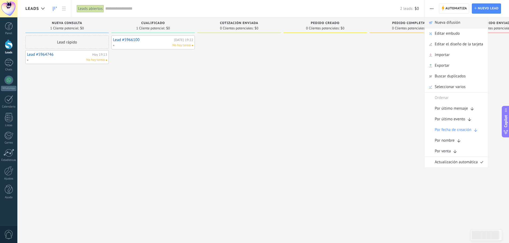
click at [440, 25] on span "Nueva difusión" at bounding box center [447, 22] width 26 height 11
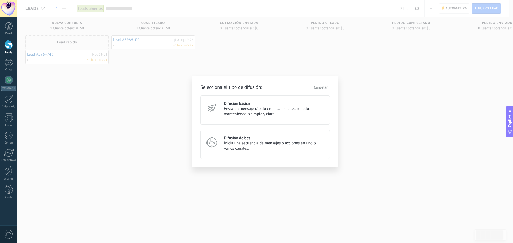
click at [261, 144] on span "Inicia una secuencia de mensajes o acciones en uno o varios canales." at bounding box center [274, 146] width 101 height 11
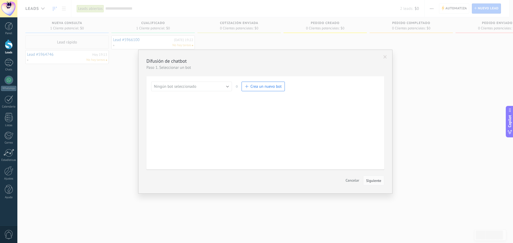
click at [260, 84] on span "Crea un nuevo bot" at bounding box center [265, 86] width 31 height 5
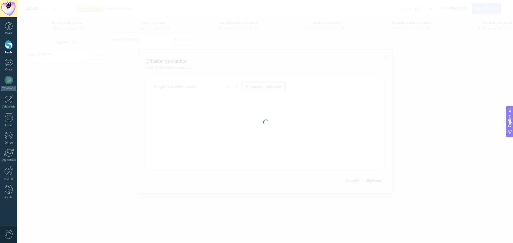
click at [348, 179] on div at bounding box center [264, 121] width 495 height 243
click at [178, 85] on div "********* Salesbots Cancelar Actualización Cancelar Guardar El área de trabajo …" at bounding box center [264, 121] width 495 height 243
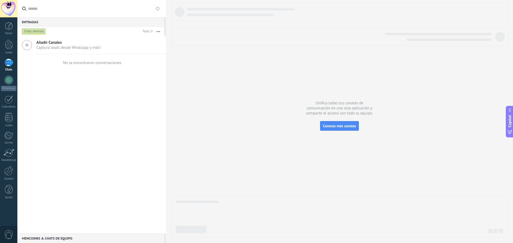
click at [7, 63] on div at bounding box center [9, 63] width 9 height 8
click at [6, 48] on div at bounding box center [9, 45] width 8 height 10
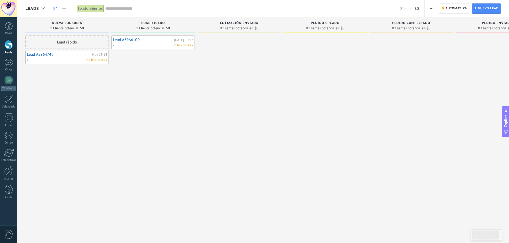
click at [431, 8] on icon "button" at bounding box center [431, 8] width 3 height 1
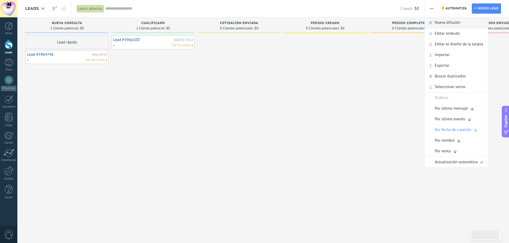
click at [442, 23] on span "Nueva difusión" at bounding box center [447, 22] width 26 height 11
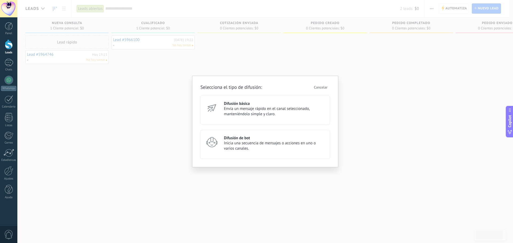
click at [263, 146] on span "Inicia una secuencia de mensajes o acciones en uno o varios canales." at bounding box center [274, 146] width 101 height 11
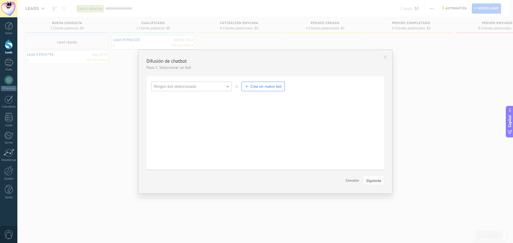
click at [158, 85] on span "Ningún bot seleccionado" at bounding box center [175, 86] width 42 height 5
click at [171, 98] on span "LA PERLA" at bounding box center [189, 95] width 82 height 5
click at [365, 182] on button "Siguiente" at bounding box center [373, 181] width 21 height 10
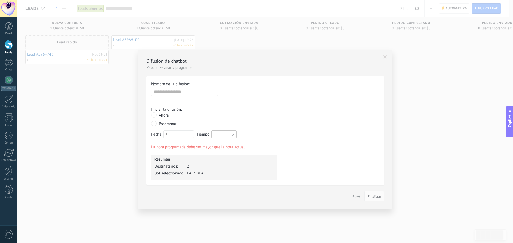
click at [189, 133] on input "text" at bounding box center [178, 135] width 31 height 8
type input "**********"
click at [203, 178] on span "26" at bounding box center [203, 181] width 8 height 8
click at [220, 132] on input "*****" at bounding box center [223, 135] width 25 height 8
click at [217, 135] on input "*****" at bounding box center [223, 135] width 25 height 8
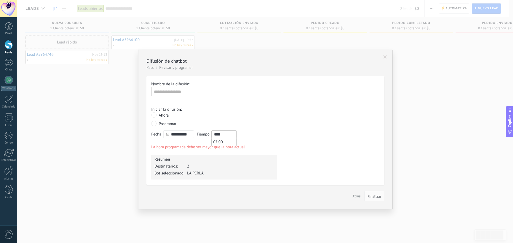
click at [218, 137] on input "****" at bounding box center [223, 135] width 25 height 8
click at [218, 136] on input "****" at bounding box center [223, 135] width 25 height 8
click at [219, 133] on input "****" at bounding box center [223, 135] width 25 height 8
click at [219, 140] on span "07:30" at bounding box center [218, 142] width 10 height 5
click at [217, 134] on input "*****" at bounding box center [223, 135] width 25 height 8
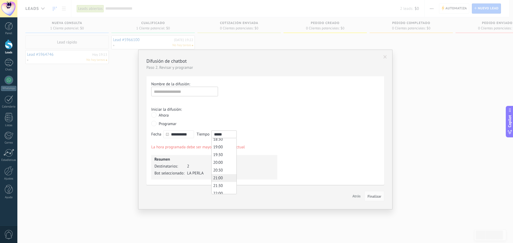
scroll to position [262, 0]
click at [223, 183] on li "19:30" at bounding box center [223, 182] width 25 height 8
type input "*****"
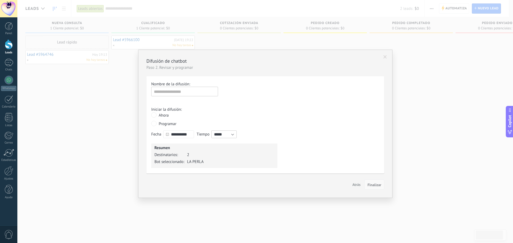
click at [373, 186] on span "Finalizar" at bounding box center [374, 185] width 14 height 4
click at [181, 91] on input "text" at bounding box center [184, 92] width 67 height 10
type input "********"
click at [369, 182] on button "Finalizar" at bounding box center [374, 185] width 20 height 10
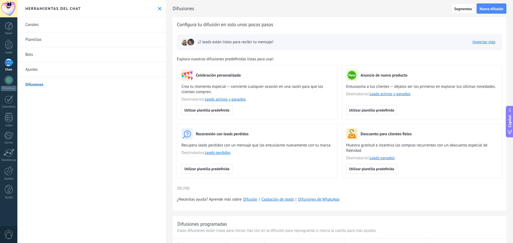
click at [217, 44] on span "¡2 leads están listos para recibir tu mensaje!" at bounding box center [236, 42] width 76 height 5
click at [190, 42] on img at bounding box center [190, 41] width 7 height 7
click at [48, 55] on link "Bots" at bounding box center [91, 54] width 148 height 15
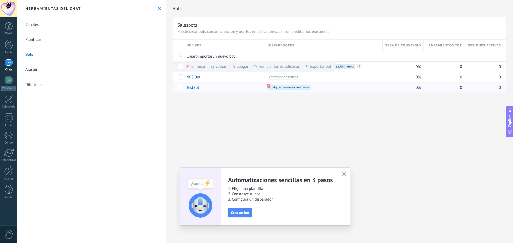
click at [270, 85] on icon at bounding box center [268, 86] width 4 height 4
click at [293, 105] on div "Bots Salesbots Puede crear bots con anticipación y usarlos en activadores, así …" at bounding box center [339, 121] width 347 height 243
click at [274, 66] on div "reiniciar las estadísticas màs" at bounding box center [285, 66] width 65 height 10
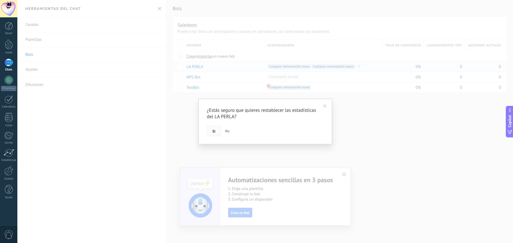
click at [212, 131] on span "Si" at bounding box center [213, 131] width 3 height 4
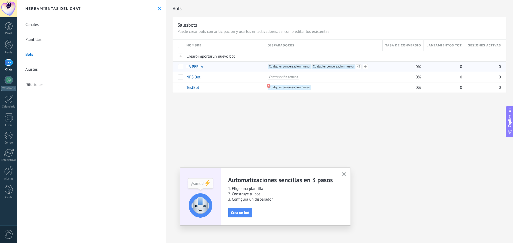
click at [346, 65] on span "Cualquier conversación nueva +2" at bounding box center [332, 66] width 43 height 5
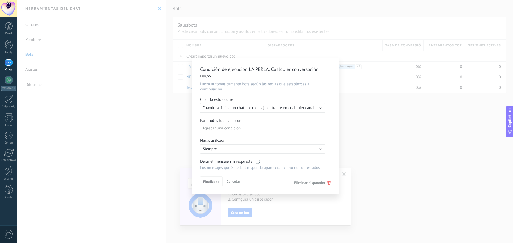
click at [347, 110] on div "Condición de ejecución LA PERLA : Cualquier conversación nueva Lanza automática…" at bounding box center [264, 121] width 495 height 243
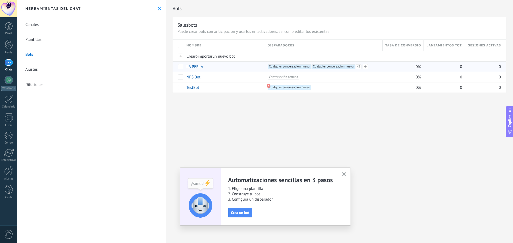
click at [355, 67] on span "+2" at bounding box center [358, 66] width 6 height 5
click at [297, 74] on span "Cualquier conversación nueva +1" at bounding box center [288, 73] width 43 height 5
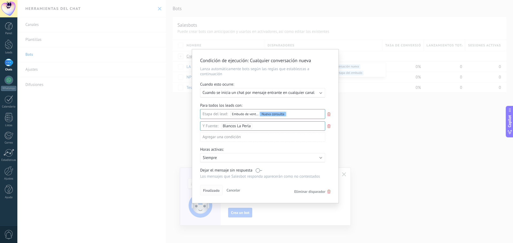
click at [211, 191] on span "Finalizado" at bounding box center [211, 191] width 17 height 4
click at [240, 137] on div "Agregar una condición" at bounding box center [262, 136] width 125 height 9
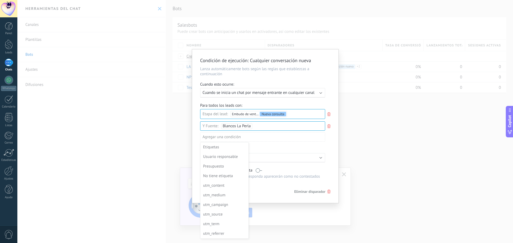
click at [223, 157] on div "Usuario responsable" at bounding box center [224, 156] width 42 height 7
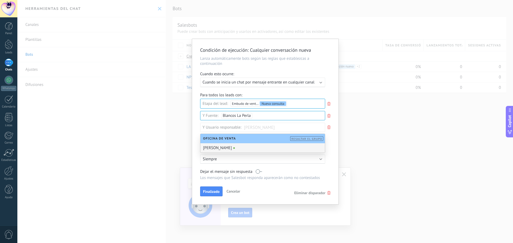
click at [219, 147] on div "[PERSON_NAME]" at bounding box center [262, 147] width 124 height 9
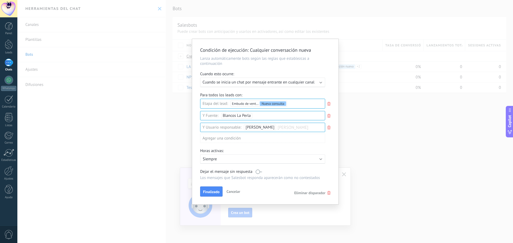
click at [222, 160] on p "Siempre" at bounding box center [249, 159] width 93 height 5
click at [222, 160] on li "Siempre" at bounding box center [270, 158] width 147 height 9
click at [212, 188] on button "Finalizado" at bounding box center [211, 192] width 22 height 10
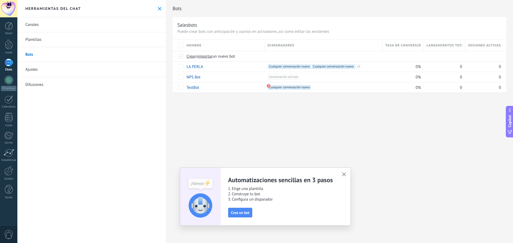
click at [32, 41] on link "Plantillas" at bounding box center [91, 39] width 148 height 15
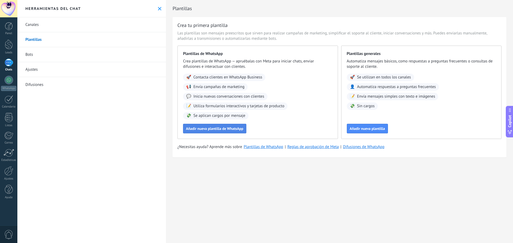
click at [237, 125] on button "Añadir nueva plantilla de WhatsApp" at bounding box center [214, 129] width 63 height 10
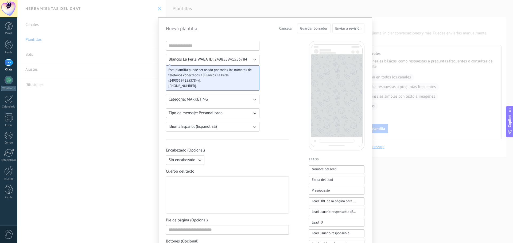
click at [225, 115] on button "Tipo de mensaje: Personalizado" at bounding box center [212, 113] width 93 height 10
click at [225, 114] on li "Personalizado" at bounding box center [211, 113] width 96 height 9
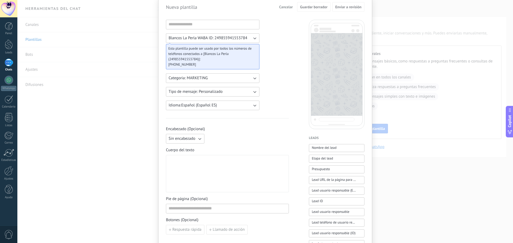
scroll to position [53, 0]
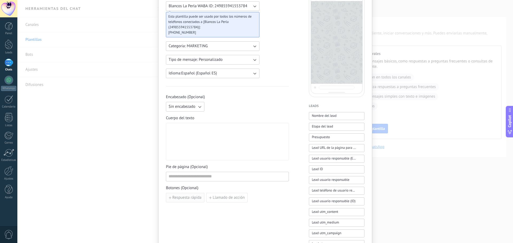
click at [191, 198] on span "Respuesta rápida" at bounding box center [186, 198] width 29 height 4
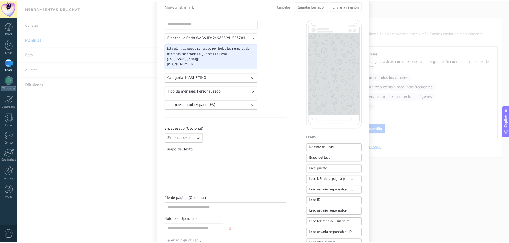
scroll to position [0, 0]
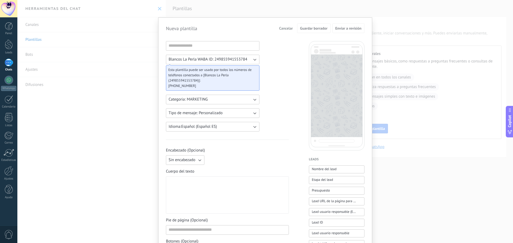
click at [283, 30] on span "Cancelar" at bounding box center [286, 28] width 14 height 4
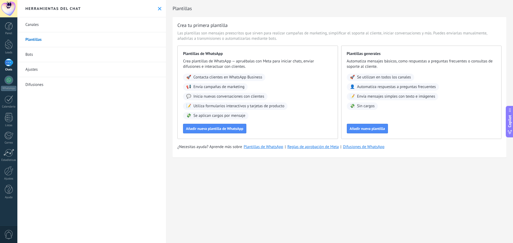
click at [160, 8] on button at bounding box center [159, 8] width 5 height 5
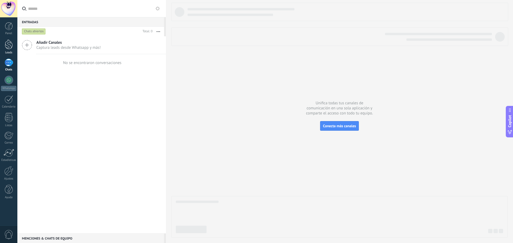
click at [10, 48] on div at bounding box center [9, 45] width 8 height 10
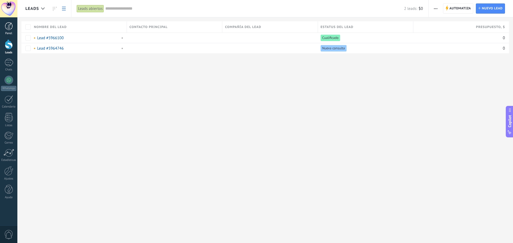
click at [10, 30] on div at bounding box center [9, 26] width 8 height 8
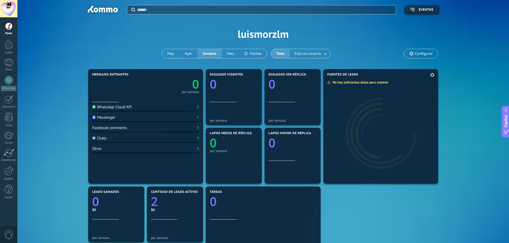
click at [361, 81] on div "No hay suficientes datos para mostrar" at bounding box center [359, 82] width 65 height 5
click at [8, 174] on div at bounding box center [8, 170] width 9 height 9
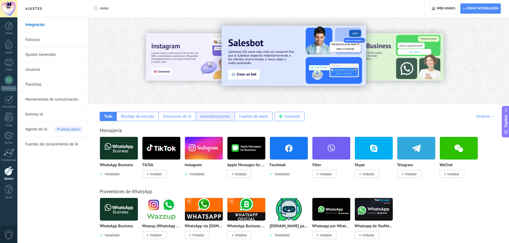
click at [207, 118] on div "Automatizaciones" at bounding box center [215, 116] width 30 height 5
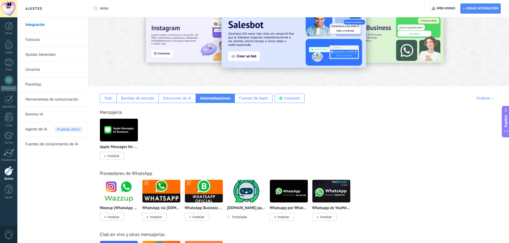
scroll to position [53, 0]
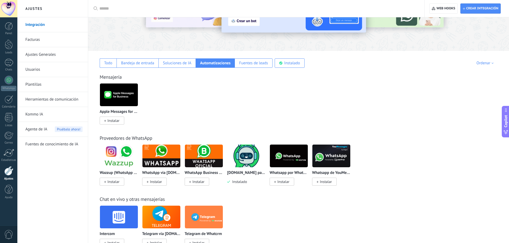
click at [243, 180] on span "Instalado" at bounding box center [238, 181] width 17 height 5
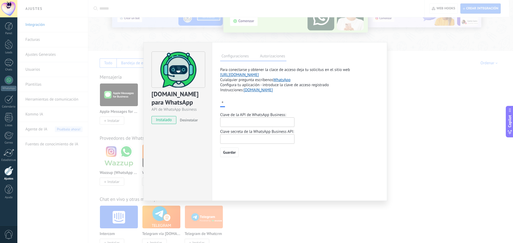
click at [265, 57] on label "Autorizaciones" at bounding box center [272, 57] width 28 height 8
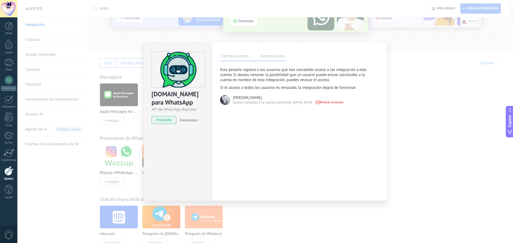
click at [238, 53] on label "Configuraciones" at bounding box center [235, 57] width 30 height 8
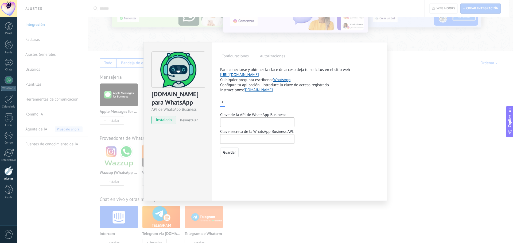
click at [280, 120] on input "text" at bounding box center [257, 122] width 74 height 10
click at [257, 90] on link "[DOMAIN_NAME]" at bounding box center [257, 90] width 29 height 5
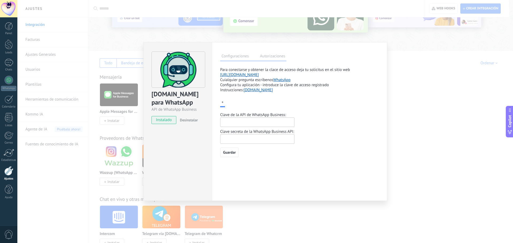
click at [132, 54] on div "[DOMAIN_NAME] para WhatsApp API de WhatsApp Business instalado Desinstalar Conf…" at bounding box center [264, 121] width 495 height 243
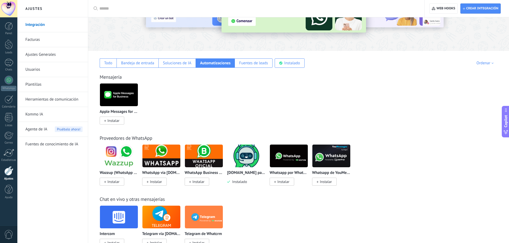
click at [30, 84] on link "Plantillas" at bounding box center [53, 84] width 57 height 15
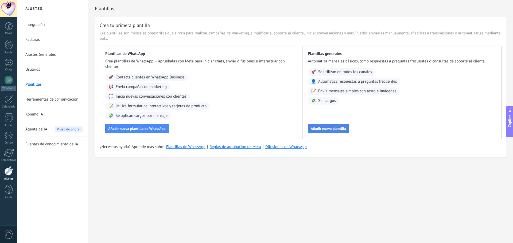
click at [319, 128] on span "Añadir nueva plantilla" at bounding box center [327, 129] width 35 height 4
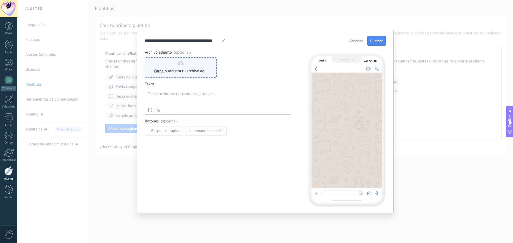
click at [156, 69] on link "Carga" at bounding box center [159, 71] width 10 height 5
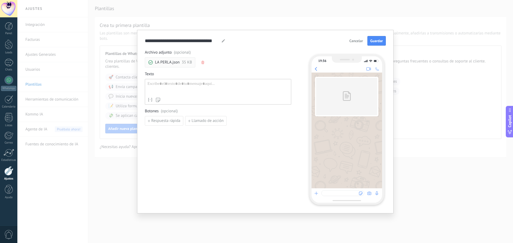
click at [179, 94] on div at bounding box center [217, 88] width 141 height 14
click at [202, 63] on icon "button" at bounding box center [202, 62] width 3 height 3
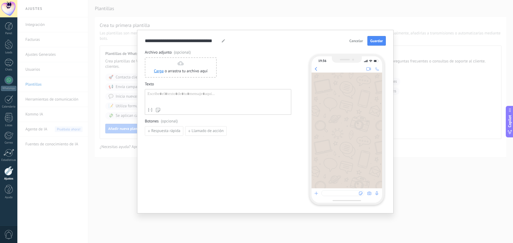
click at [227, 41] on div "**********" at bounding box center [265, 41] width 241 height 10
click at [224, 41] on use at bounding box center [223, 40] width 3 height 3
click at [223, 43] on div at bounding box center [223, 41] width 4 height 6
click at [179, 98] on div at bounding box center [217, 99] width 141 height 14
click at [360, 39] on span "Cancelar" at bounding box center [356, 41] width 14 height 4
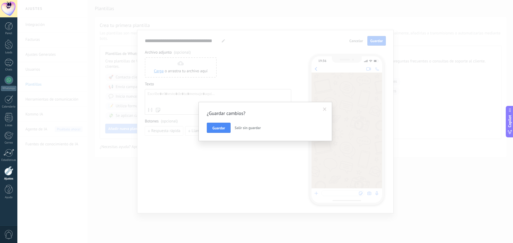
click at [238, 128] on span "Salir sin guardar" at bounding box center [247, 127] width 26 height 5
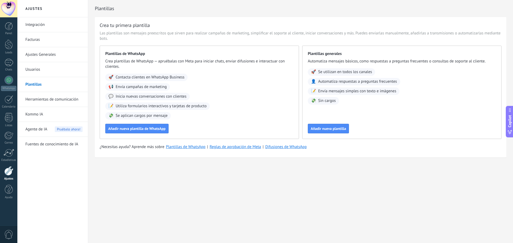
click at [46, 112] on link "Kommo IA" at bounding box center [53, 114] width 57 height 15
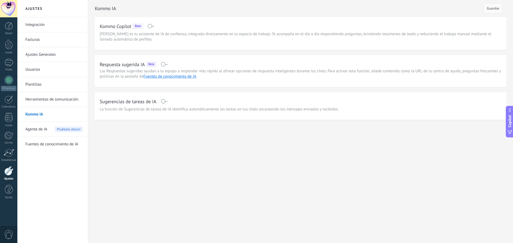
click at [34, 98] on link "Herramientas de comunicación" at bounding box center [53, 99] width 57 height 15
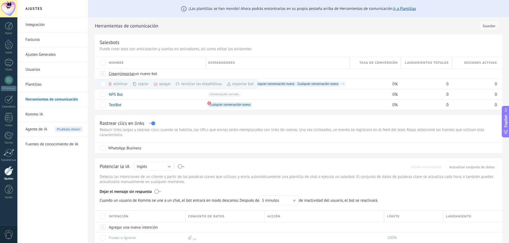
click at [486, 27] on span "Guardar" at bounding box center [488, 26] width 13 height 4
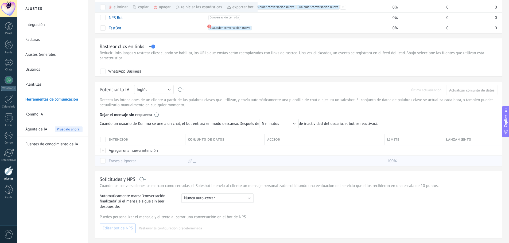
scroll to position [80, 0]
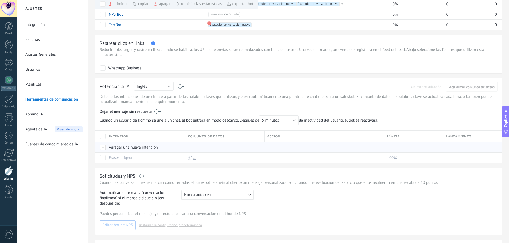
click at [104, 148] on div at bounding box center [103, 147] width 6 height 5
click at [145, 158] on span "Cancelar" at bounding box center [144, 159] width 14 height 5
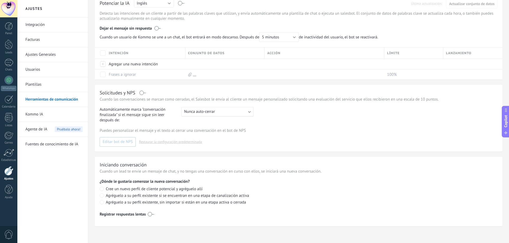
scroll to position [164, 0]
click at [38, 127] on span "Agente de IA" at bounding box center [36, 129] width 22 height 15
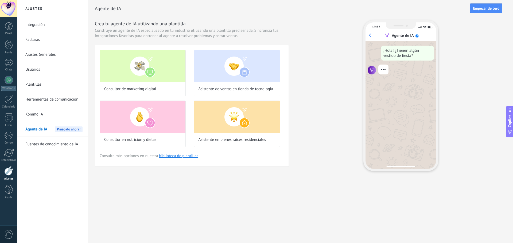
click at [43, 120] on link "Kommo IA" at bounding box center [53, 114] width 57 height 15
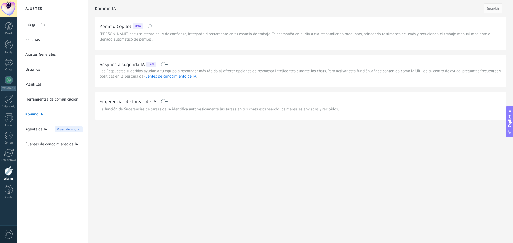
click at [44, 139] on link "Fuentes de conocimiento de IA" at bounding box center [53, 144] width 57 height 15
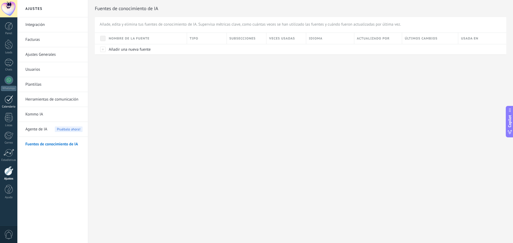
click at [11, 99] on div at bounding box center [9, 99] width 9 height 8
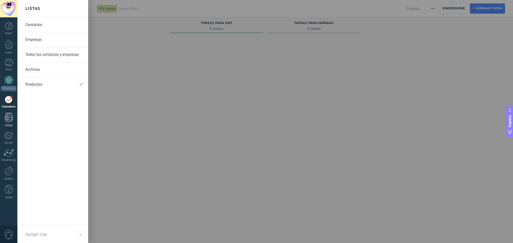
click at [11, 115] on div at bounding box center [9, 117] width 8 height 9
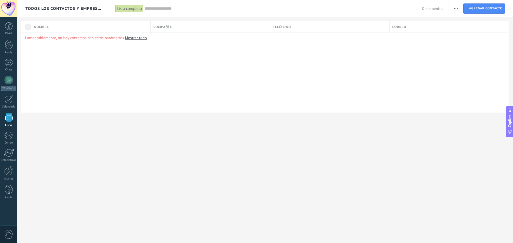
click at [8, 130] on div "Panel Leads Chats WhatsApp Clientes" at bounding box center [8, 113] width 17 height 183
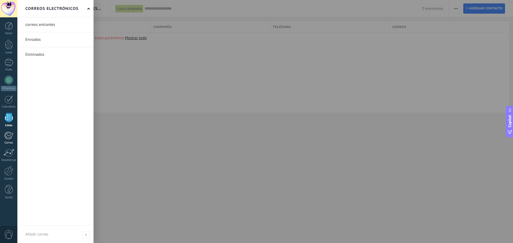
click at [14, 134] on link "Correo" at bounding box center [8, 138] width 17 height 13
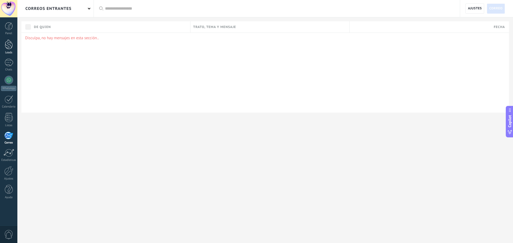
click at [8, 48] on div at bounding box center [9, 45] width 8 height 10
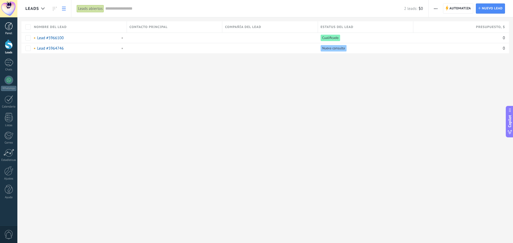
click at [8, 28] on div at bounding box center [9, 26] width 8 height 8
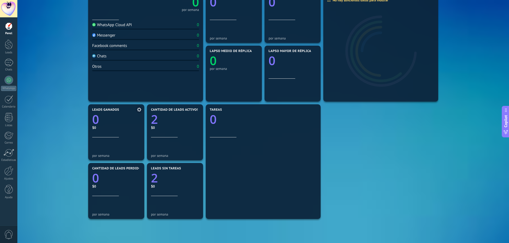
scroll to position [80, 0]
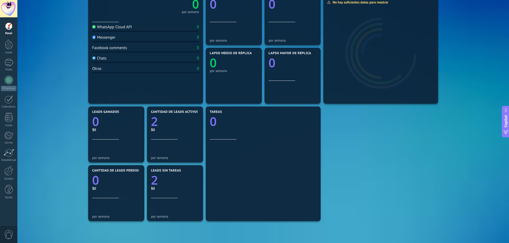
click at [2, 58] on div "Panel Leads Chats WhatsApp Clientes" at bounding box center [8, 113] width 17 height 183
click at [8, 66] on div at bounding box center [9, 63] width 9 height 8
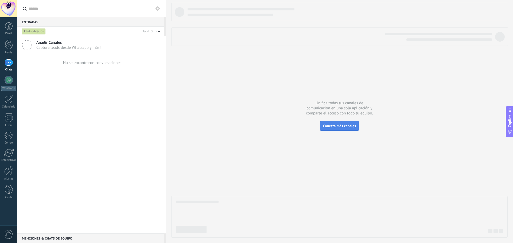
click at [336, 126] on span "Conecta más canales" at bounding box center [339, 126] width 33 height 5
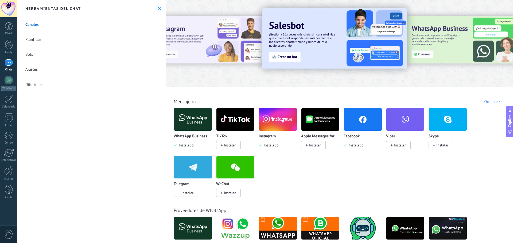
click at [82, 38] on link "Plantillas" at bounding box center [91, 39] width 148 height 15
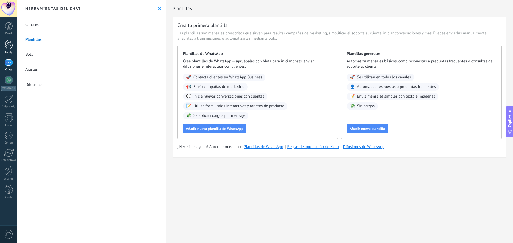
click at [7, 49] on div at bounding box center [9, 45] width 8 height 10
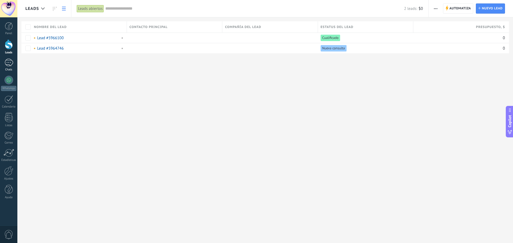
click at [9, 70] on div "Chats" at bounding box center [8, 69] width 15 height 3
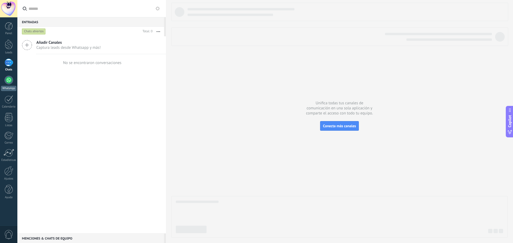
click at [10, 80] on div at bounding box center [9, 80] width 9 height 9
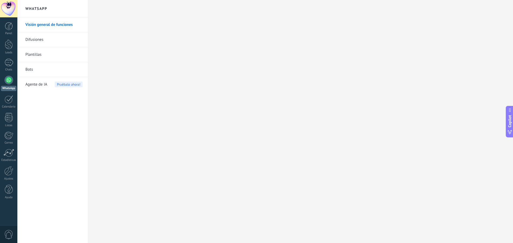
click at [46, 86] on span "Agente de IA" at bounding box center [36, 84] width 22 height 15
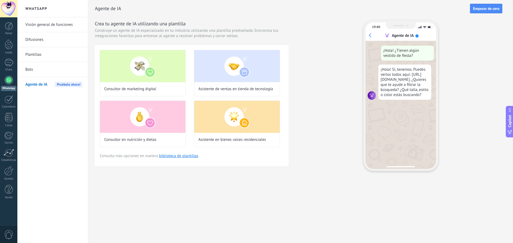
click at [48, 73] on link "Bots" at bounding box center [53, 69] width 57 height 15
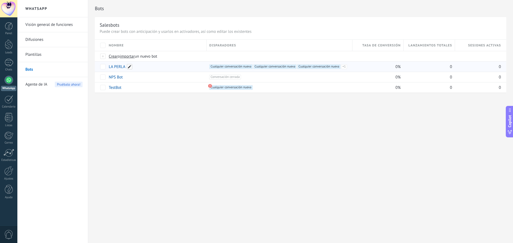
click at [131, 68] on span at bounding box center [129, 66] width 5 height 5
click at [136, 129] on div "Bots Salesbots Puede crear bots con anticipación y usarlos en activadores, así …" at bounding box center [300, 121] width 424 height 243
click at [233, 67] on div "exportar bot màs" at bounding box center [239, 66] width 27 height 10
click at [131, 67] on span at bounding box center [129, 66] width 5 height 5
click at [140, 79] on span "Cancelar" at bounding box center [144, 78] width 14 height 5
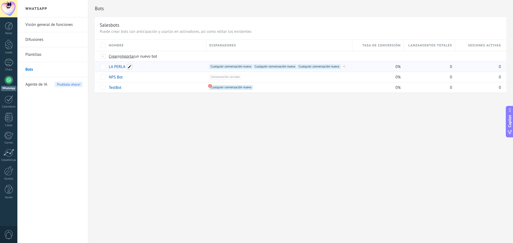
click at [130, 66] on span at bounding box center [129, 66] width 5 height 5
click at [124, 81] on button "Guardar" at bounding box center [121, 79] width 24 height 10
click at [122, 77] on span "Guardar" at bounding box center [121, 79] width 13 height 4
click at [144, 109] on div "Bots Salesbots Puede crear bots con anticipación y usarlos en activadores, así …" at bounding box center [300, 121] width 424 height 243
click at [110, 65] on link "LA PERLA" at bounding box center [117, 66] width 17 height 5
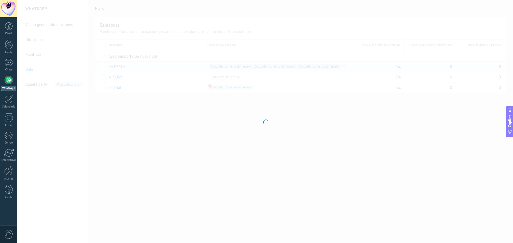
type input "********"
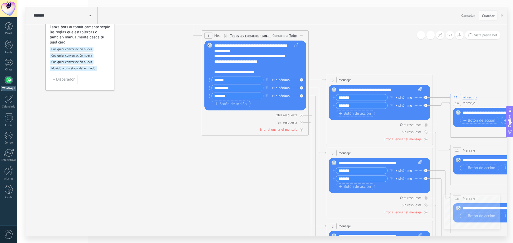
click at [268, 103] on div "Botón de acción Enlace de web" at bounding box center [254, 104] width 86 height 7
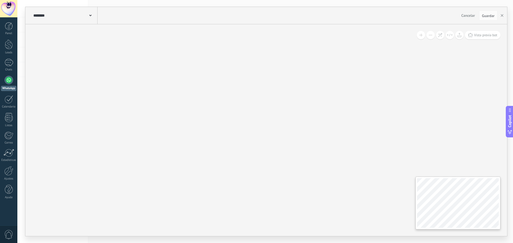
click at [336, 206] on div "**********" at bounding box center [265, 130] width 481 height 212
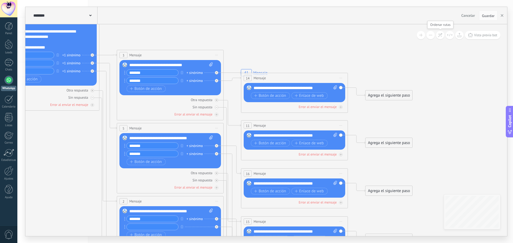
click at [441, 34] on icon at bounding box center [440, 35] width 5 height 5
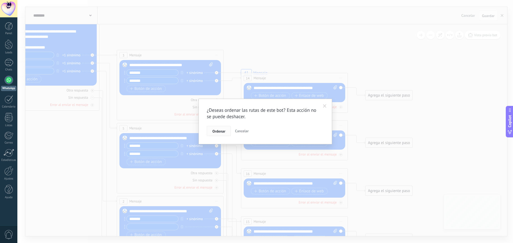
click at [225, 131] on span "Ordenar" at bounding box center [218, 131] width 13 height 4
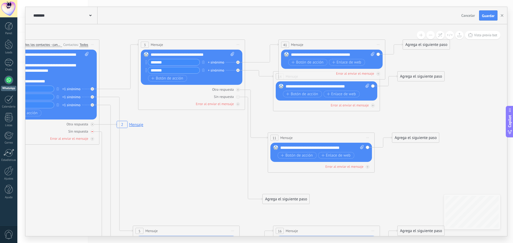
click at [93, 132] on icon at bounding box center [92, 132] width 2 height 2
click at [93, 133] on div "Sin respuesta" at bounding box center [45, 131] width 101 height 5
click at [125, 117] on div "Agrega el siguiente paso" at bounding box center [140, 117] width 47 height 9
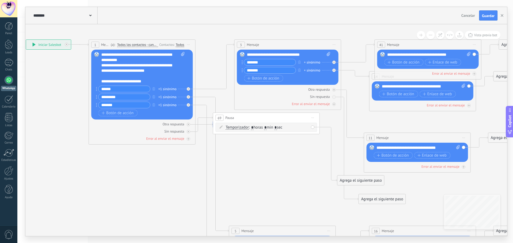
click at [313, 126] on div "Temporizador Temporizador Temporizador Temporizador : * horas * min * sec : Lu …" at bounding box center [265, 127] width 101 height 9
